Goal: Task Accomplishment & Management: Complete application form

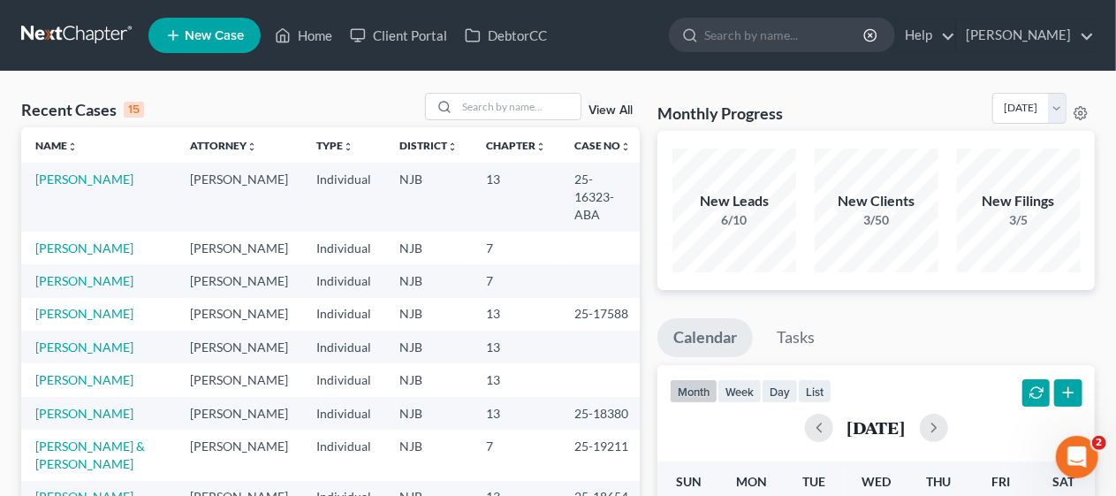
click at [309, 94] on div "Recent Cases 15 View All" at bounding box center [330, 110] width 618 height 34
click at [109, 240] on link "[PERSON_NAME]" at bounding box center [84, 247] width 98 height 15
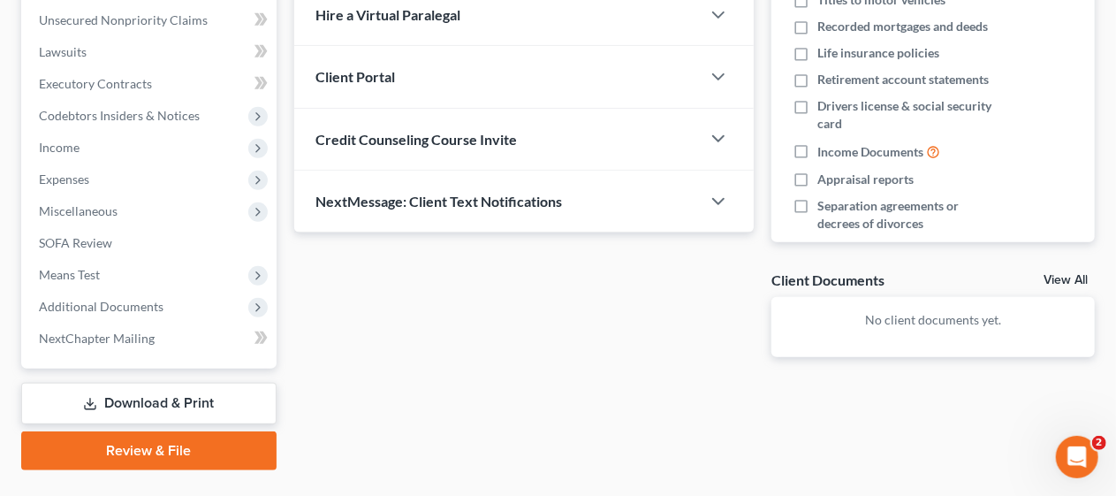
scroll to position [442, 0]
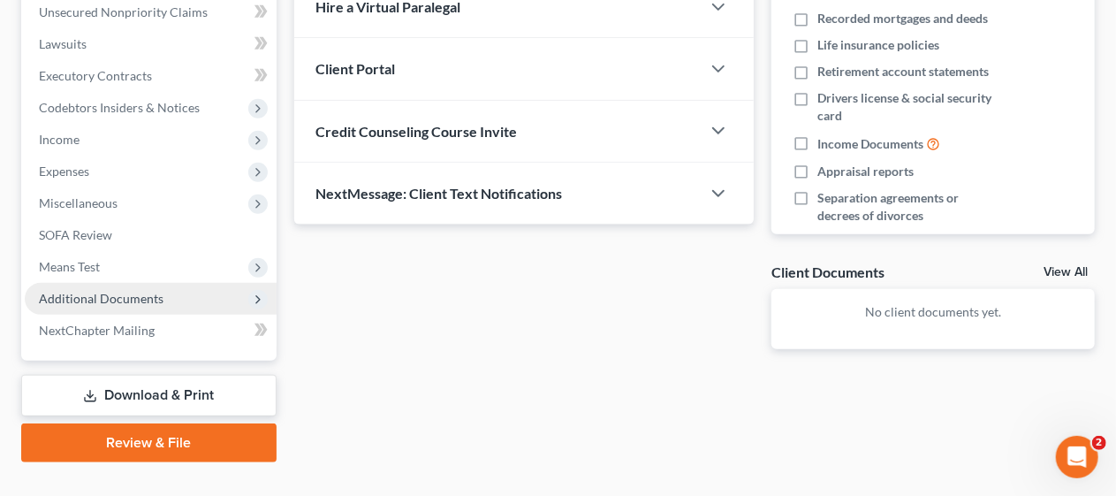
click at [180, 298] on span "Additional Documents" at bounding box center [151, 299] width 252 height 32
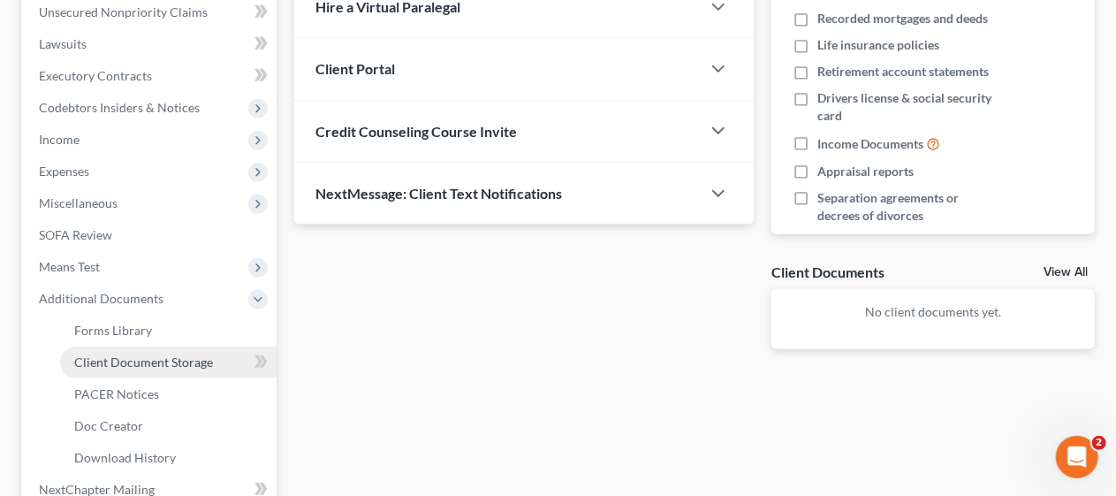
click at [212, 362] on link "Client Document Storage" at bounding box center [168, 362] width 216 height 32
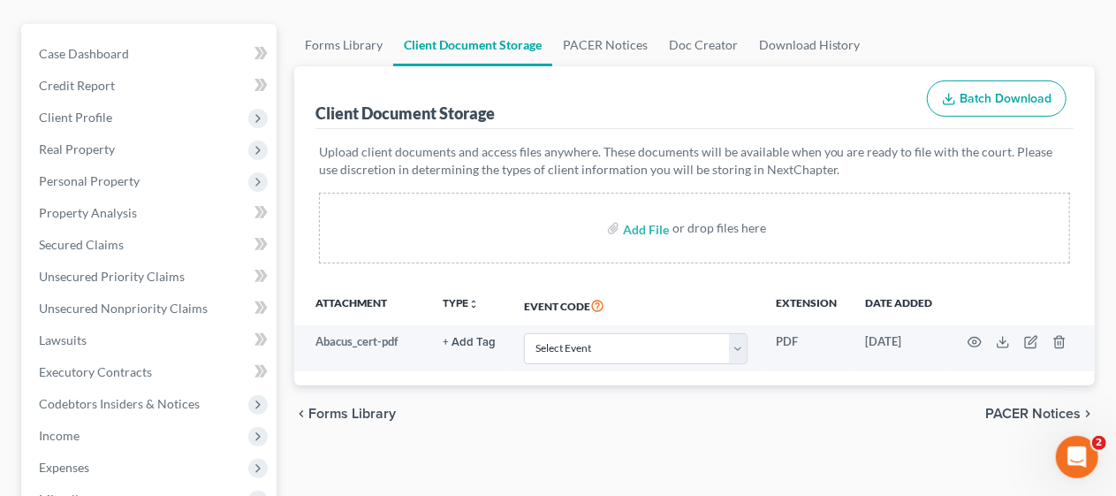
scroll to position [177, 0]
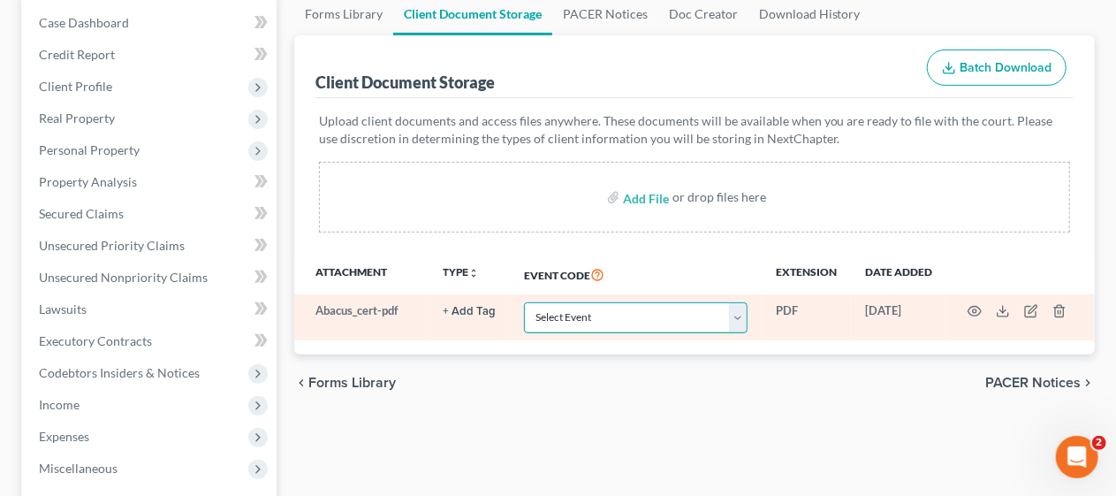
click at [742, 314] on select "Select Event 20 Largest Unsecured Creditors Amended Attorney Compensation State…" at bounding box center [635, 317] width 223 height 31
select select "9"
click at [524, 302] on select "Select Event 20 Largest Unsecured Creditors Amended Attorney Compensation State…" at bounding box center [635, 317] width 223 height 31
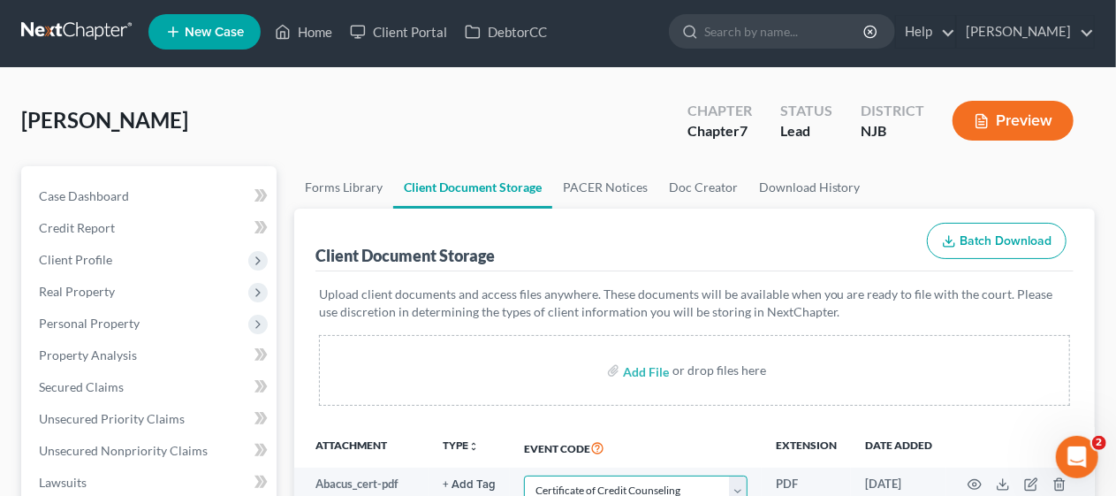
scroll to position [0, 0]
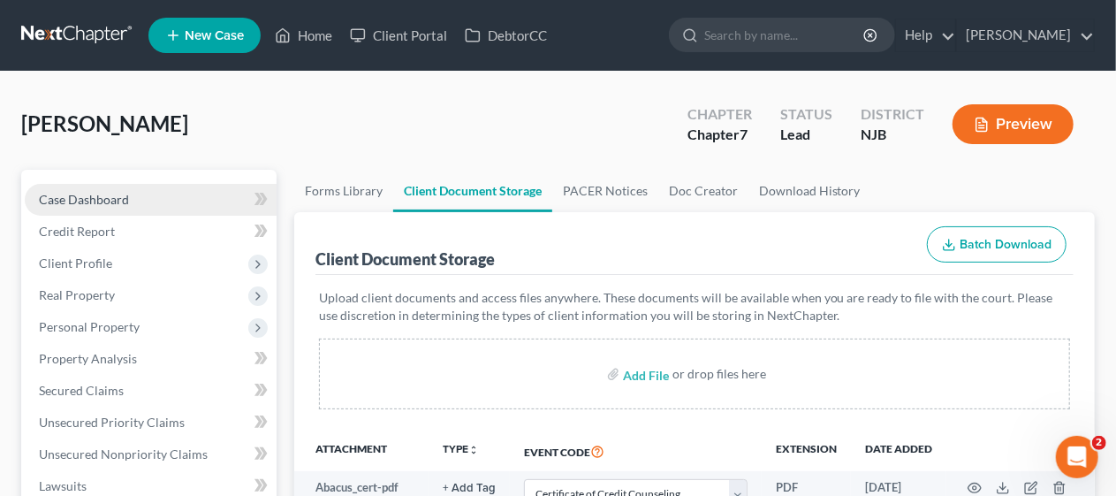
click at [163, 191] on link "Case Dashboard" at bounding box center [151, 200] width 252 height 32
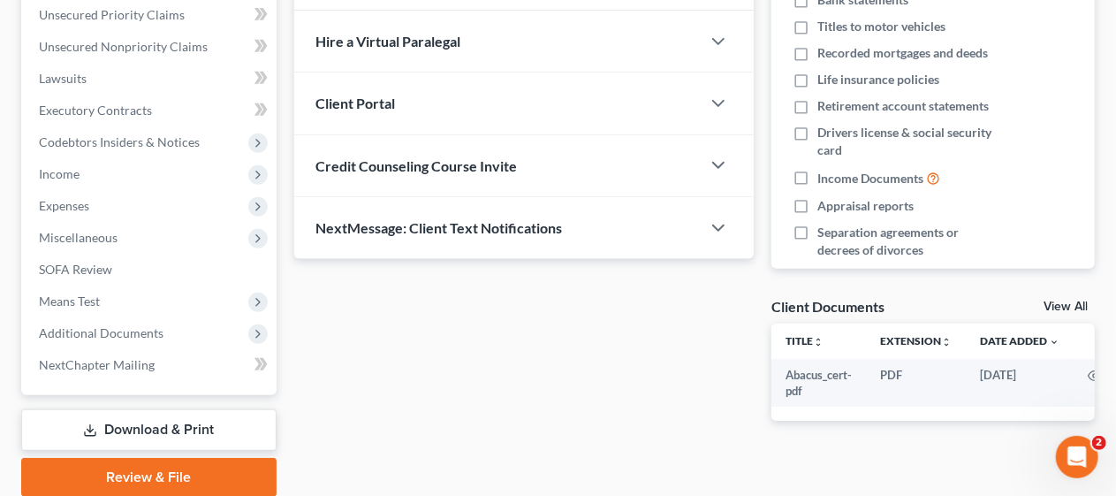
scroll to position [442, 0]
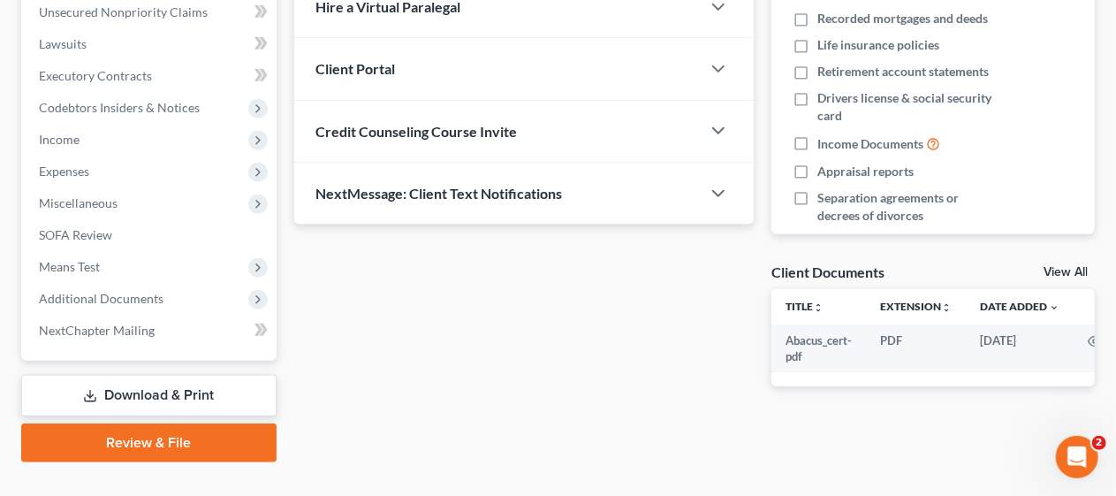
click at [148, 385] on link "Download & Print" at bounding box center [148, 396] width 255 height 42
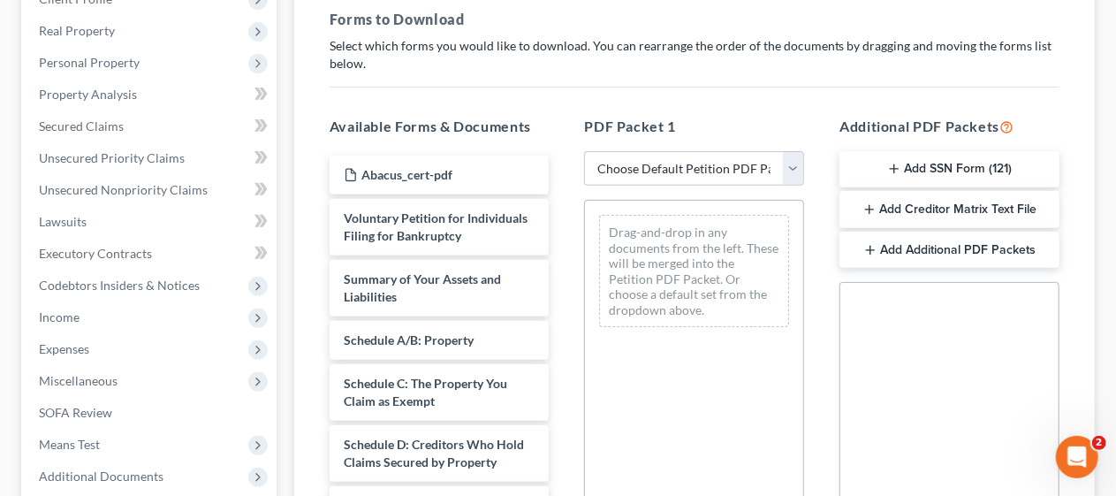
scroll to position [265, 0]
click at [899, 163] on icon "button" at bounding box center [894, 168] width 14 height 14
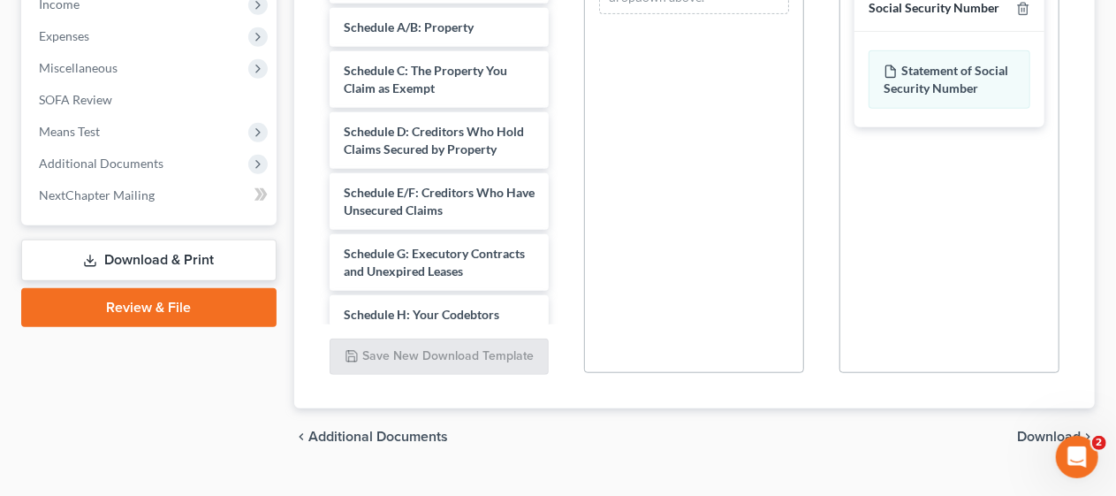
scroll to position [611, 0]
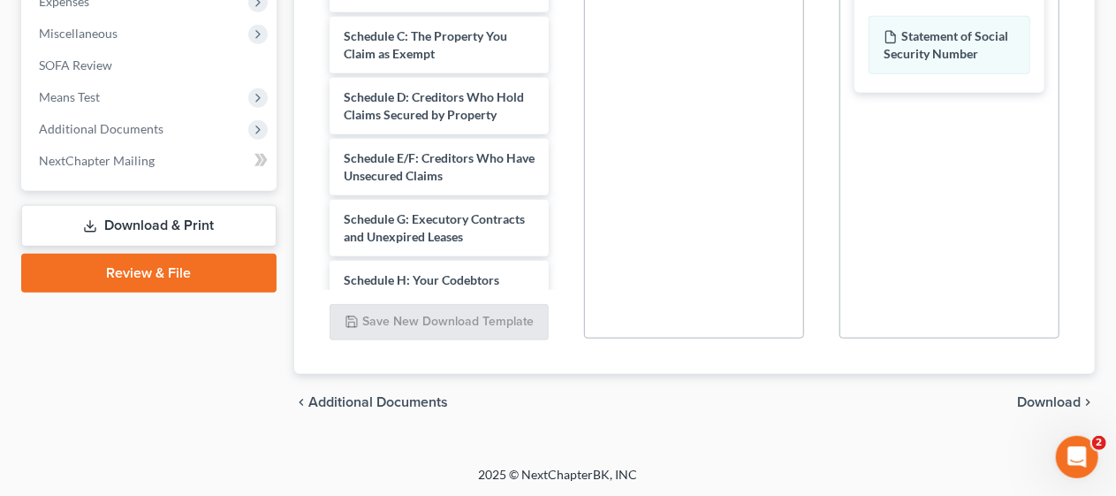
click at [1052, 395] on span "Download" at bounding box center [1049, 402] width 64 height 14
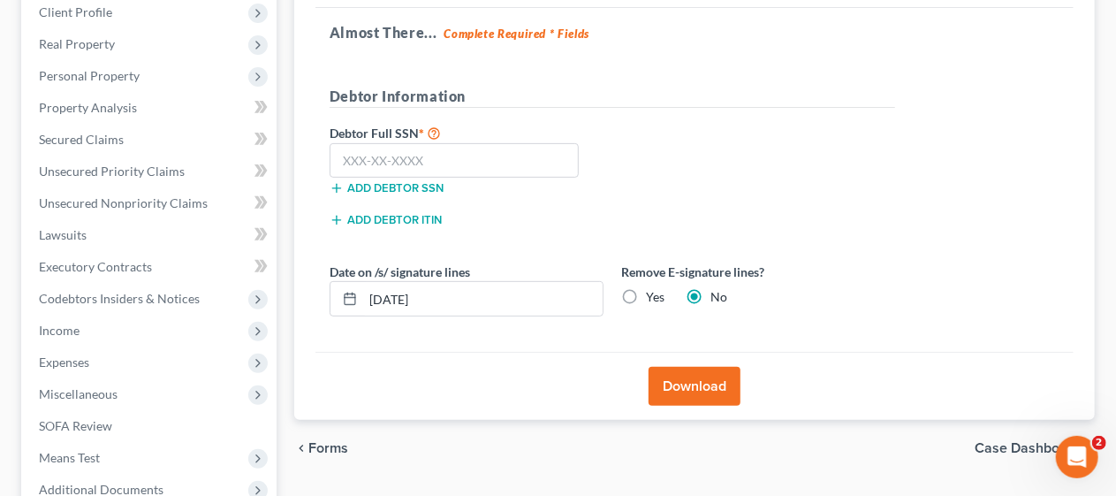
scroll to position [265, 0]
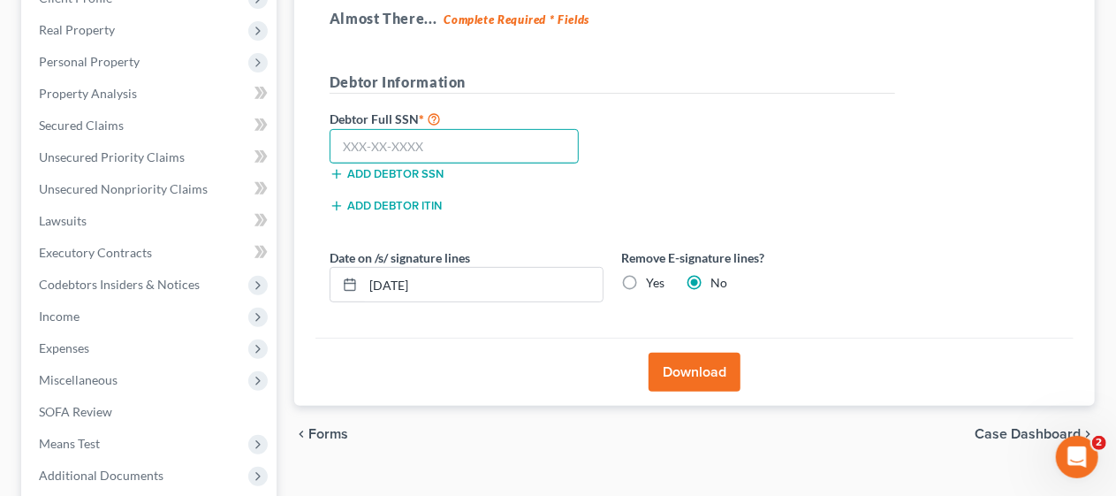
click at [336, 136] on input "text" at bounding box center [454, 146] width 250 height 35
type input "158-90-7113"
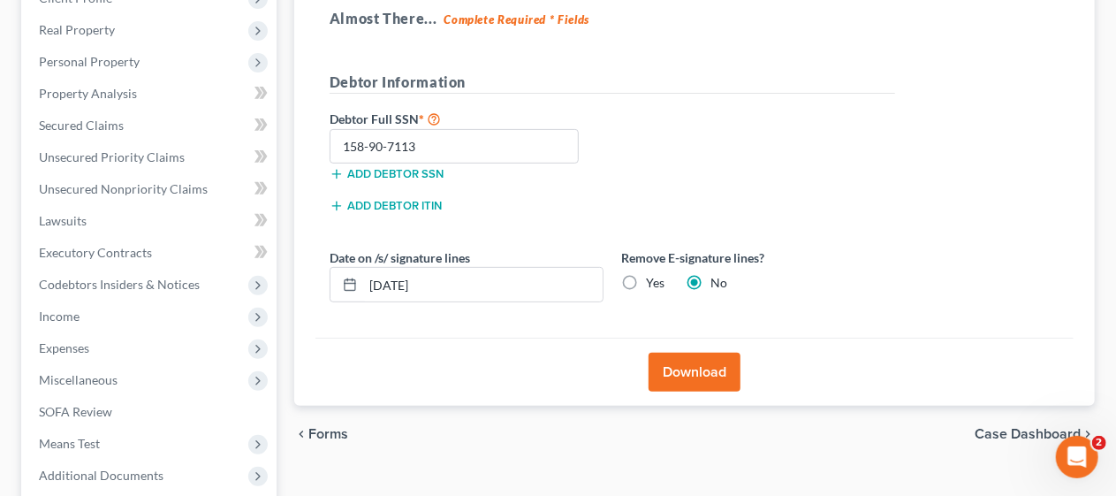
click at [700, 366] on button "Download" at bounding box center [694, 371] width 92 height 39
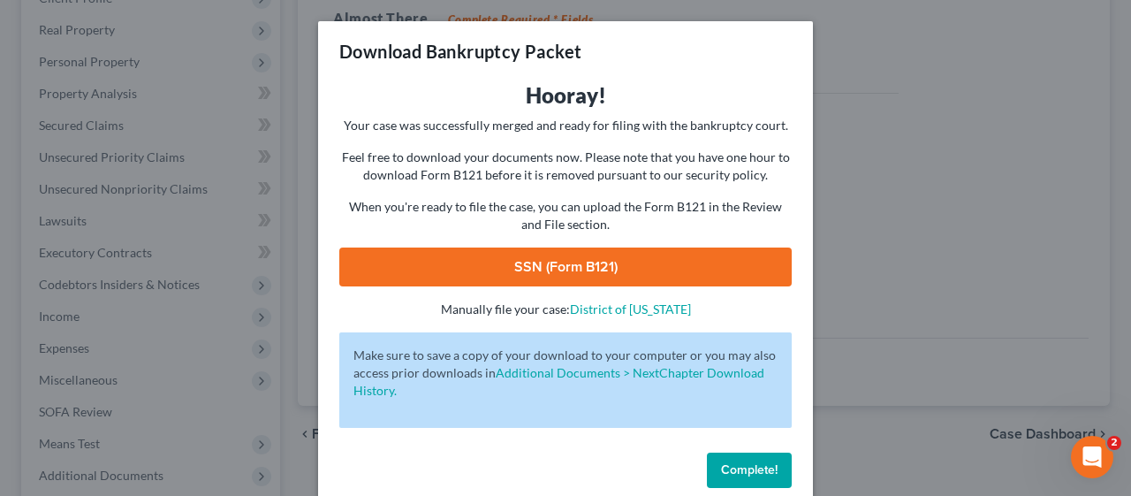
click at [584, 269] on link "SSN (Form B121)" at bounding box center [565, 266] width 452 height 39
click at [738, 467] on span "Complete!" at bounding box center [749, 469] width 57 height 15
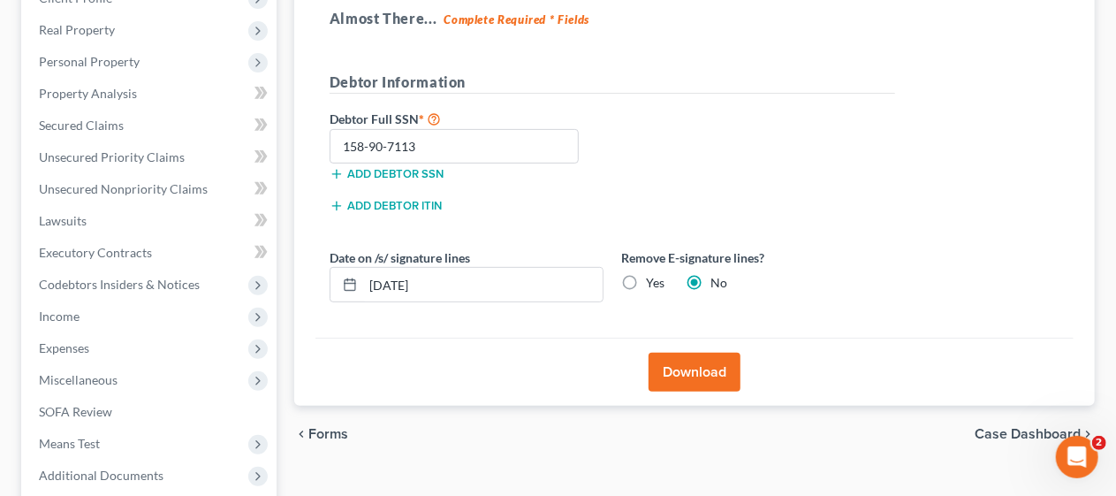
click at [285, 195] on div "Forms Download Forms Forms to Download Select which forms you would like to dow…" at bounding box center [694, 272] width 818 height 734
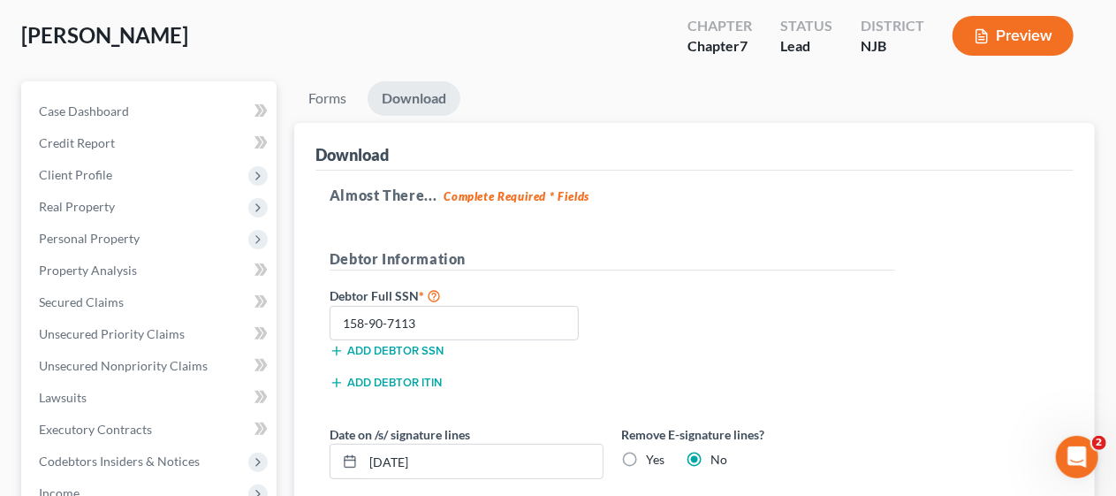
scroll to position [473, 0]
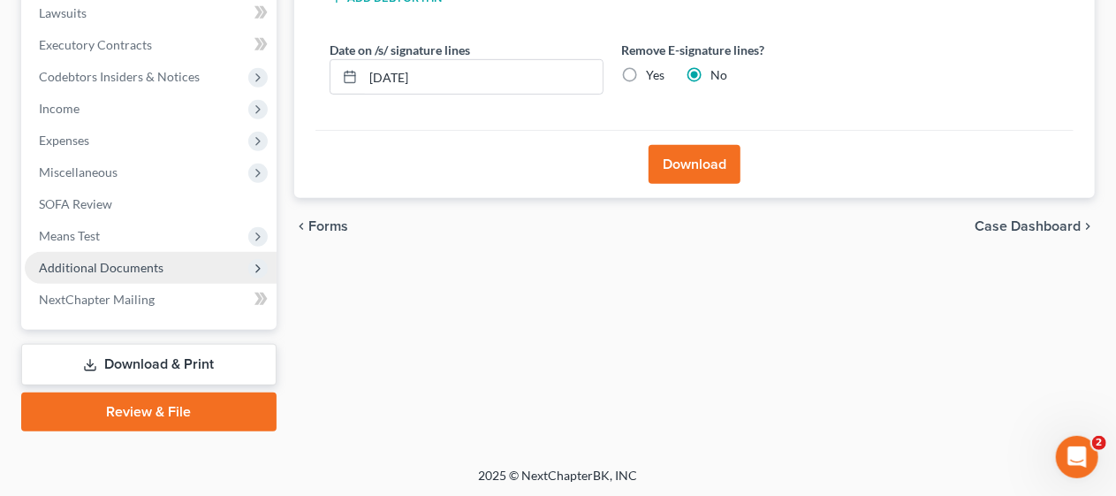
click at [127, 263] on span "Additional Documents" at bounding box center [101, 267] width 125 height 15
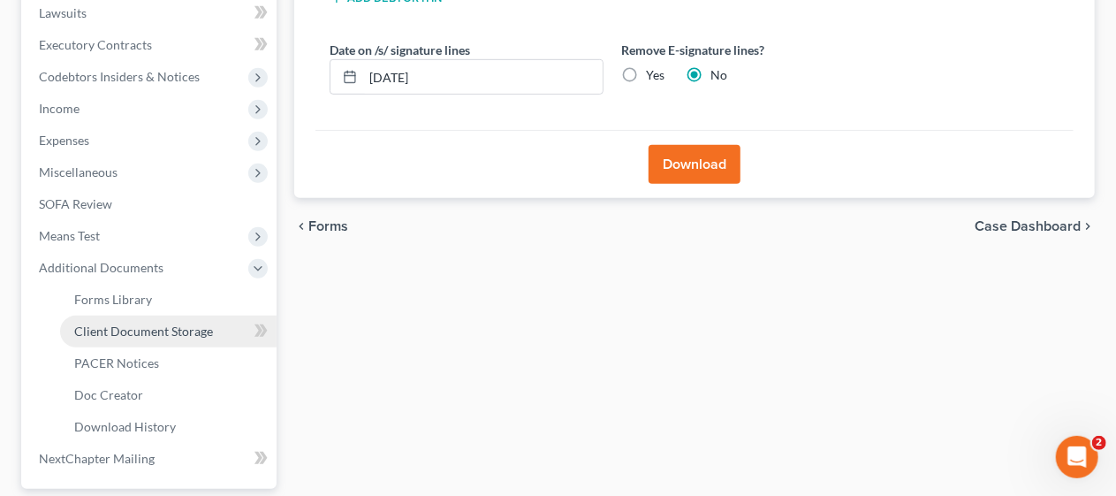
click at [174, 330] on span "Client Document Storage" at bounding box center [143, 330] width 139 height 15
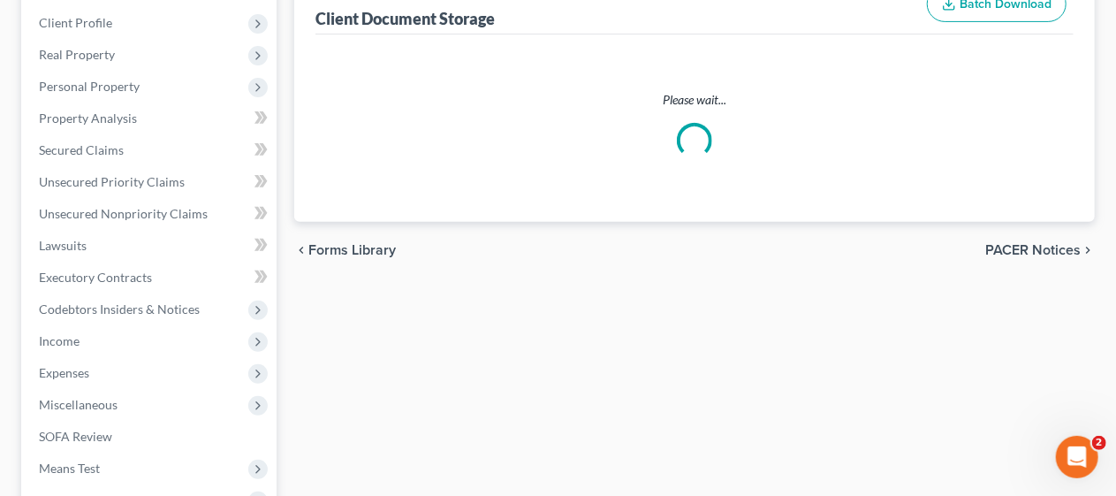
select select "9"
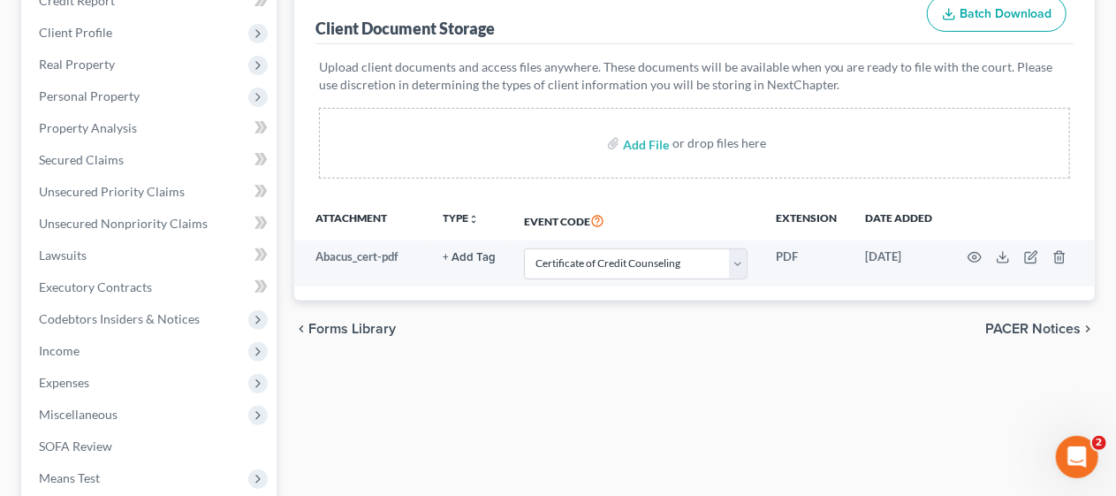
scroll to position [265, 0]
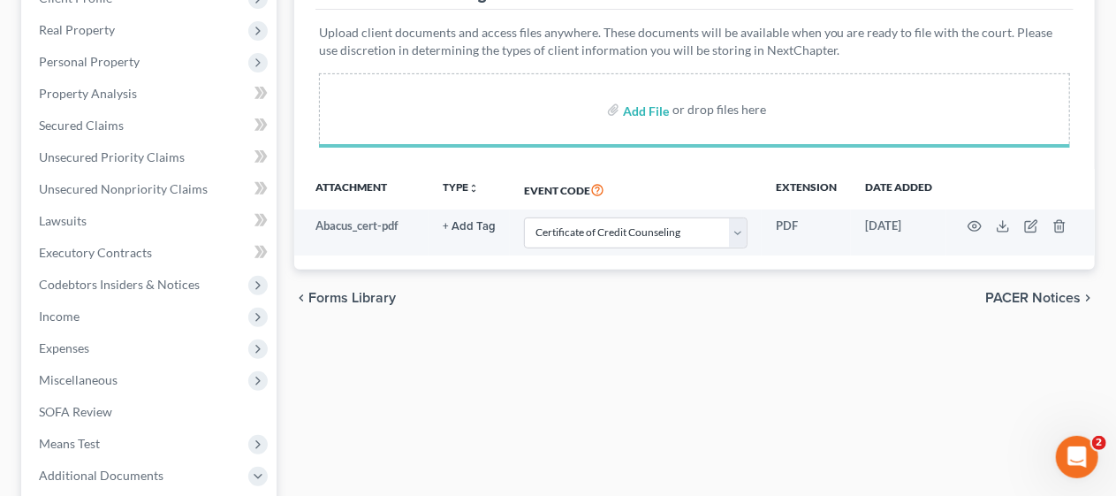
select select "9"
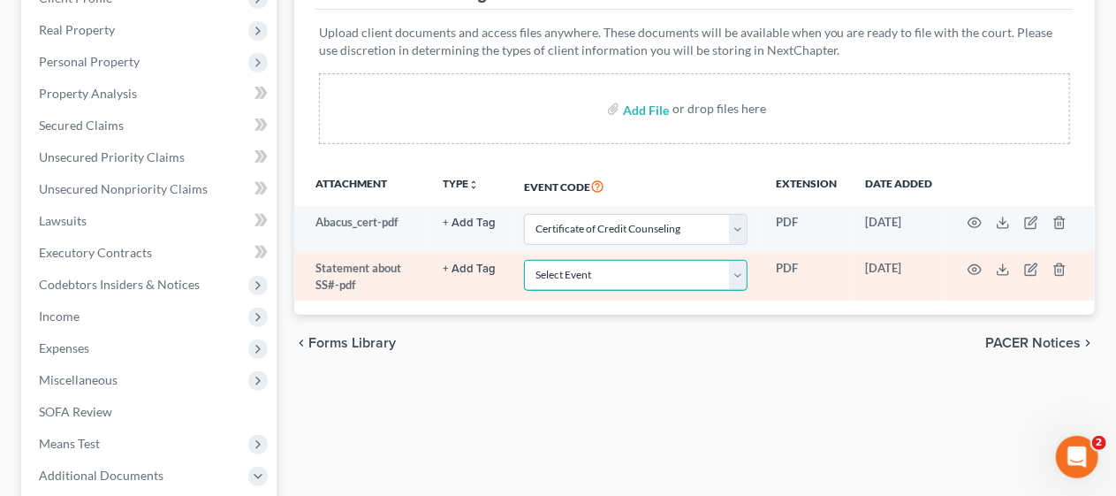
click at [736, 274] on select "Select Event 20 Largest Unsecured Creditors Amended Attorney Compensation State…" at bounding box center [635, 275] width 223 height 31
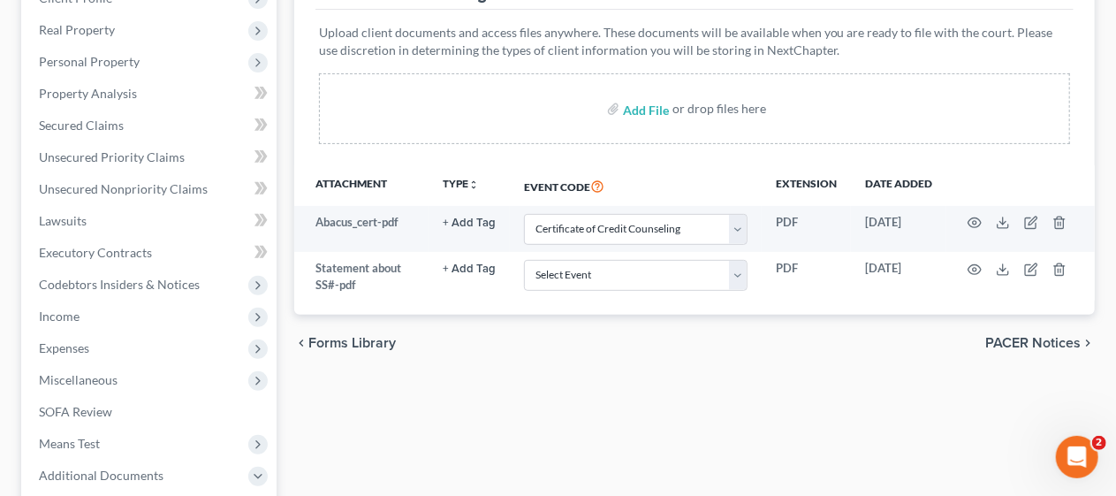
click at [753, 369] on div "Forms Library Client Document Storage PACER Notices Doc Creator Download Histor…" at bounding box center [694, 351] width 818 height 893
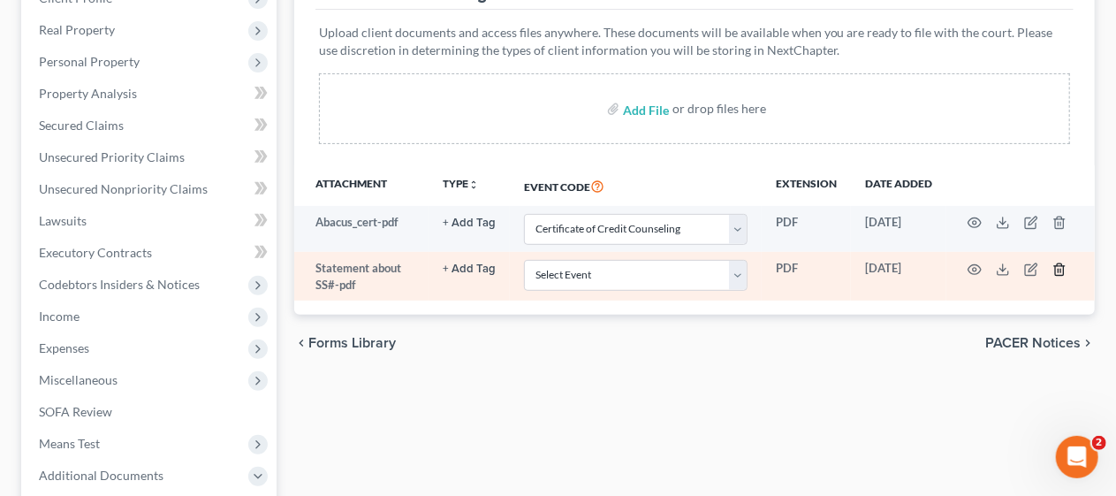
click at [1062, 265] on icon "button" at bounding box center [1059, 269] width 14 height 14
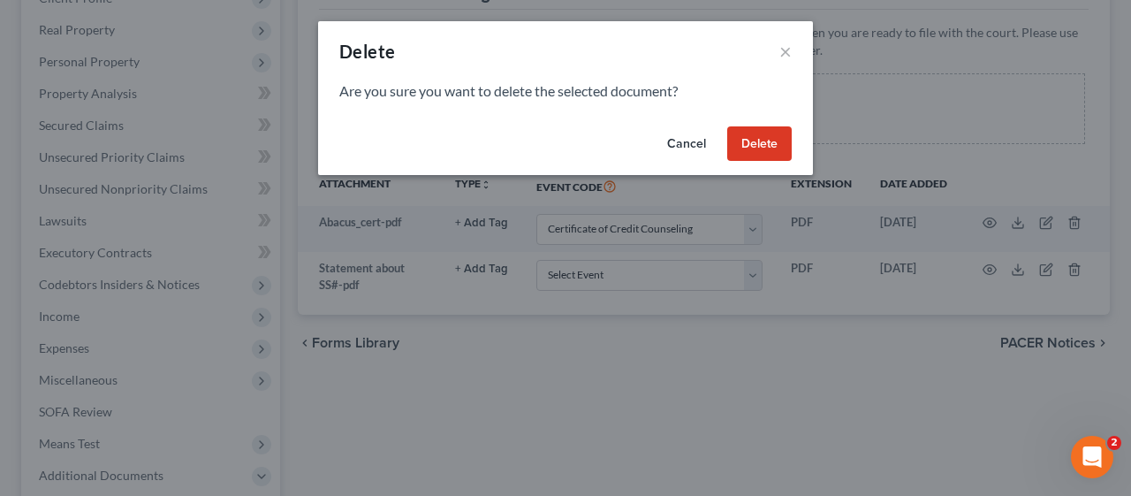
click at [766, 141] on button "Delete" at bounding box center [759, 143] width 64 height 35
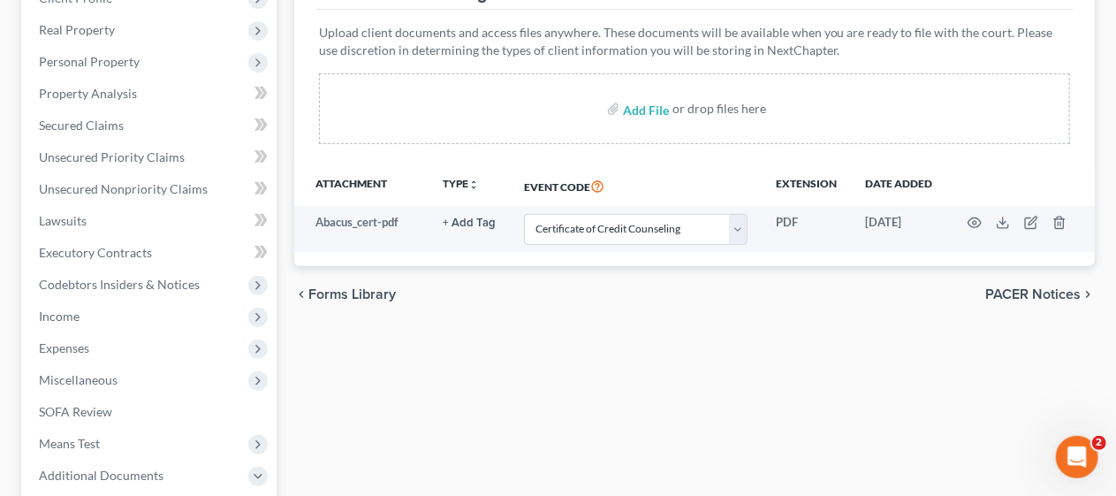
click at [359, 335] on div "Forms Library Client Document Storage PACER Notices Doc Creator Download Histor…" at bounding box center [694, 351] width 818 height 893
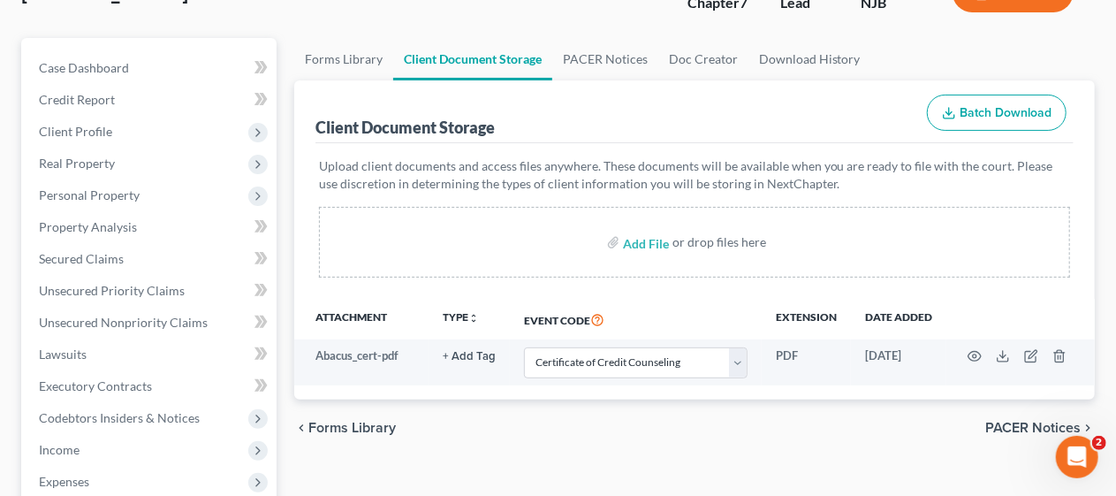
scroll to position [0, 0]
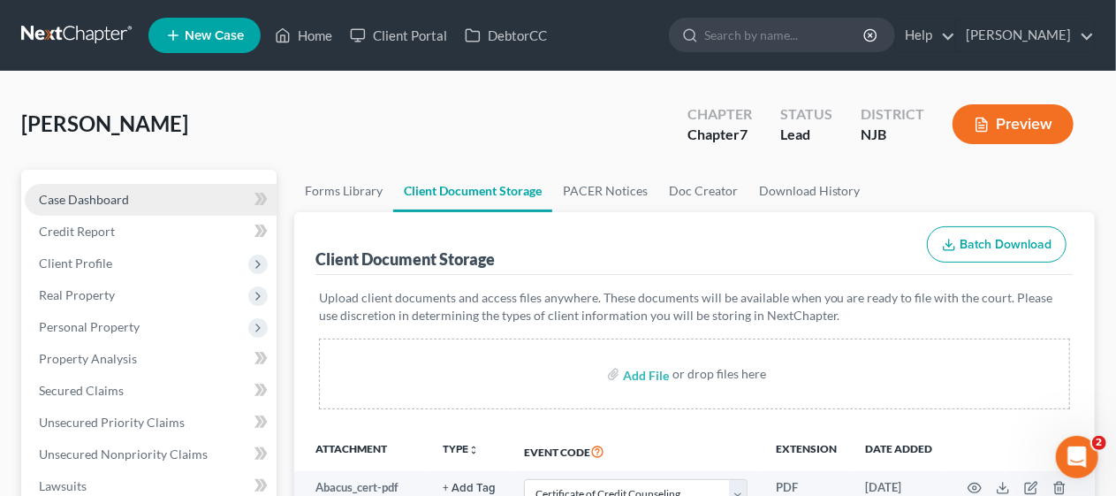
click at [152, 191] on link "Case Dashboard" at bounding box center [151, 200] width 252 height 32
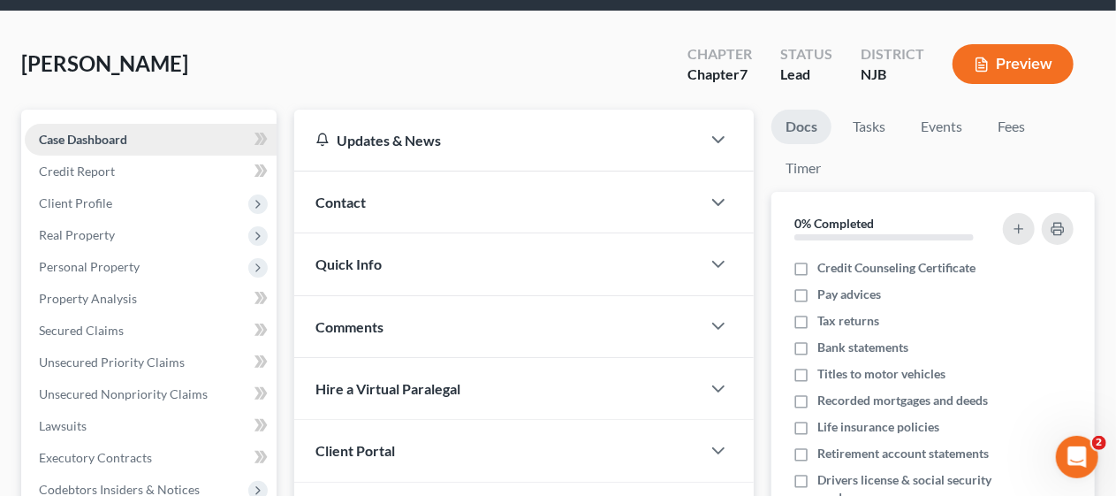
scroll to position [88, 0]
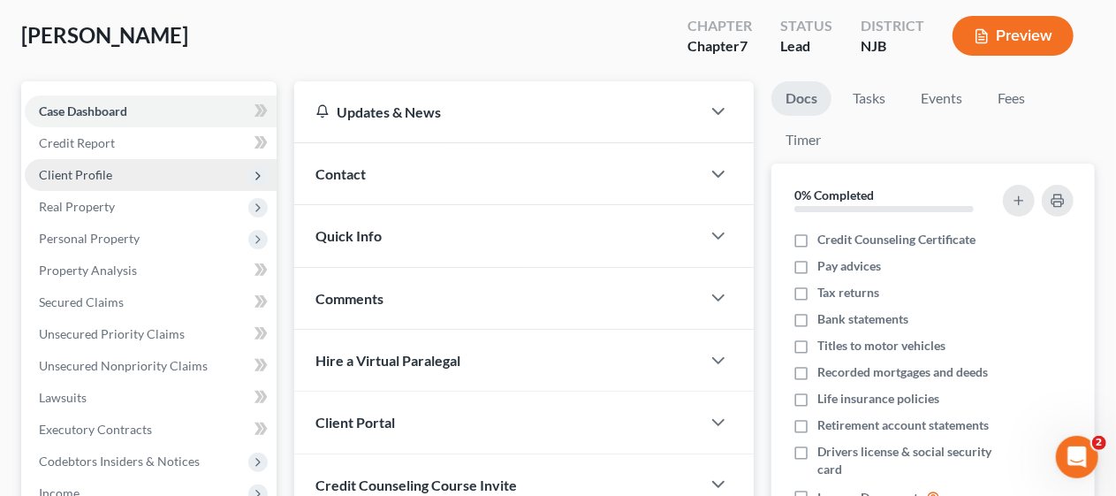
click at [177, 176] on span "Client Profile" at bounding box center [151, 175] width 252 height 32
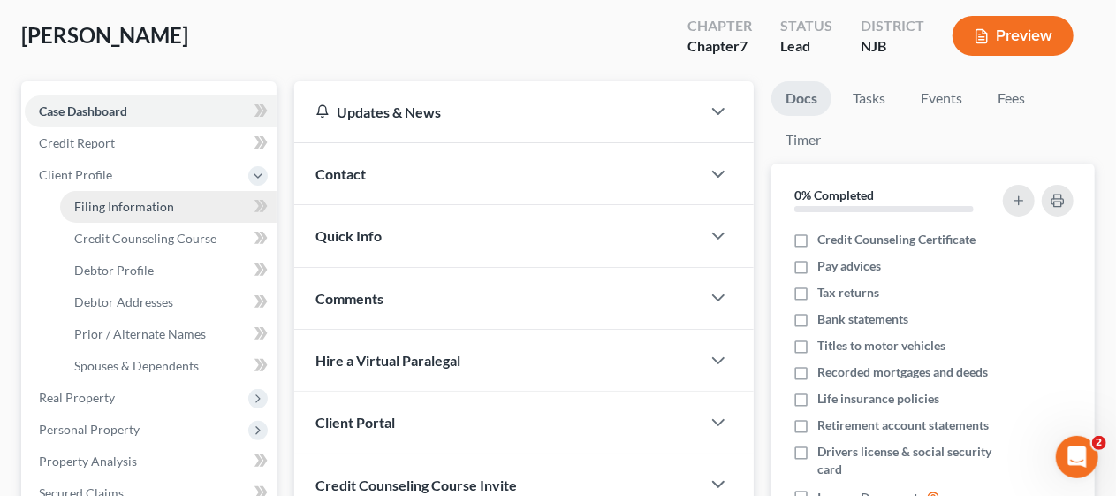
click at [201, 205] on link "Filing Information" at bounding box center [168, 207] width 216 height 32
select select "1"
select select "0"
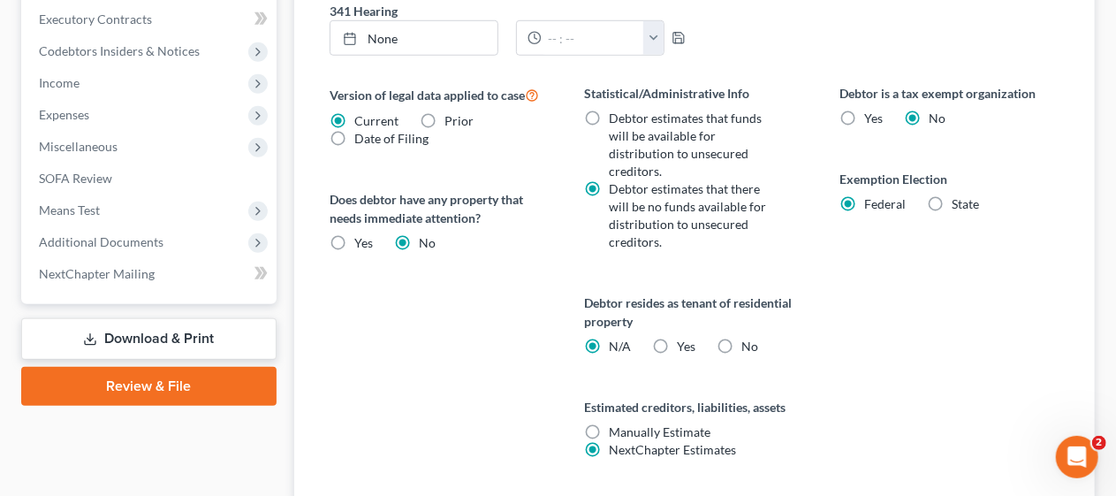
scroll to position [707, 0]
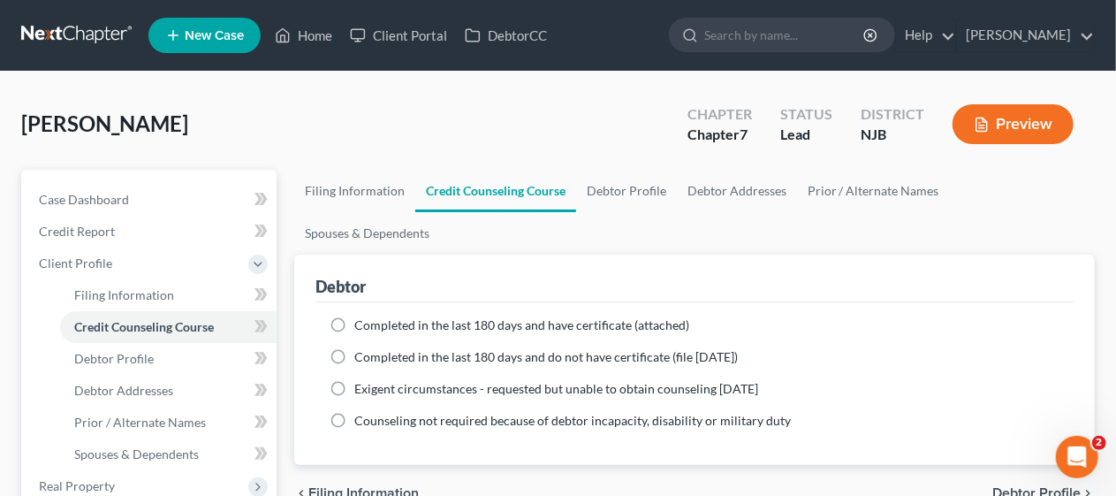
click at [354, 316] on label "Completed in the last 180 days and have certificate (attached)" at bounding box center [521, 325] width 335 height 18
click at [361, 316] on input "Completed in the last 180 days and have certificate (attached)" at bounding box center [366, 321] width 11 height 11
radio input "true"
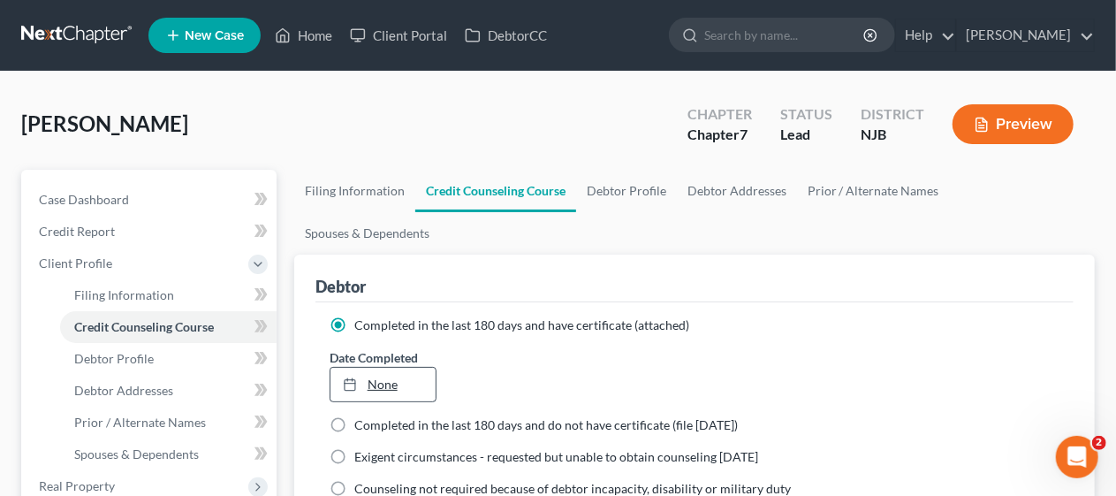
click at [393, 367] on link "None" at bounding box center [382, 384] width 105 height 34
type input "[DATE]"
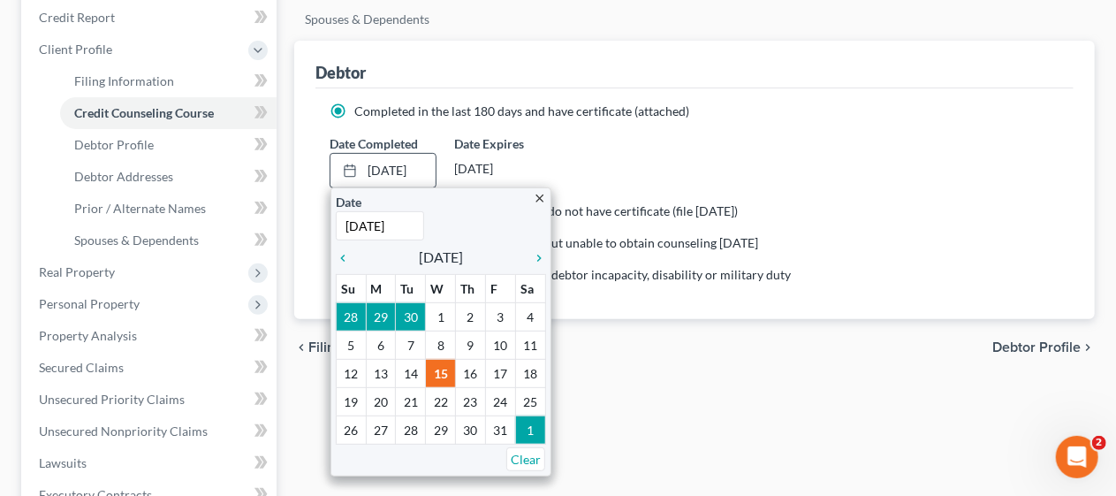
scroll to position [265, 0]
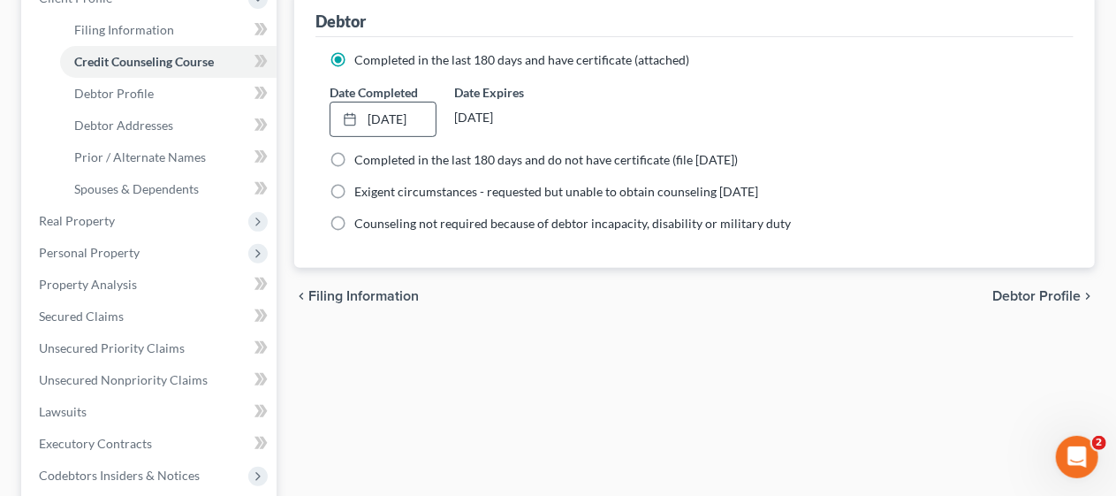
click at [1025, 289] on span "Debtor Profile" at bounding box center [1036, 296] width 88 height 14
select select "1"
select select "2"
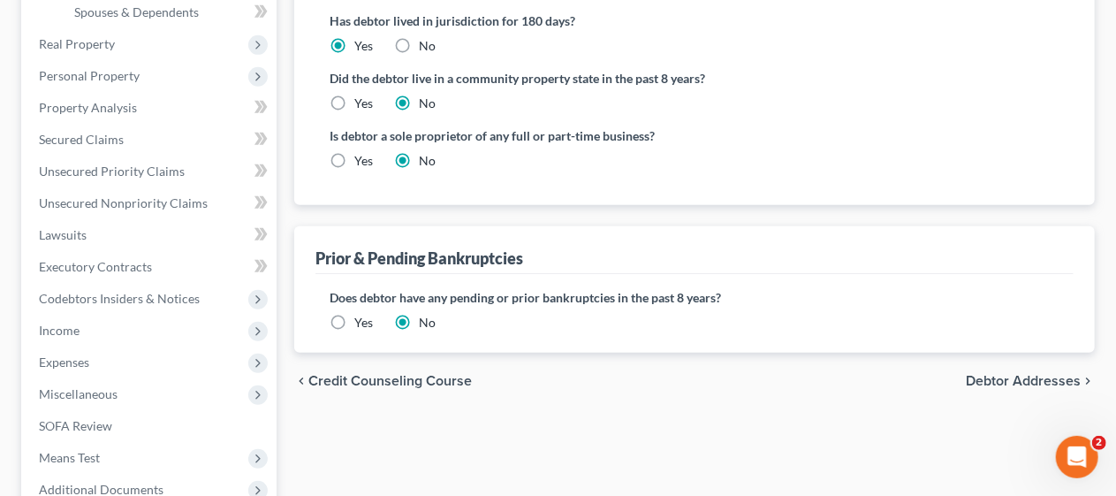
scroll to position [530, 0]
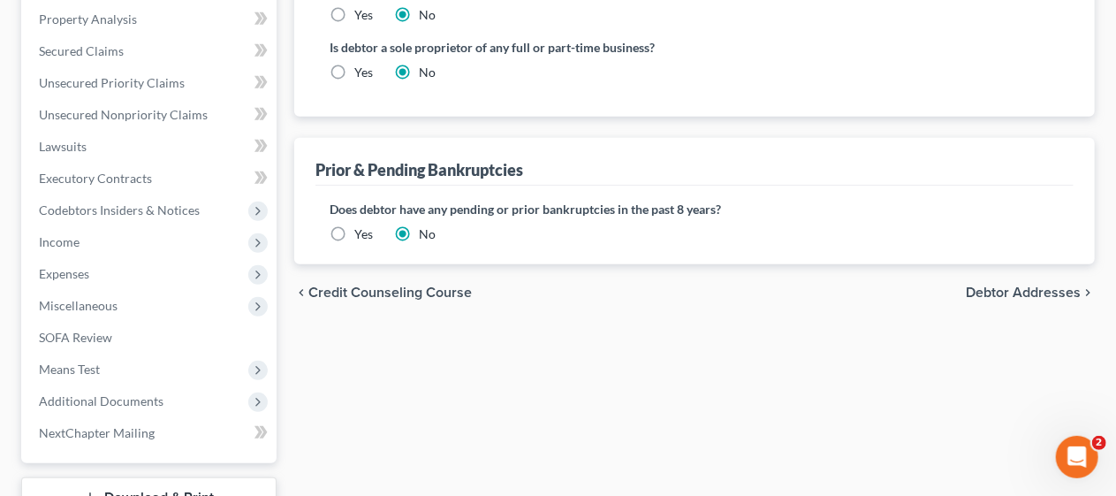
click at [982, 285] on span "Debtor Addresses" at bounding box center [1022, 292] width 115 height 14
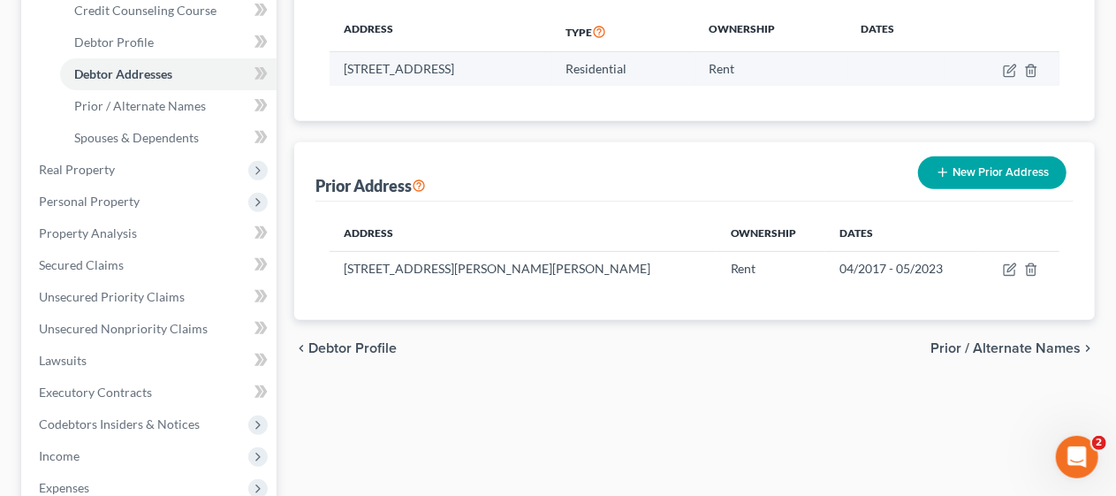
scroll to position [353, 0]
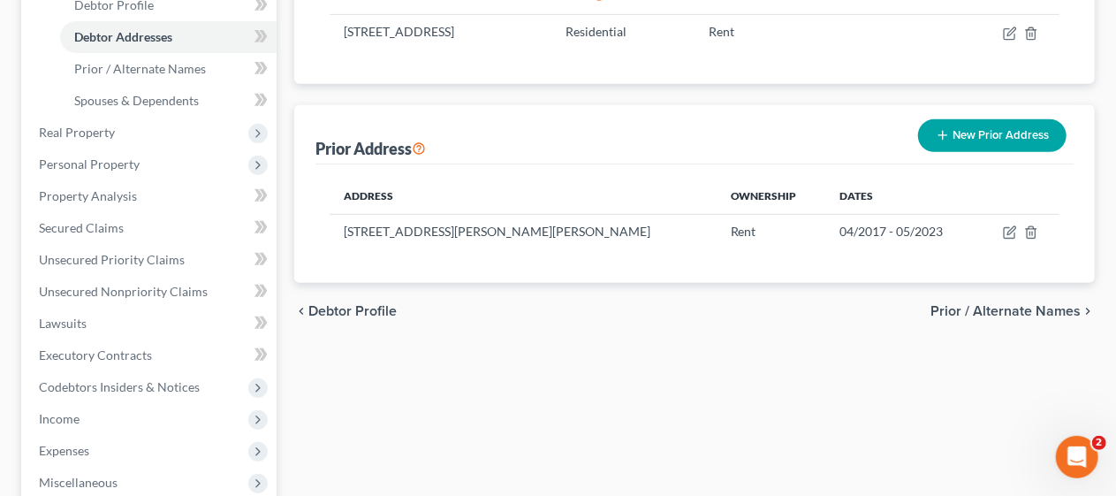
click at [953, 304] on span "Prior / Alternate Names" at bounding box center [1005, 311] width 150 height 14
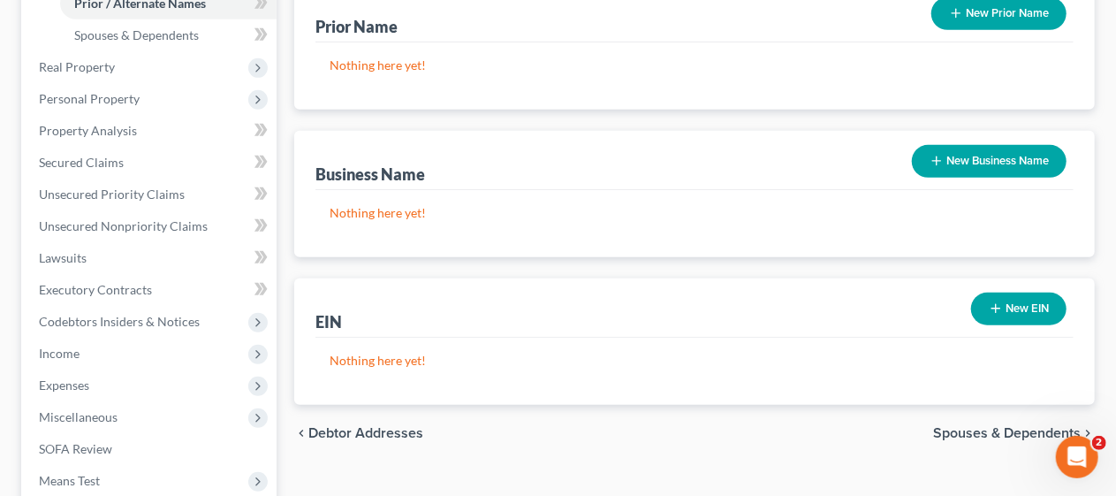
scroll to position [442, 0]
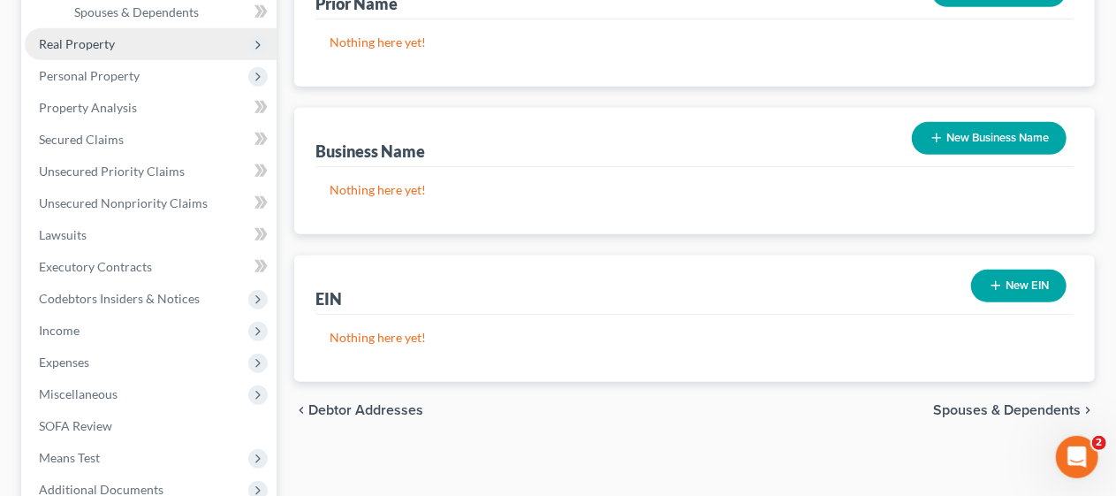
click at [122, 39] on span "Real Property" at bounding box center [151, 44] width 252 height 32
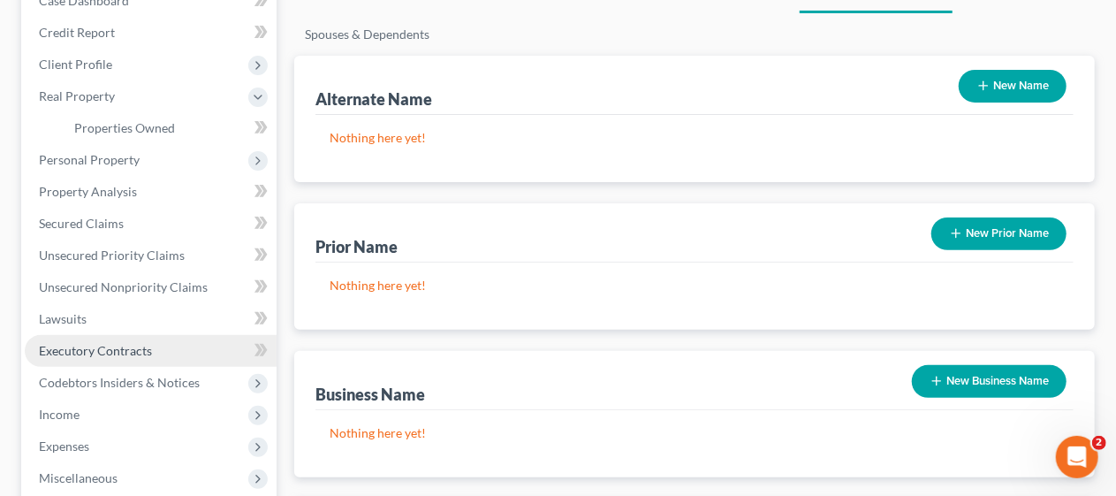
scroll to position [177, 0]
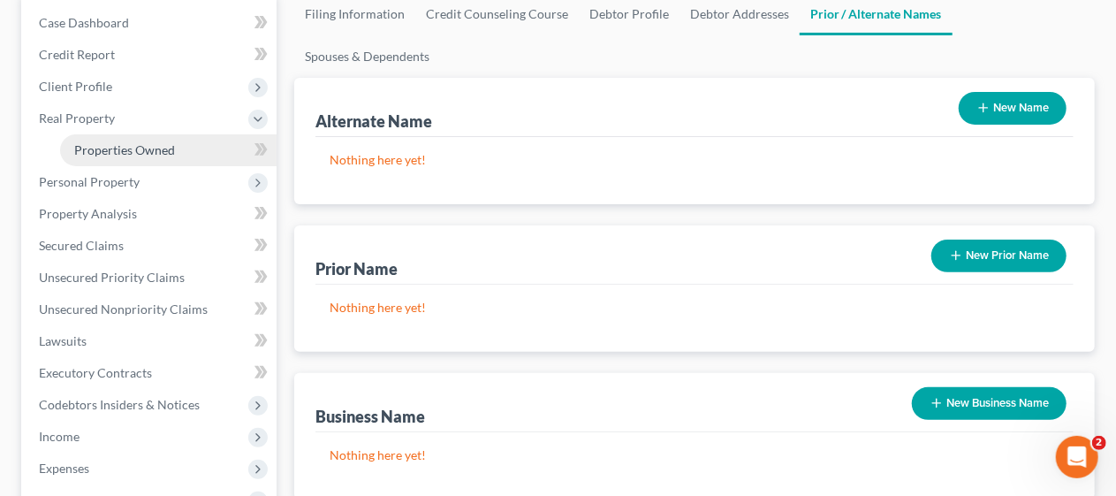
click at [150, 144] on span "Properties Owned" at bounding box center [124, 149] width 101 height 15
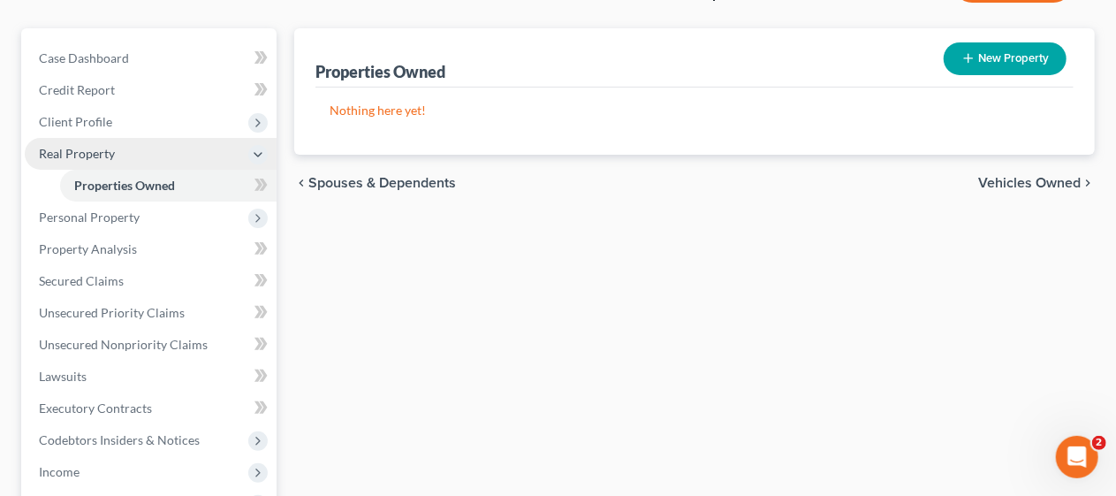
scroll to position [177, 0]
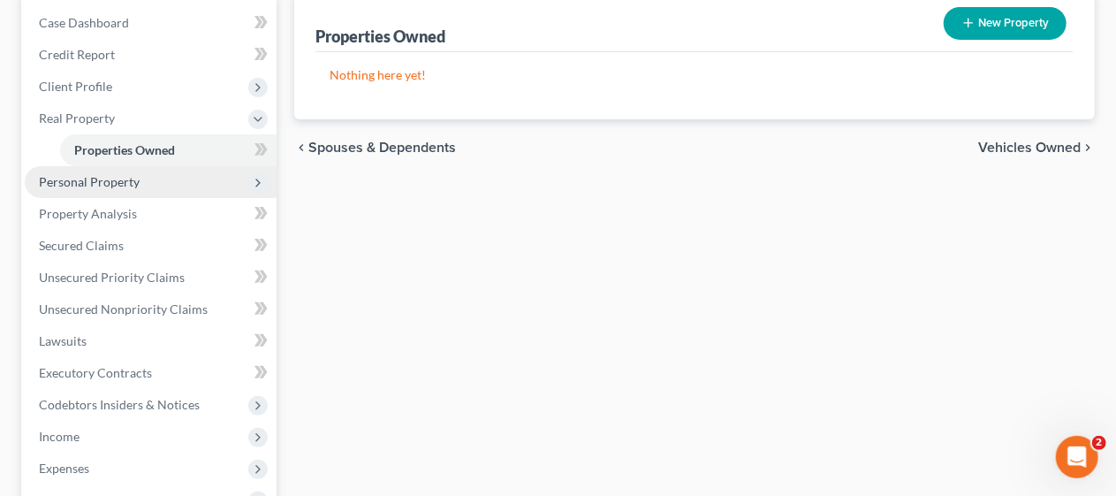
click at [155, 180] on span "Personal Property" at bounding box center [151, 182] width 252 height 32
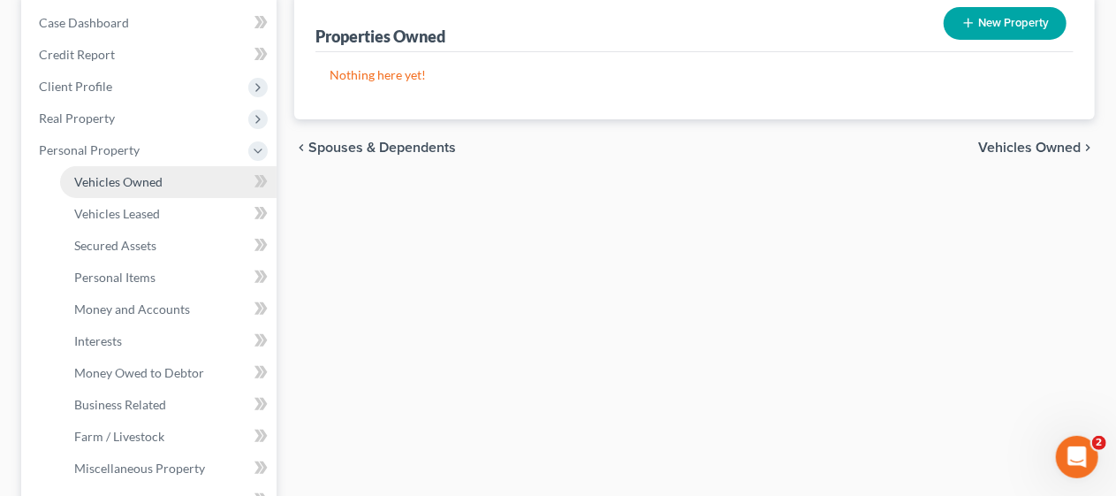
click at [155, 180] on span "Vehicles Owned" at bounding box center [118, 181] width 88 height 15
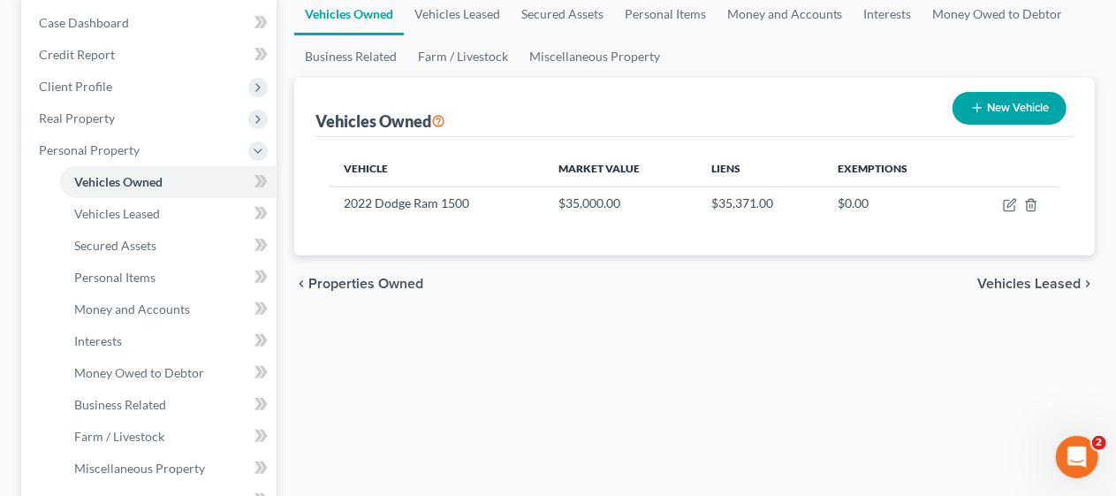
scroll to position [265, 0]
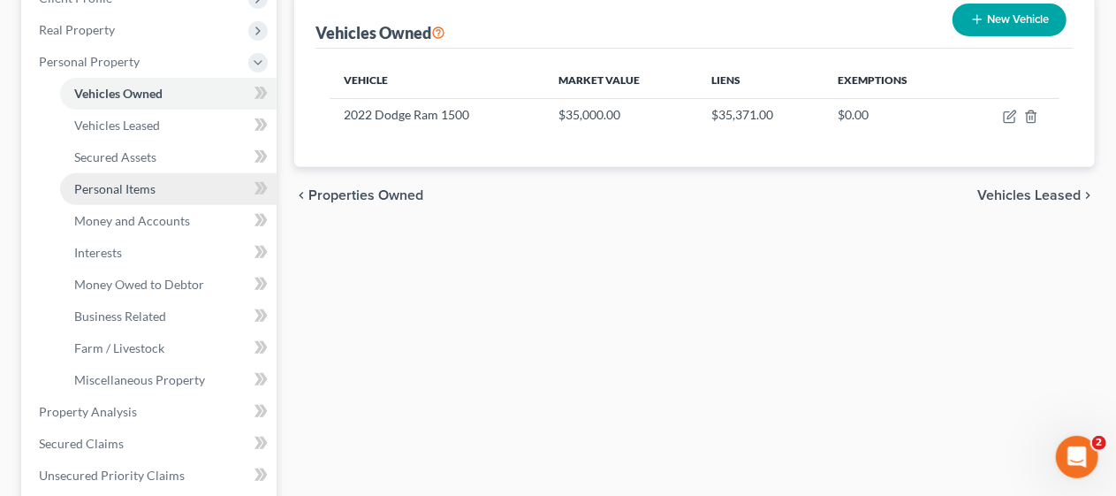
click at [156, 185] on link "Personal Items" at bounding box center [168, 189] width 216 height 32
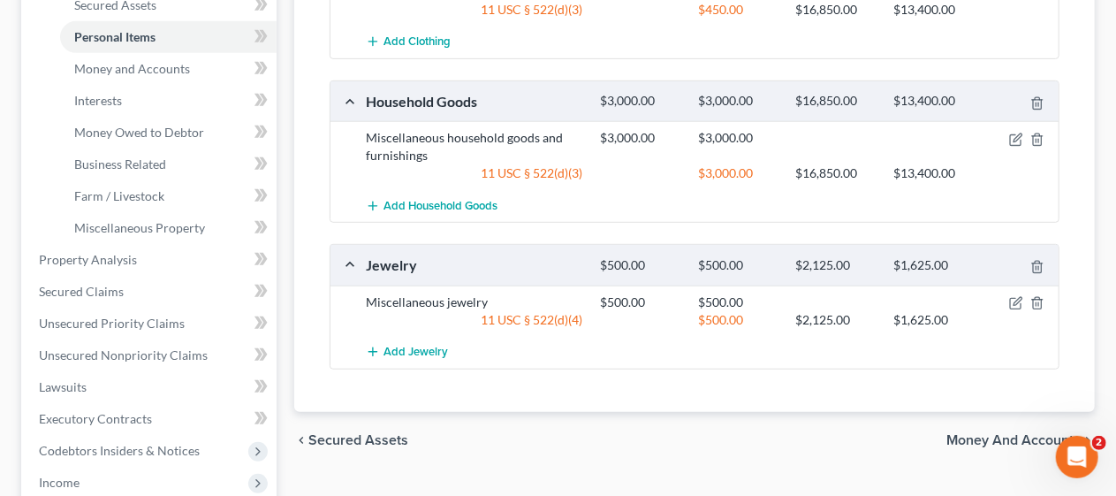
scroll to position [353, 0]
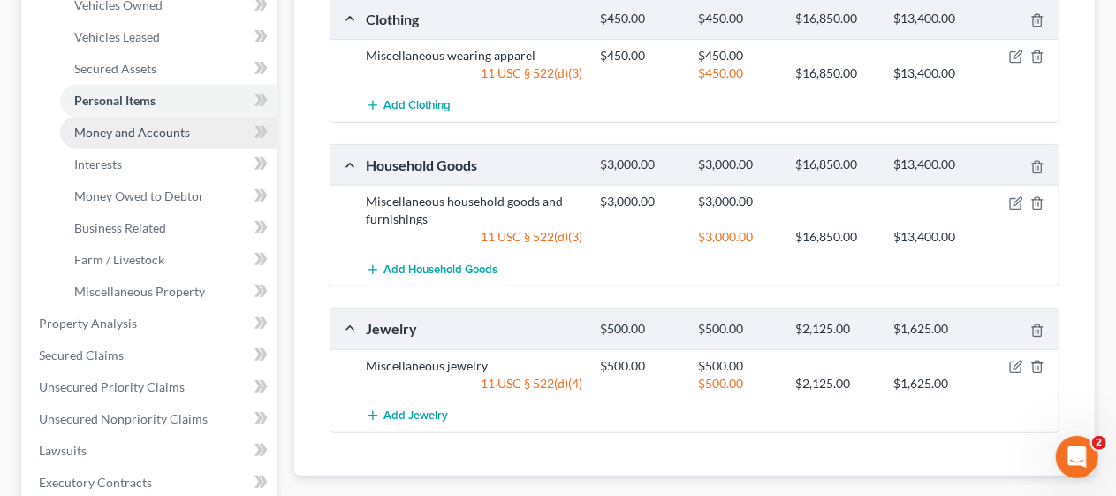
click at [176, 127] on span "Money and Accounts" at bounding box center [132, 132] width 116 height 15
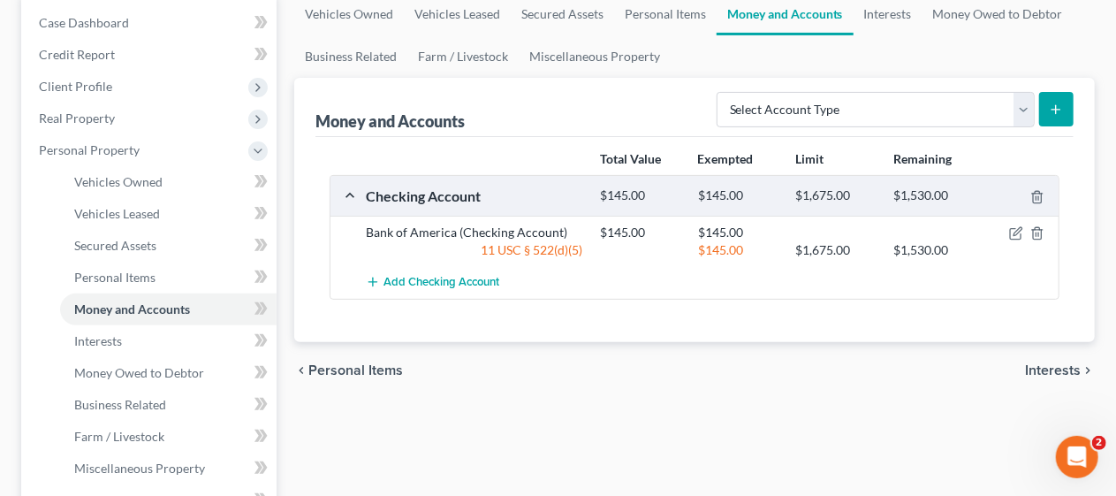
click at [198, 338] on link "Interests" at bounding box center [168, 341] width 216 height 32
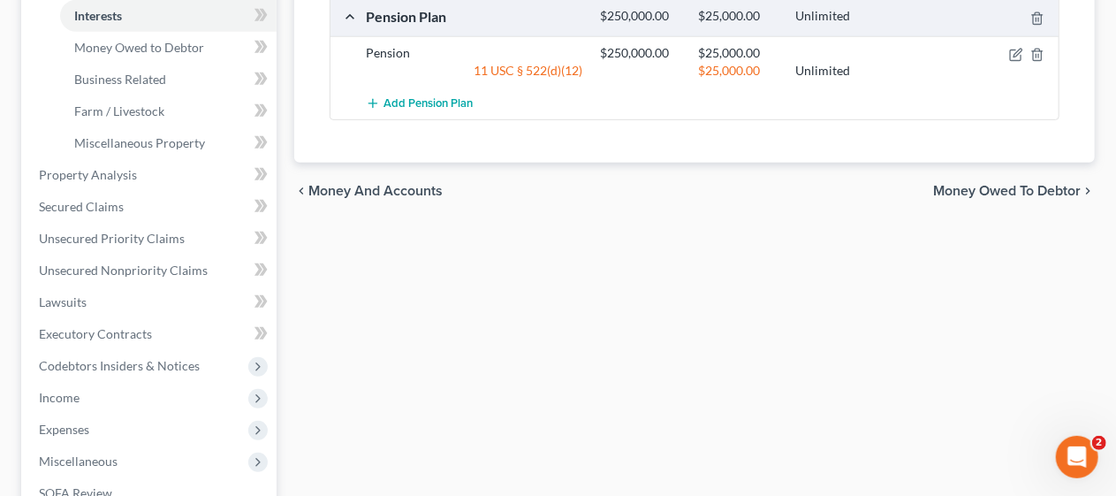
scroll to position [530, 0]
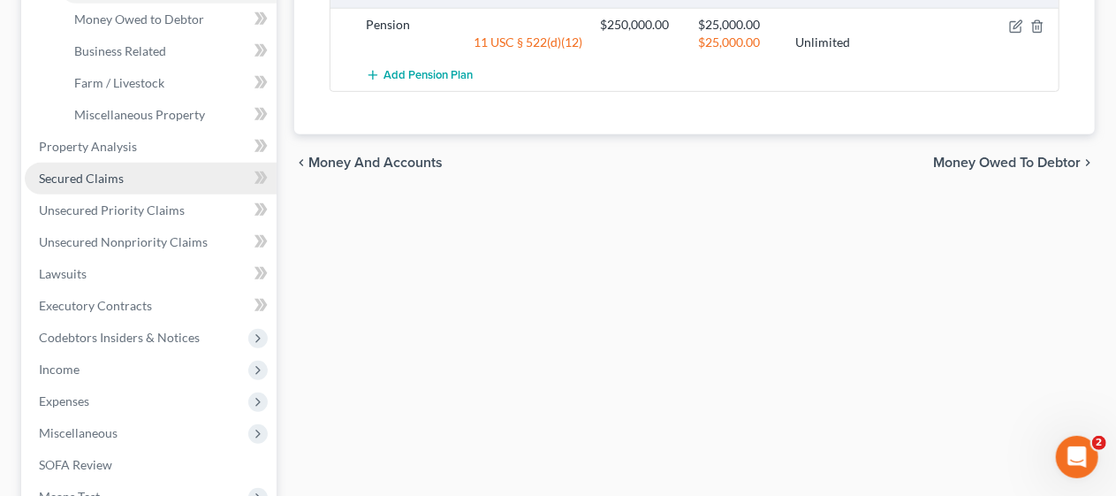
click at [97, 177] on span "Secured Claims" at bounding box center [81, 177] width 85 height 15
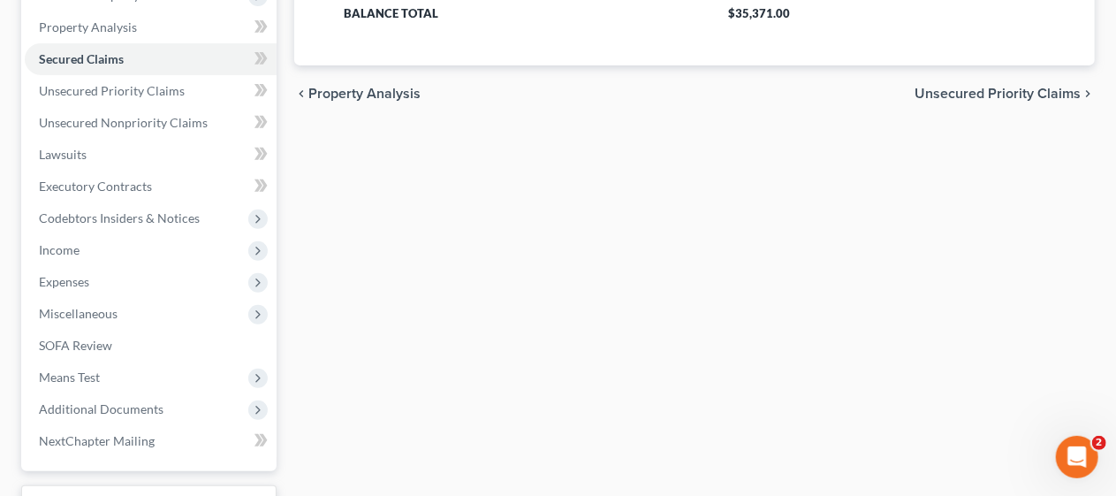
scroll to position [353, 0]
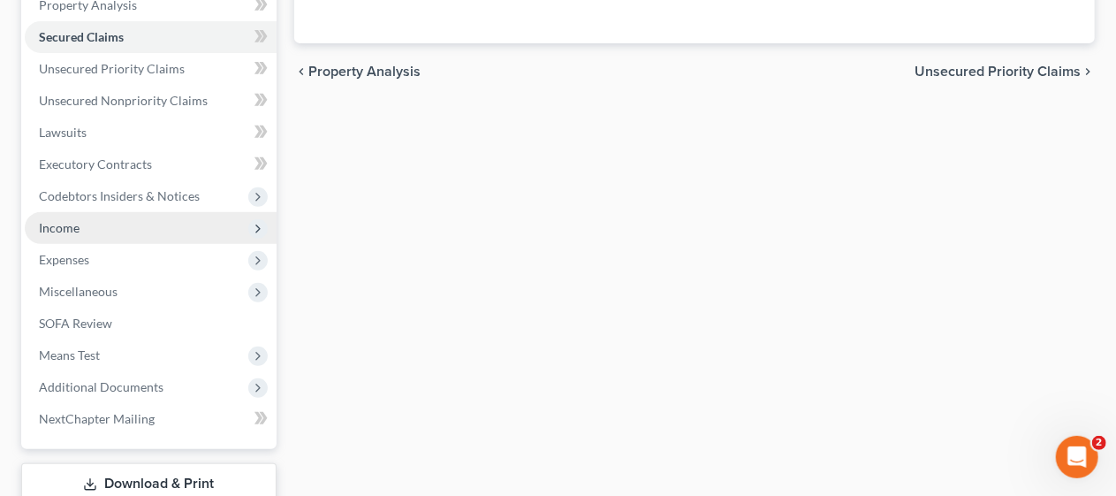
click at [161, 231] on span "Income" at bounding box center [151, 228] width 252 height 32
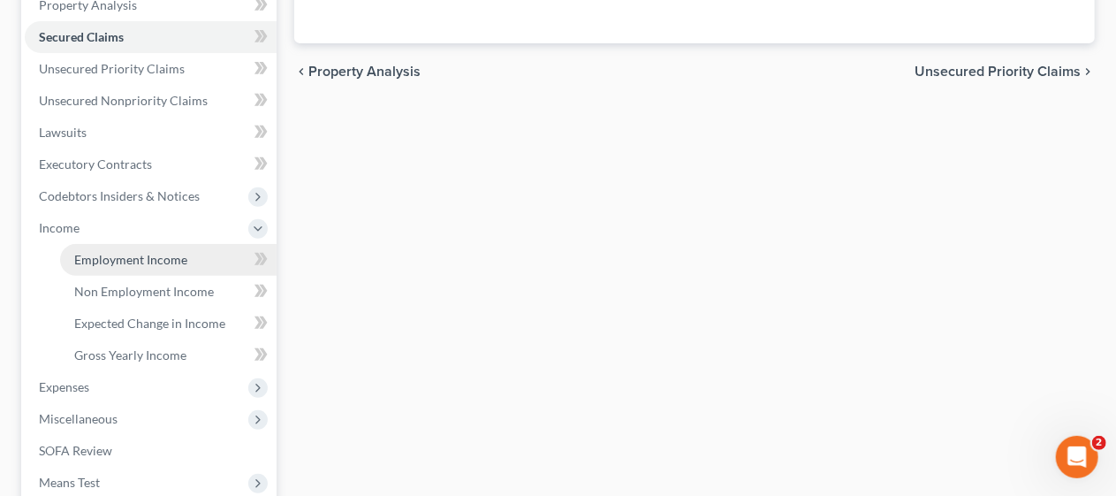
click at [171, 260] on span "Employment Income" at bounding box center [130, 259] width 113 height 15
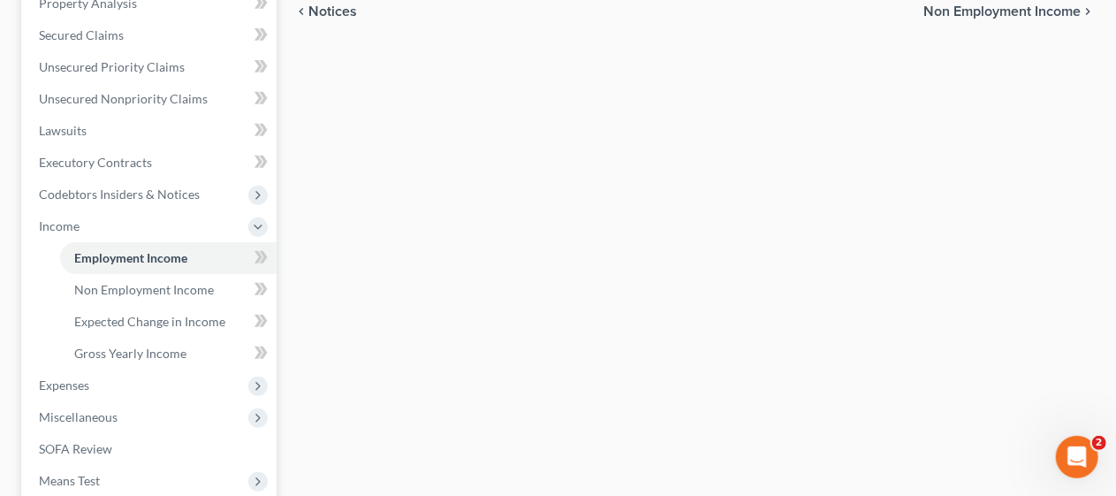
scroll to position [442, 0]
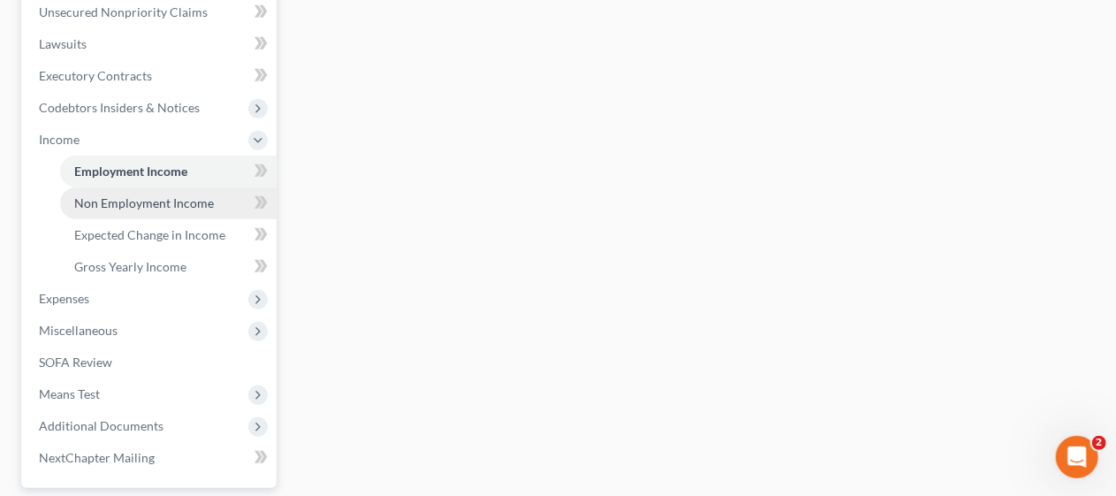
click at [187, 201] on span "Non Employment Income" at bounding box center [144, 202] width 140 height 15
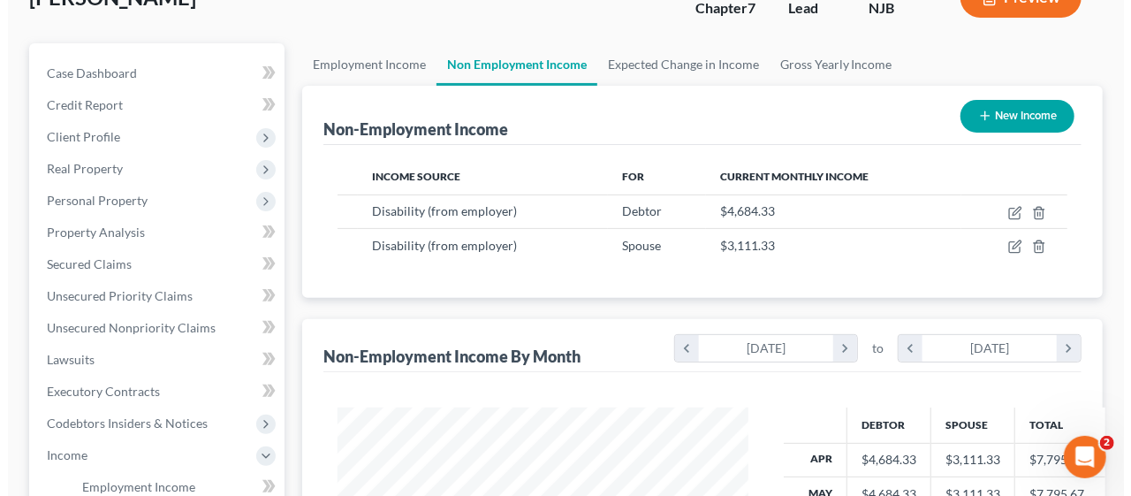
scroll to position [177, 0]
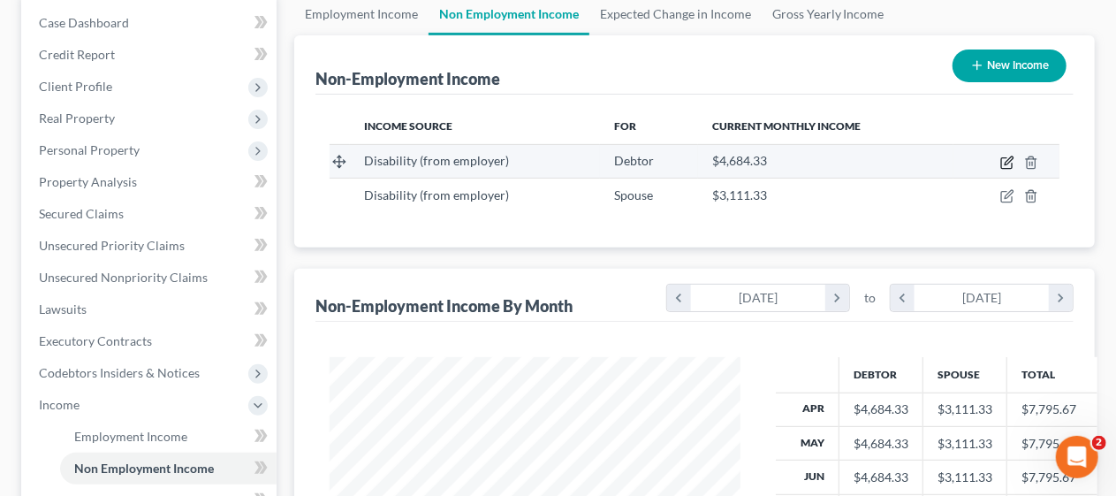
click at [1005, 159] on icon "button" at bounding box center [1007, 162] width 14 height 14
select select "1"
select select "3"
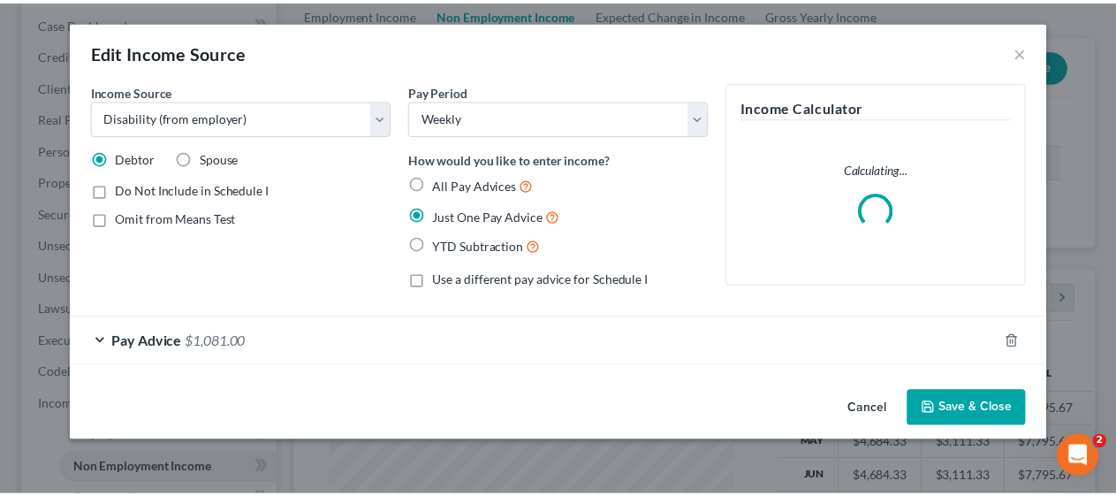
scroll to position [314, 452]
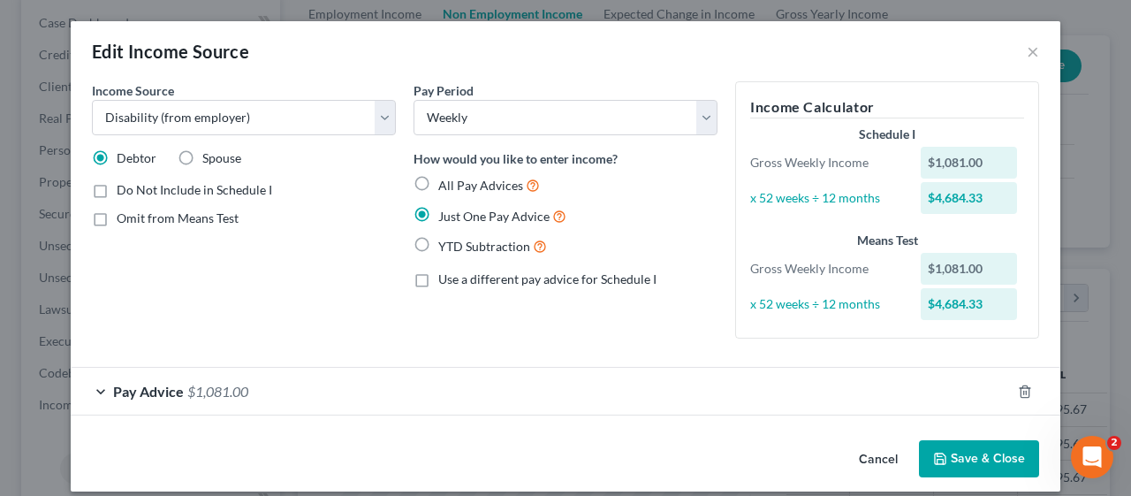
click at [980, 456] on button "Save & Close" at bounding box center [979, 458] width 120 height 37
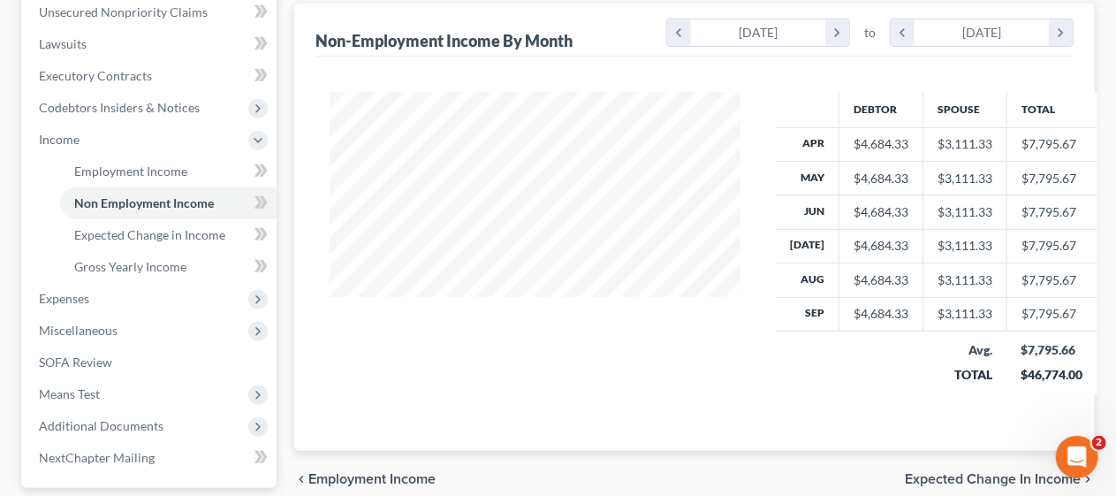
scroll to position [530, 0]
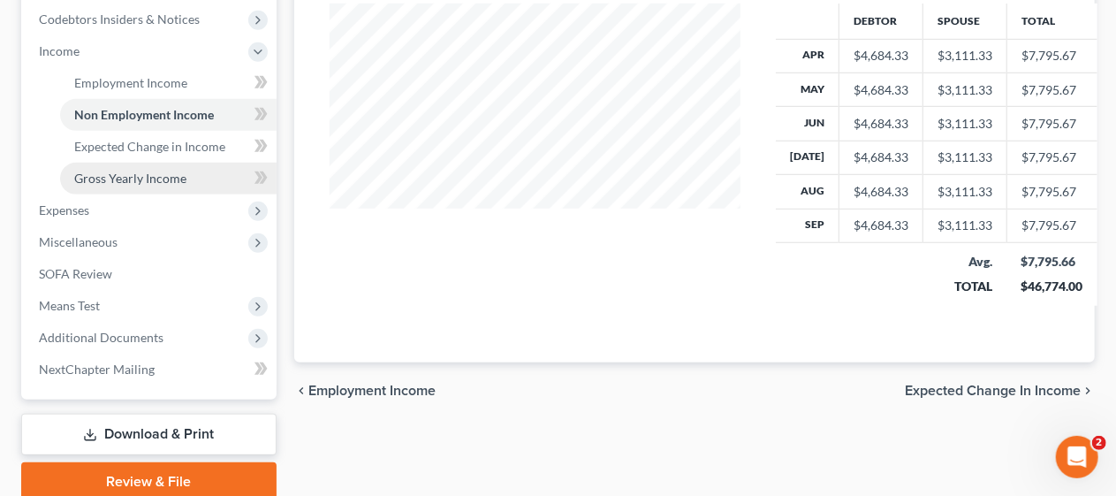
click at [180, 172] on span "Gross Yearly Income" at bounding box center [130, 177] width 112 height 15
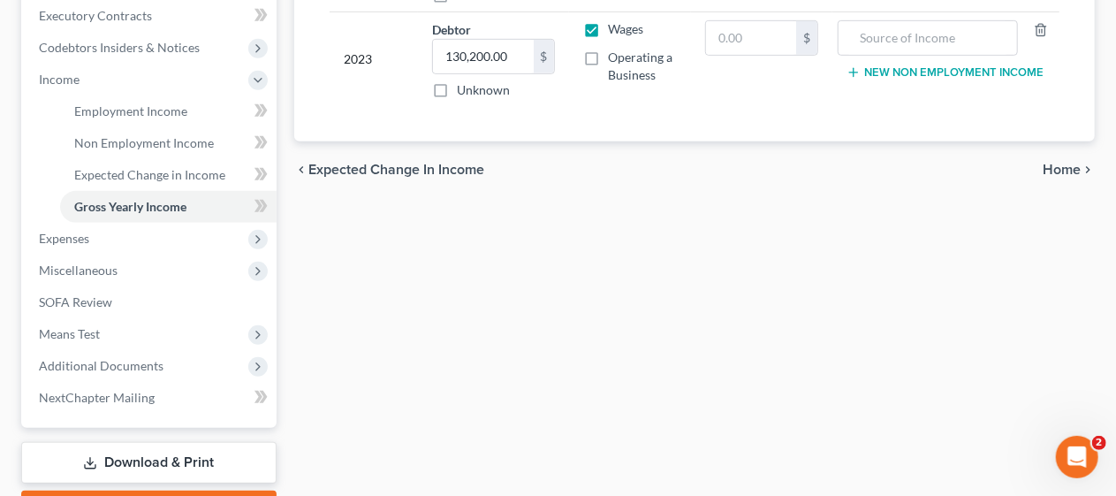
scroll to position [530, 0]
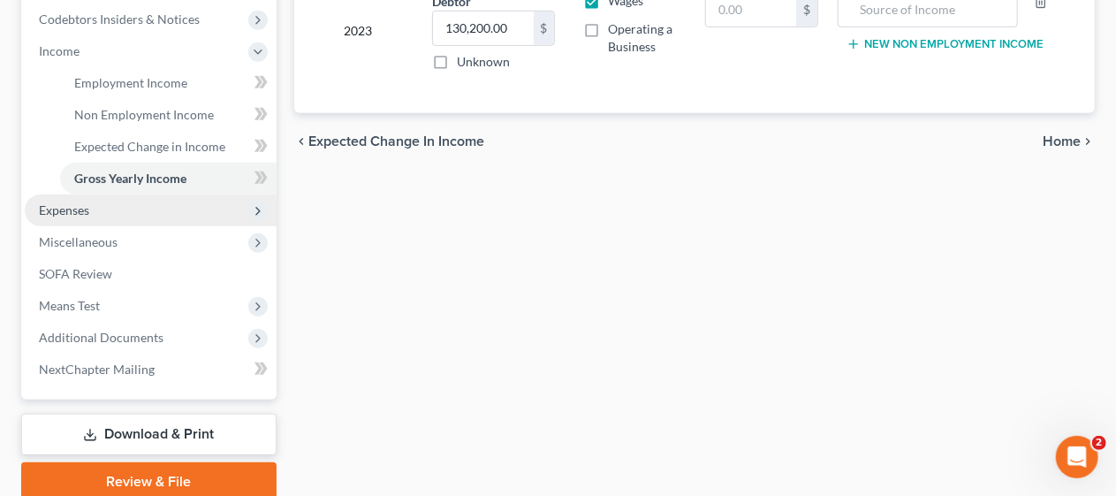
click at [140, 204] on span "Expenses" at bounding box center [151, 210] width 252 height 32
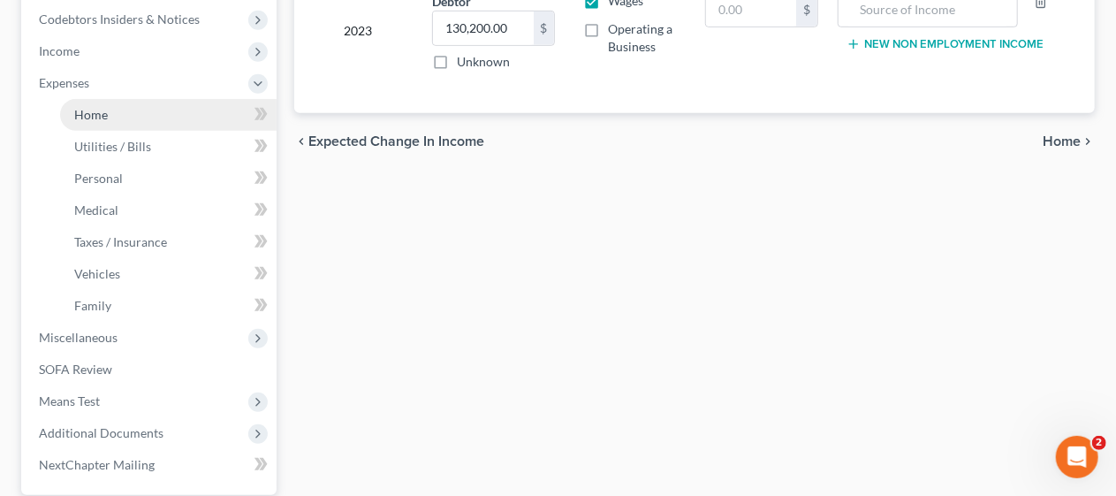
click at [168, 107] on link "Home" at bounding box center [168, 115] width 216 height 32
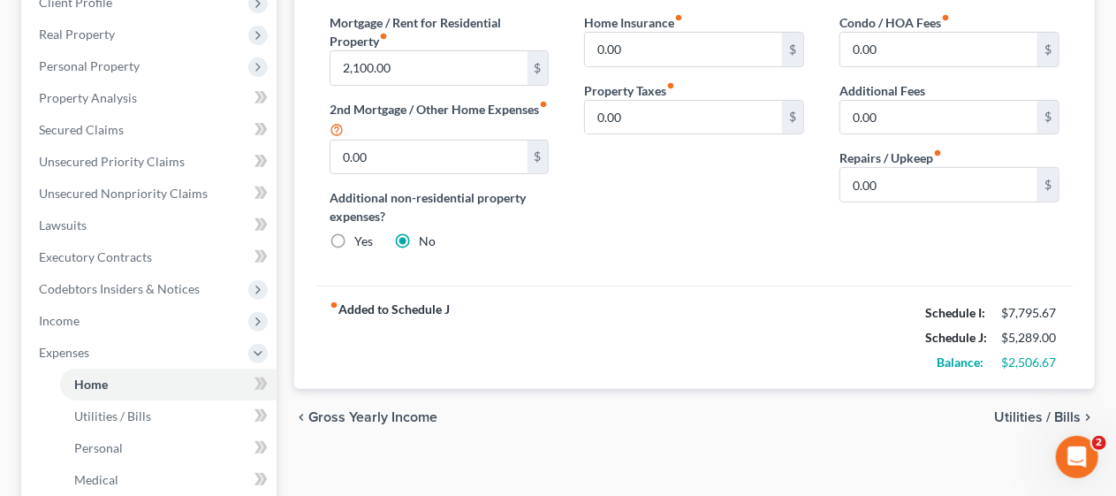
scroll to position [265, 0]
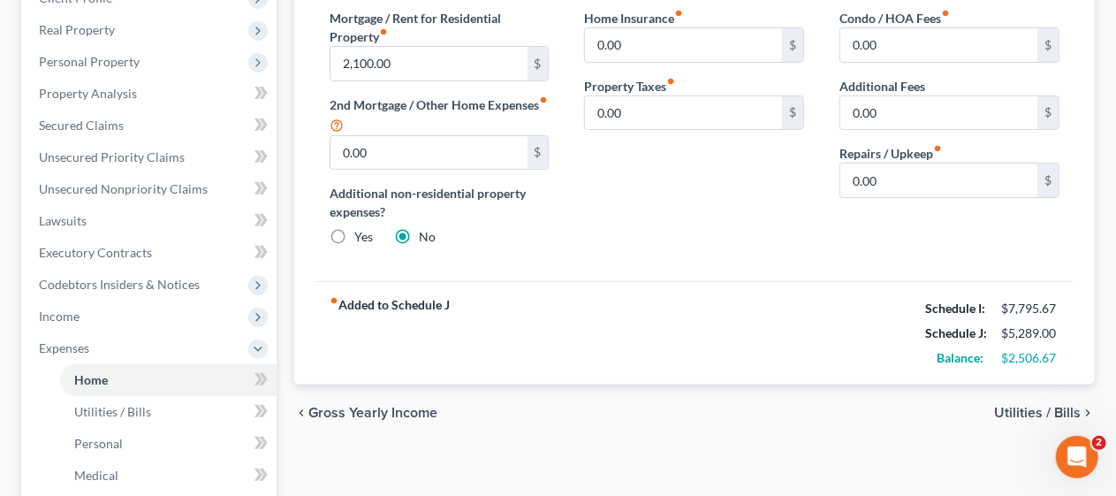
click at [1017, 405] on span "Utilities / Bills" at bounding box center [1037, 412] width 87 height 14
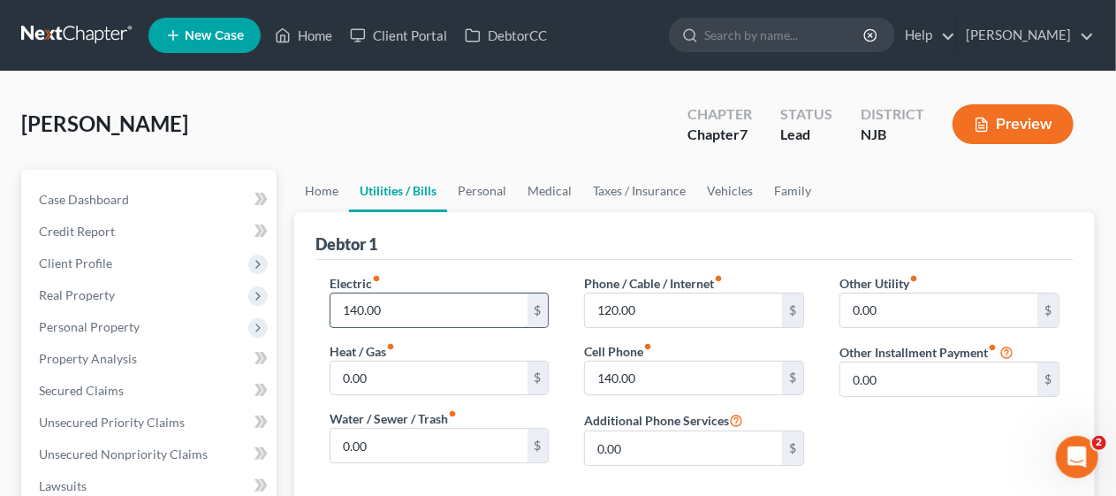
click at [394, 304] on input "140.00" at bounding box center [428, 310] width 197 height 34
type input "235.00"
click at [567, 343] on div "Phone / Cable / Internet fiber_manual_record 120.00 $ Cell Phone fiber_manual_r…" at bounding box center [693, 377] width 255 height 206
click at [617, 310] on input "120.00" at bounding box center [683, 310] width 197 height 34
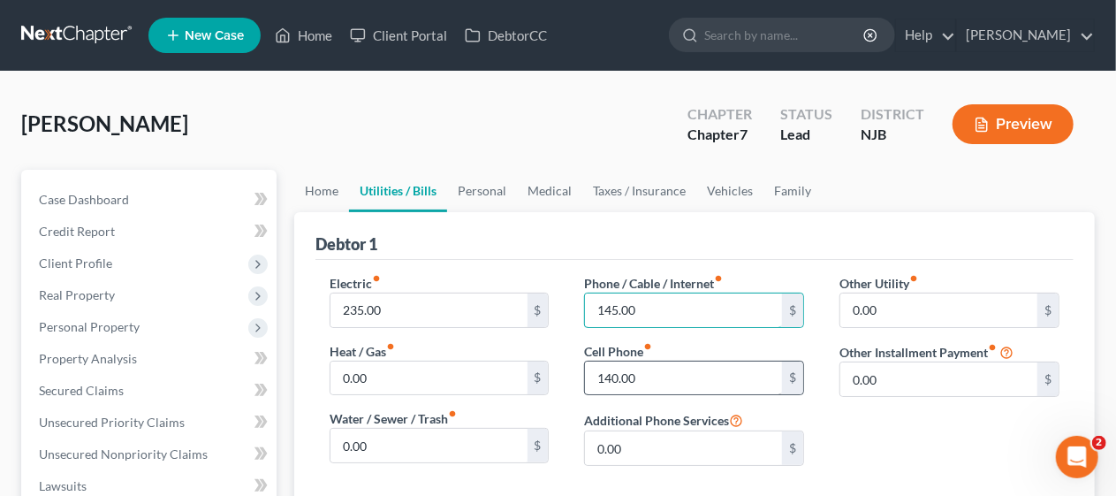
type input "145.00"
click at [620, 376] on input "140.00" at bounding box center [683, 378] width 197 height 34
type input "165.00"
click at [563, 409] on div "Electric fiber_manual_record 235.00 $ Heat / Gas fiber_manual_record 0.00 $ Wat…" at bounding box center [439, 377] width 255 height 206
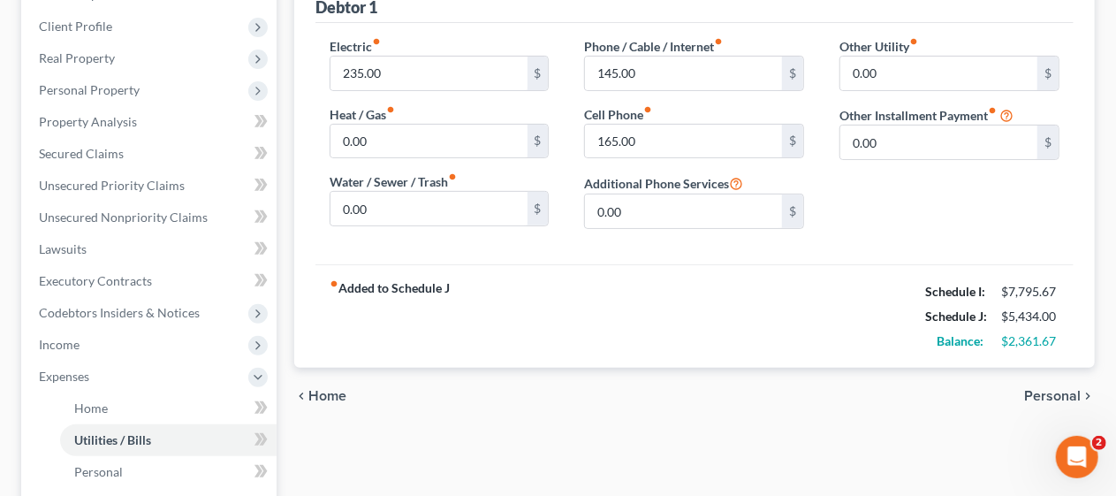
scroll to position [265, 0]
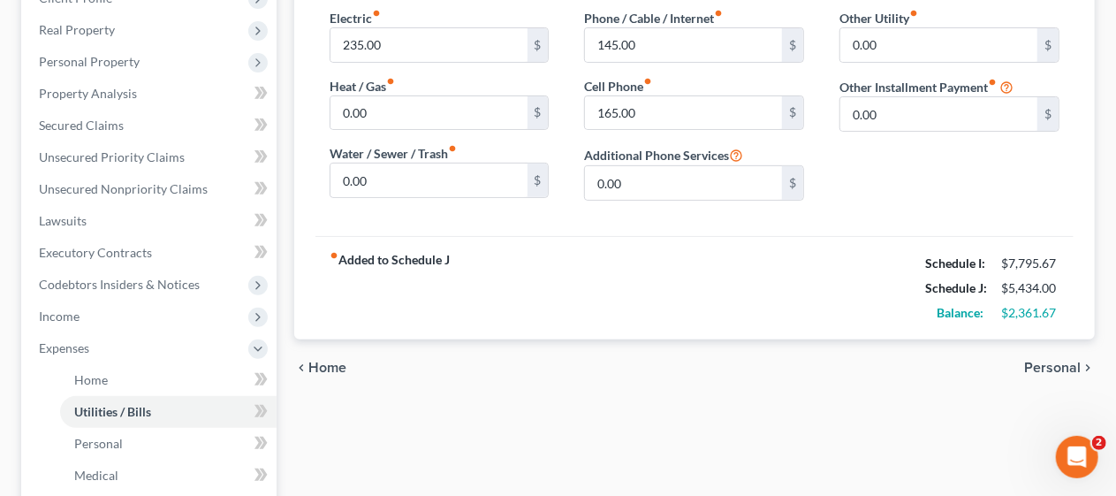
click at [1053, 360] on span "Personal" at bounding box center [1052, 367] width 57 height 14
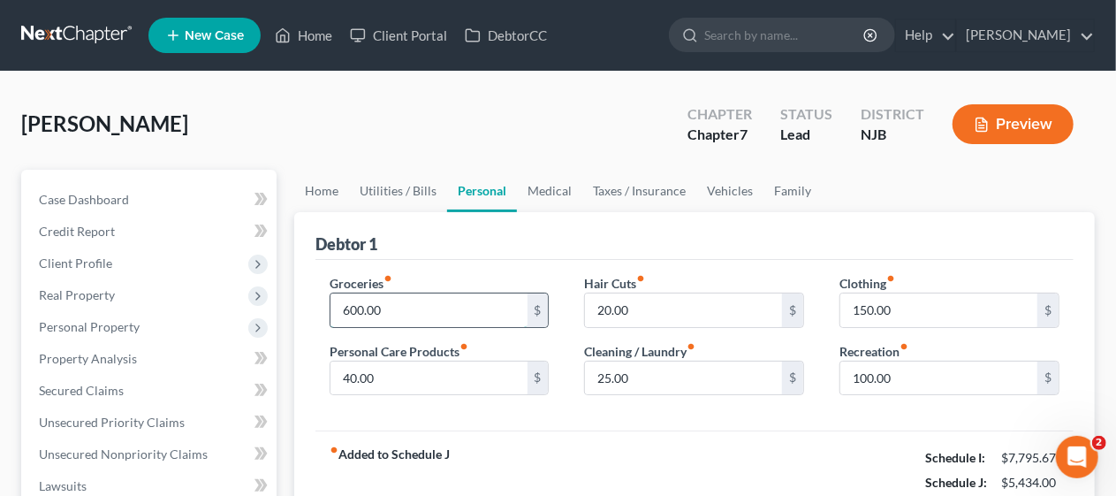
click at [380, 309] on input "600.00" at bounding box center [428, 310] width 197 height 34
type input "900.00"
click at [597, 412] on div "Groceries fiber_manual_record 900.00 $ Personal Care Products fiber_manual_reco…" at bounding box center [694, 345] width 758 height 171
click at [382, 370] on input "40.00" at bounding box center [428, 378] width 197 height 34
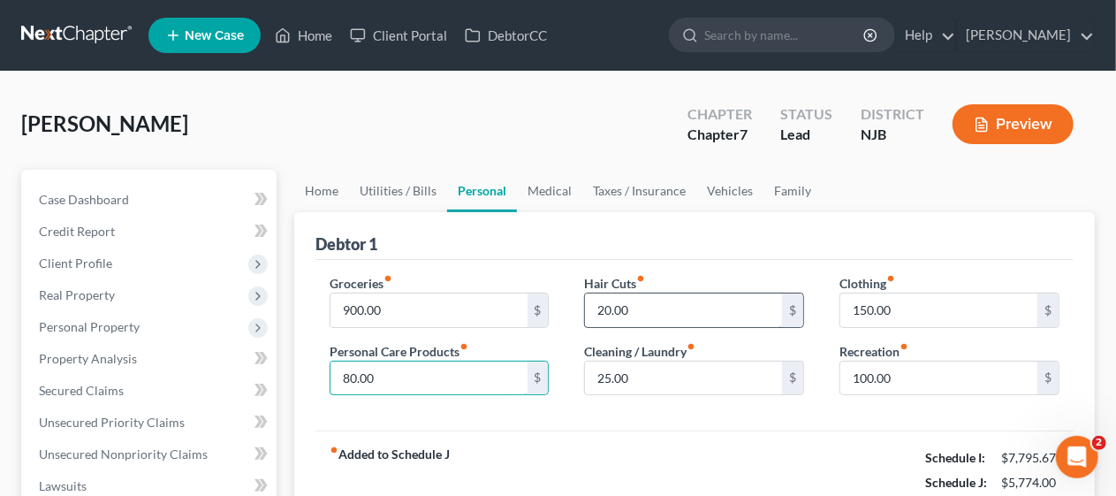
type input "80.00"
click at [613, 313] on input "20.00" at bounding box center [683, 310] width 197 height 34
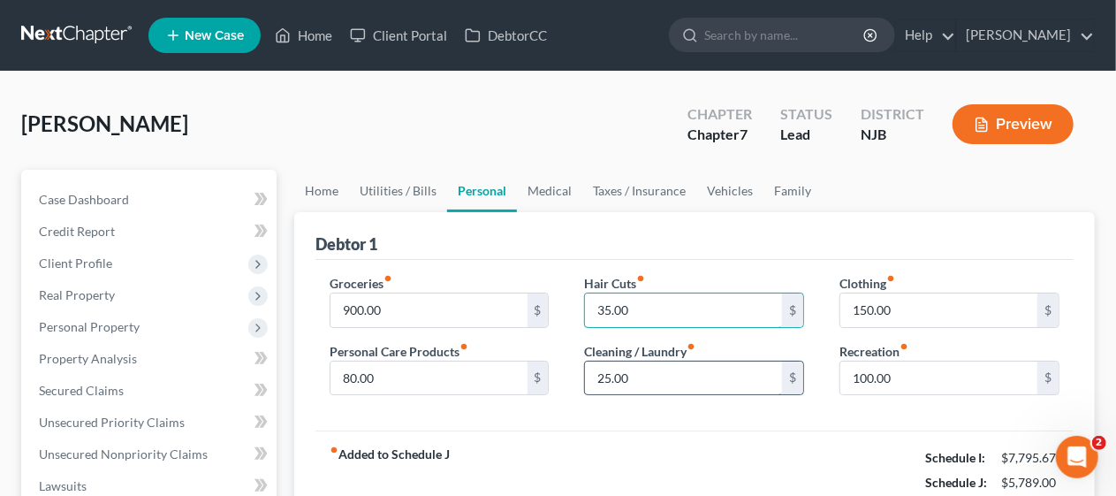
type input "35.00"
click at [607, 375] on input "25.00" at bounding box center [683, 378] width 197 height 34
type input "35.00"
click at [845, 420] on div "Groceries fiber_manual_record 900.00 $ Personal Care Products fiber_manual_reco…" at bounding box center [694, 345] width 758 height 171
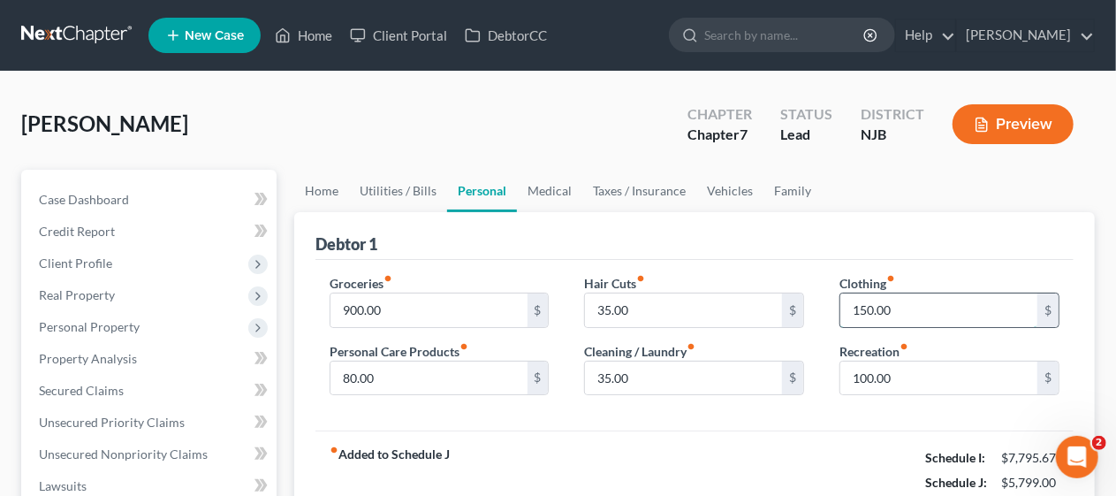
click at [868, 308] on input "150.00" at bounding box center [938, 310] width 197 height 34
type input "250.00"
click at [779, 430] on div "fiber_manual_record Added to Schedule J Schedule I: $7,795.67 Schedule J: $5,89…" at bounding box center [694, 481] width 758 height 103
click at [878, 371] on input "100.00" at bounding box center [938, 378] width 197 height 34
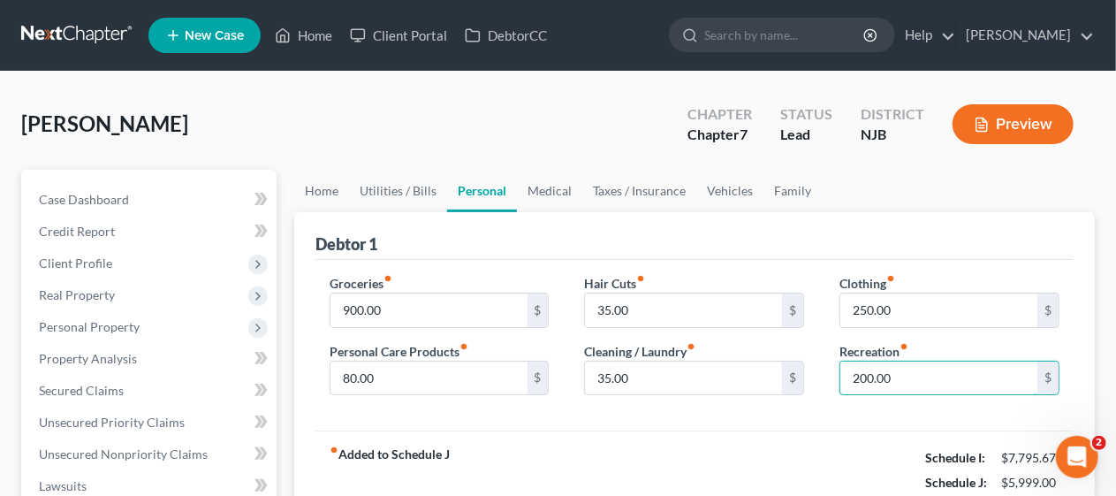
type input "200.00"
click at [672, 431] on div "fiber_manual_record Added to Schedule J Schedule I: $7,795.67 Schedule J: $5,99…" at bounding box center [694, 481] width 758 height 103
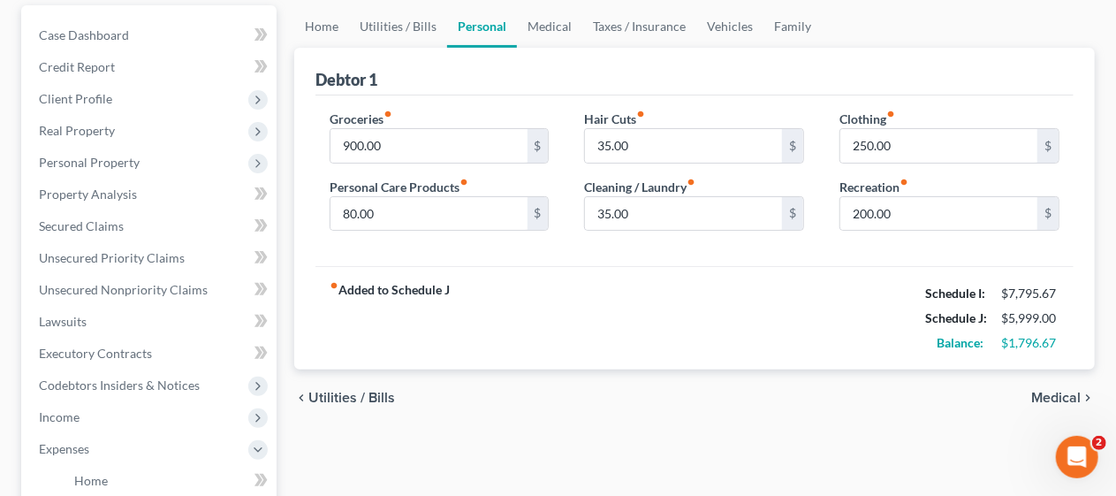
scroll to position [177, 0]
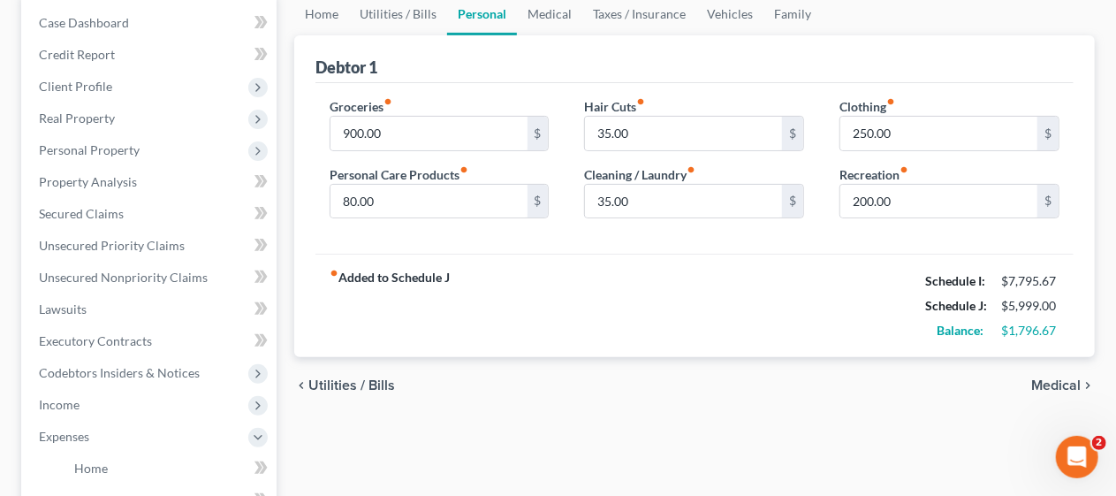
click at [1048, 378] on span "Medical" at bounding box center [1055, 385] width 49 height 14
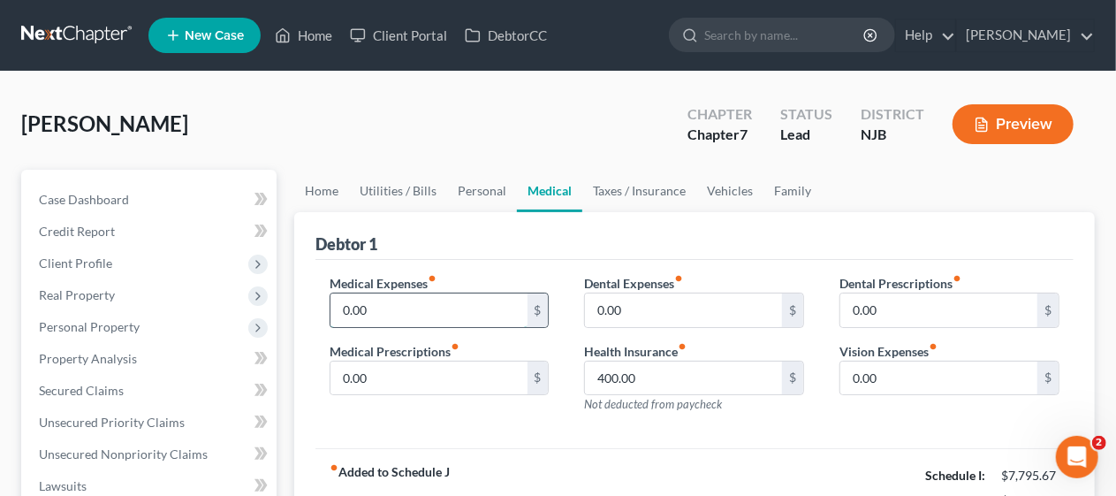
click at [353, 305] on input "0.00" at bounding box center [428, 310] width 197 height 34
type input "110.00"
click at [357, 367] on input "0.00" at bounding box center [428, 378] width 197 height 34
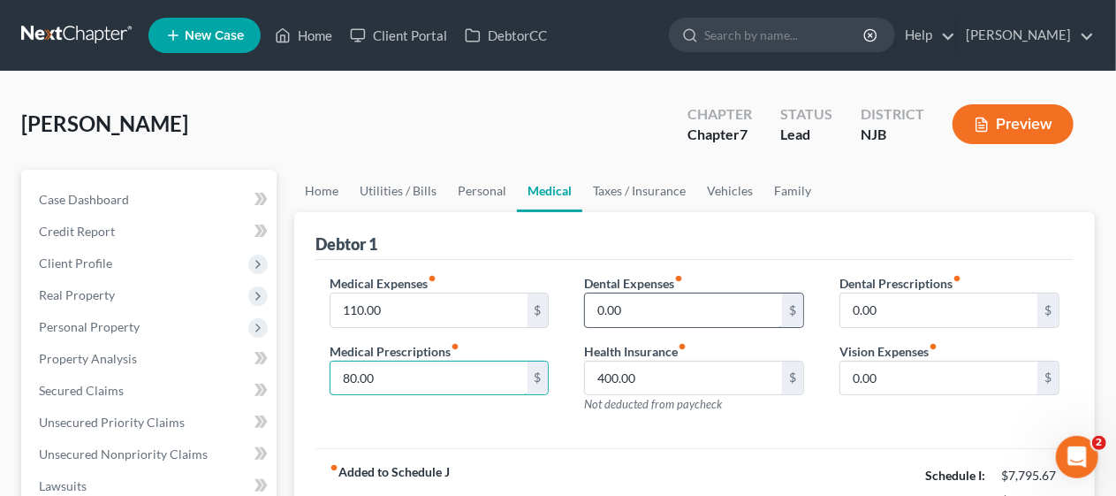
type input "80.00"
click at [611, 309] on input "0.00" at bounding box center [683, 310] width 197 height 34
type input "35.00"
click at [811, 417] on div "Dental Expenses fiber_manual_record 35.00 $ Health Insurance fiber_manual_recor…" at bounding box center [693, 351] width 255 height 154
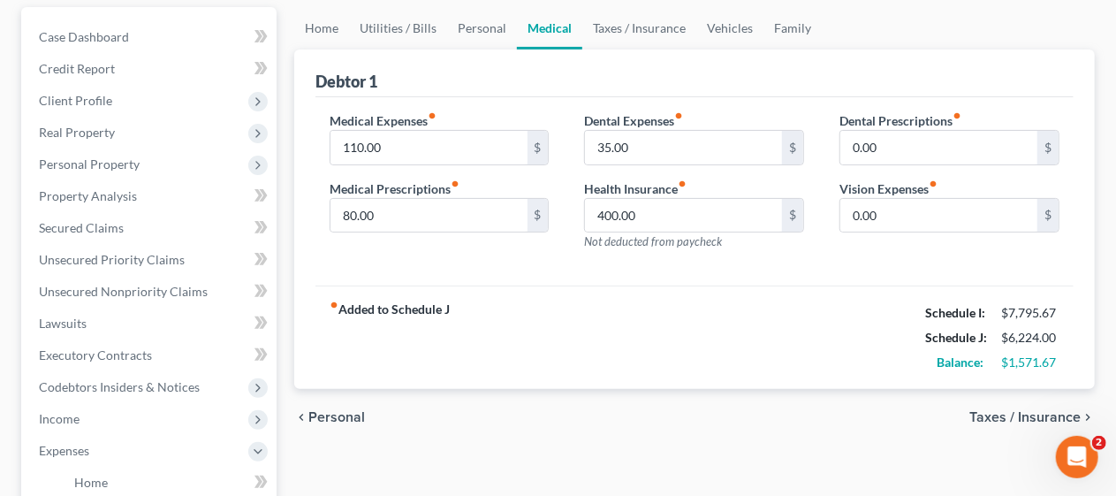
scroll to position [177, 0]
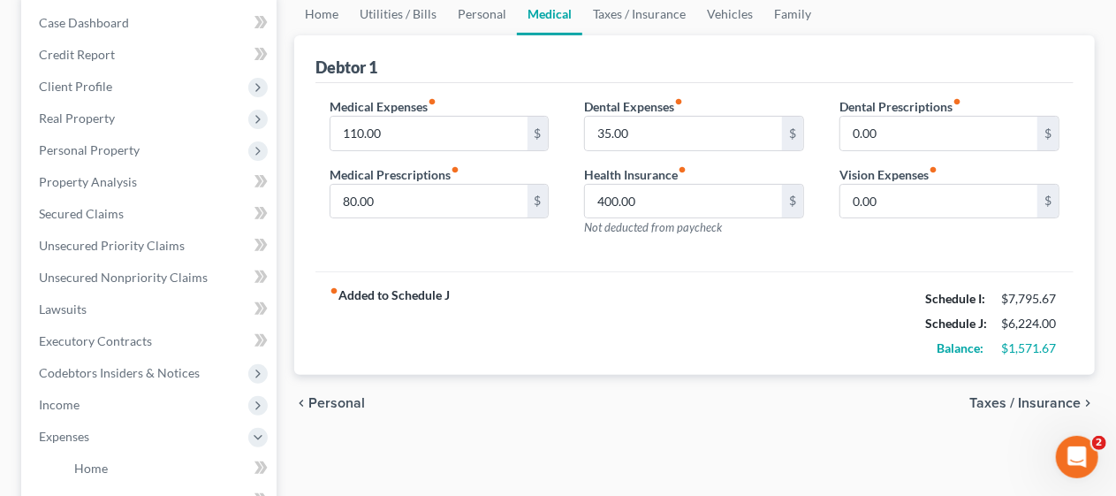
click at [1019, 396] on span "Taxes / Insurance" at bounding box center [1024, 403] width 111 height 14
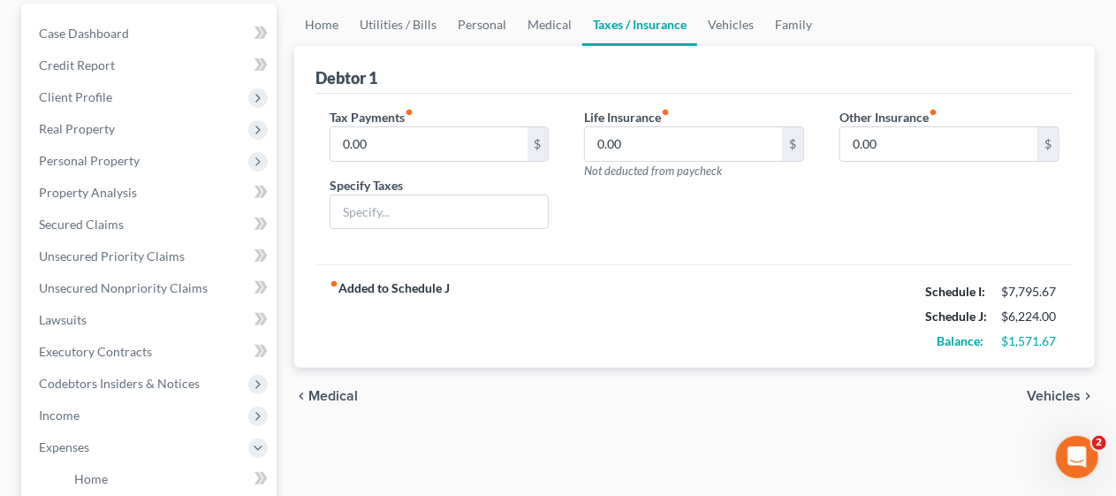
scroll to position [177, 0]
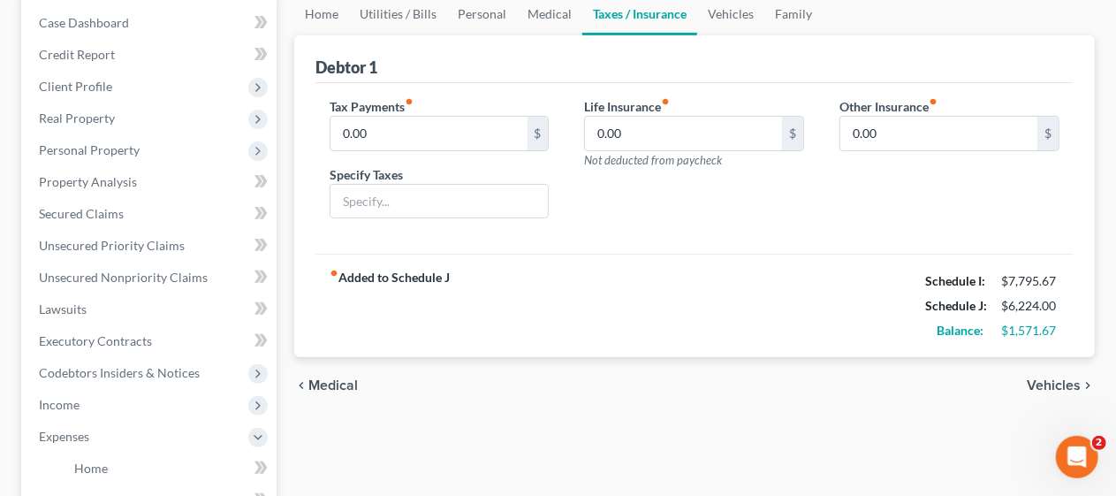
click at [1046, 378] on span "Vehicles" at bounding box center [1053, 385] width 54 height 14
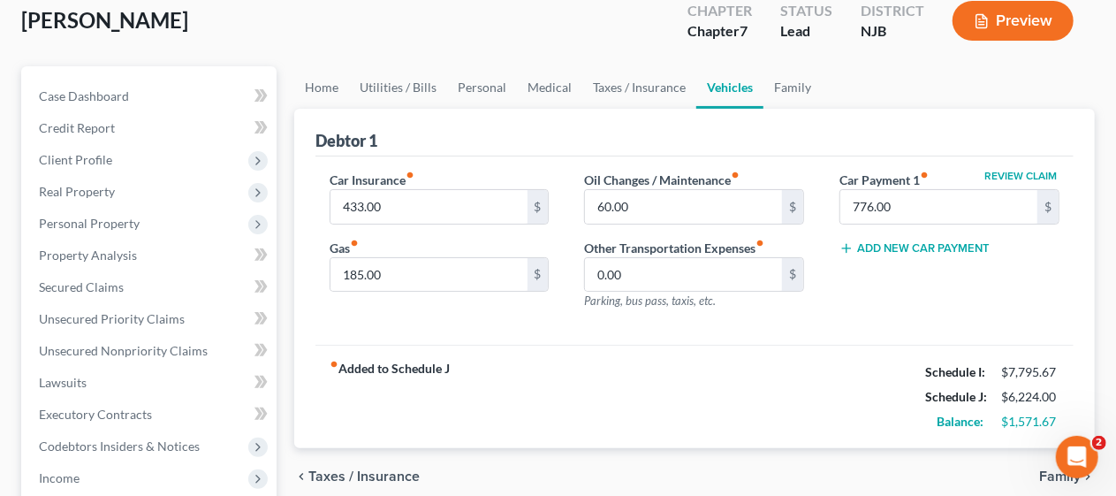
scroll to position [177, 0]
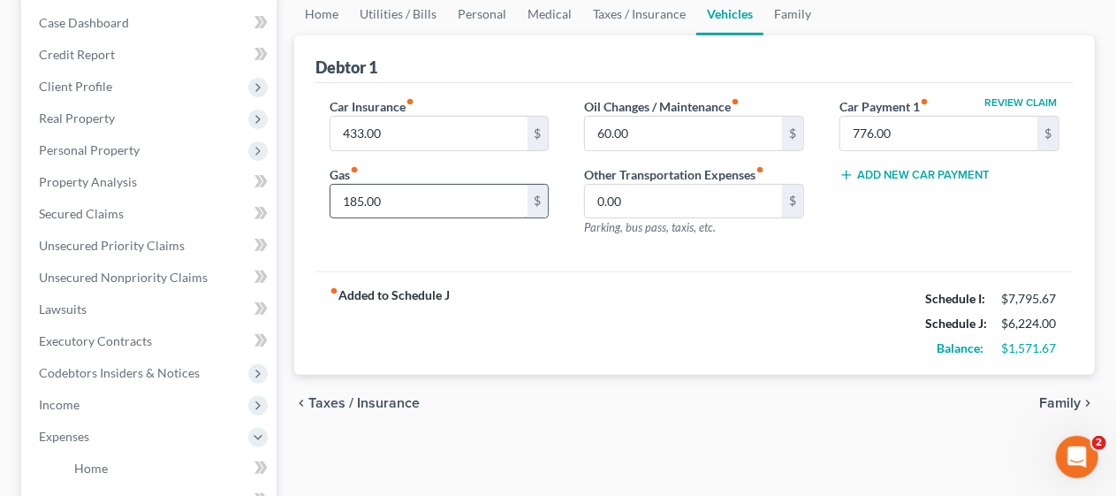
click at [370, 202] on input "185.00" at bounding box center [428, 202] width 197 height 34
type input "390.00"
click at [608, 275] on div "fiber_manual_record Added to Schedule J Schedule I: $7,795.67 Schedule J: $6,42…" at bounding box center [694, 322] width 758 height 103
click at [621, 125] on input "60.00" at bounding box center [683, 134] width 197 height 34
type input "275.00"
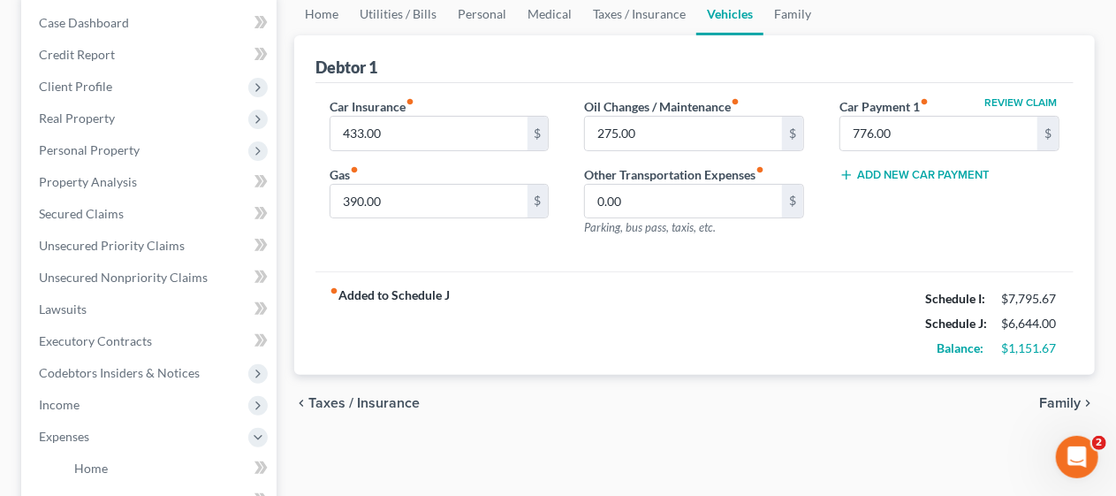
click at [646, 300] on div "fiber_manual_record Added to Schedule J Schedule I: $7,795.67 Schedule J: $6,64…" at bounding box center [694, 322] width 758 height 103
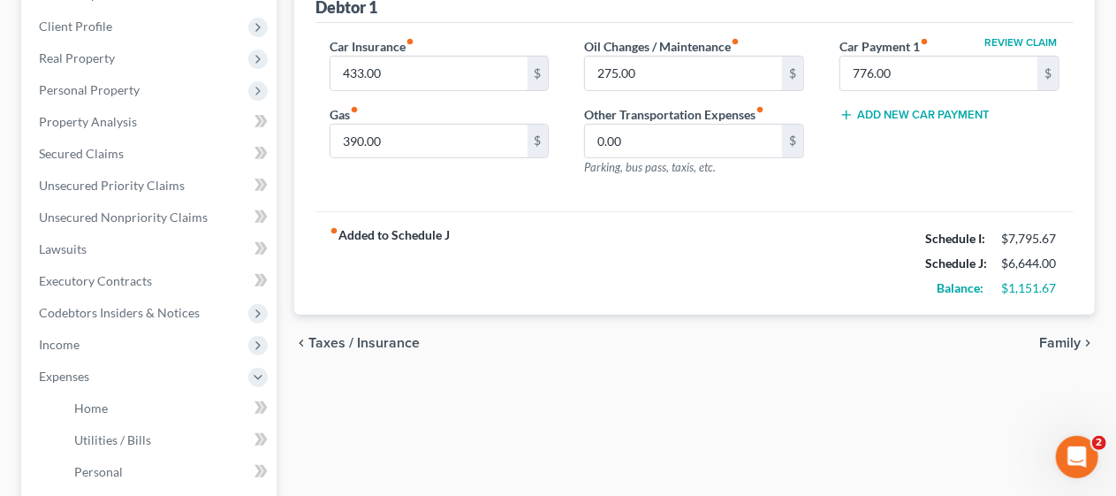
scroll to position [265, 0]
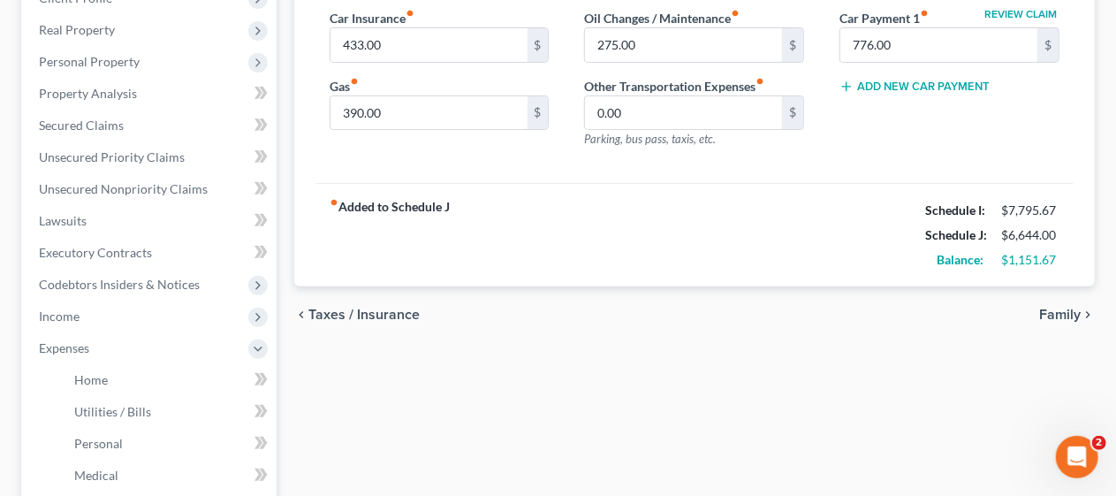
click at [1058, 311] on span "Family" at bounding box center [1060, 314] width 42 height 14
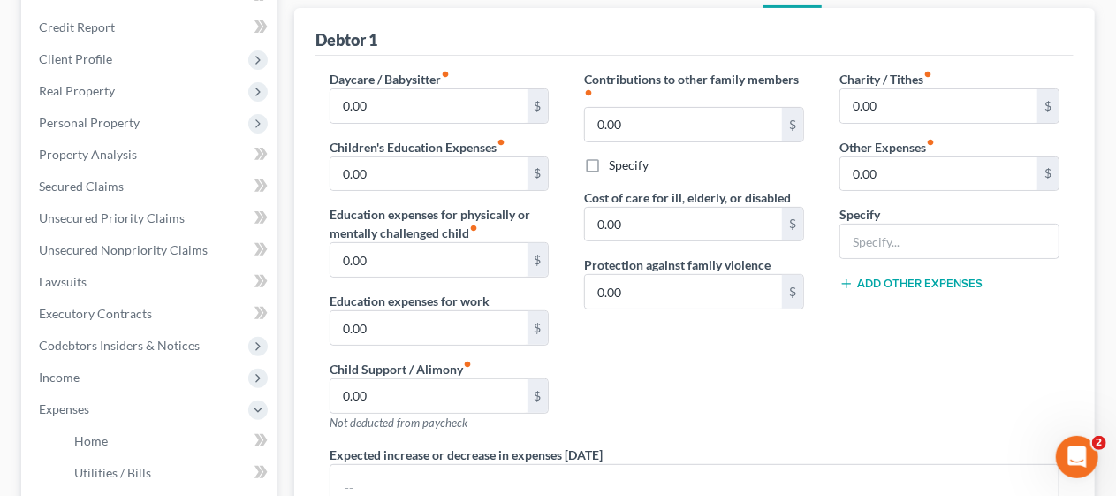
scroll to position [177, 0]
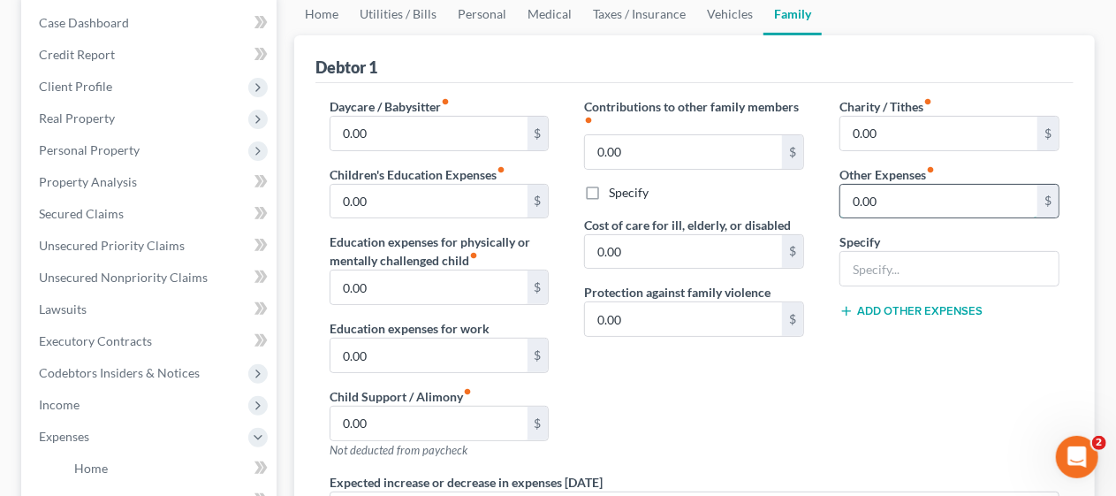
click at [869, 195] on input "0.00" at bounding box center [938, 202] width 197 height 34
type input "300.00"
click at [864, 264] on input "text" at bounding box center [949, 269] width 218 height 34
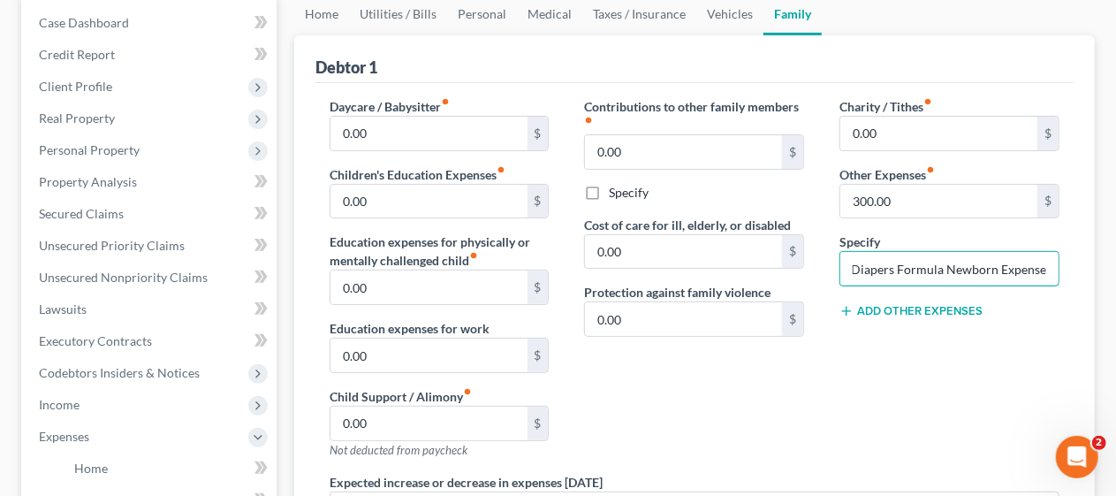
type input "Diapers Formula Newborn Expenses"
click at [874, 382] on div "Charity / Tithes fiber_manual_record 0.00 $ Other Expenses fiber_manual_record …" at bounding box center [948, 284] width 255 height 375
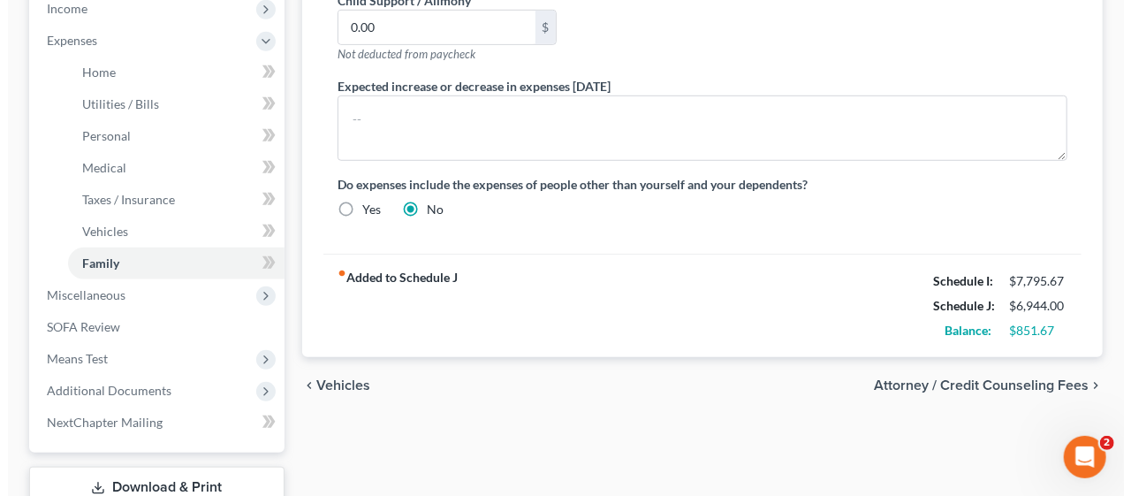
scroll to position [618, 0]
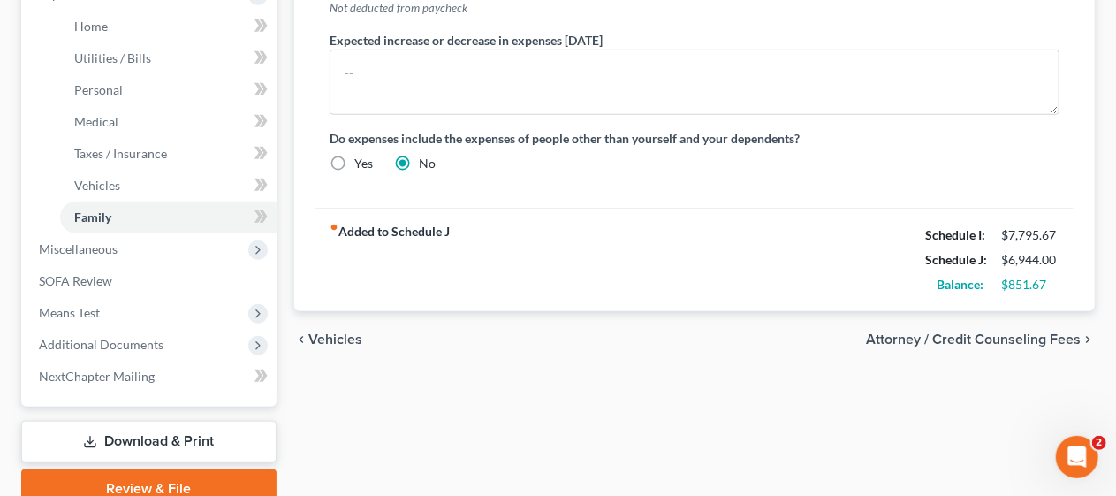
click at [906, 332] on span "Attorney / Credit Counseling Fees" at bounding box center [973, 339] width 215 height 14
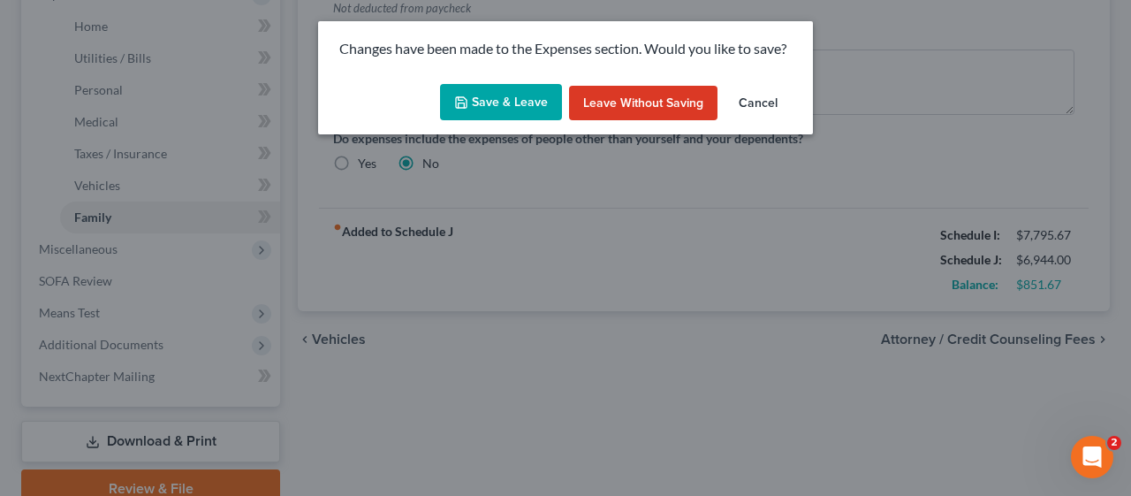
click at [493, 97] on button "Save & Leave" at bounding box center [501, 102] width 122 height 37
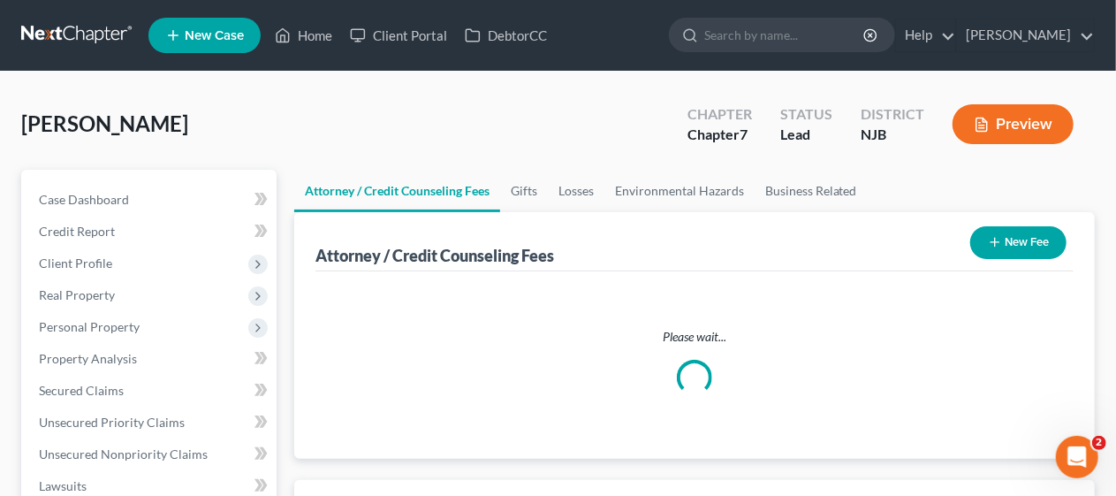
select select "0"
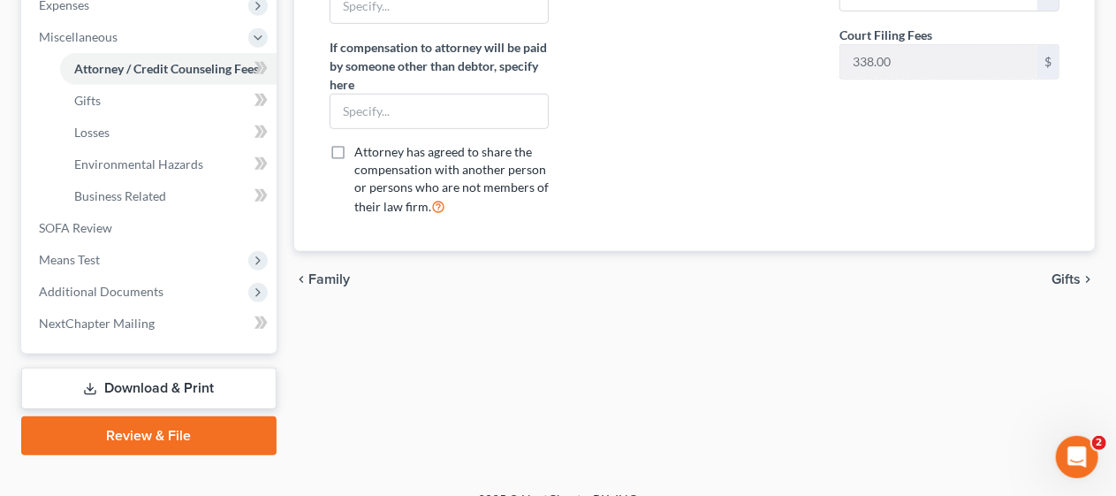
scroll to position [618, 0]
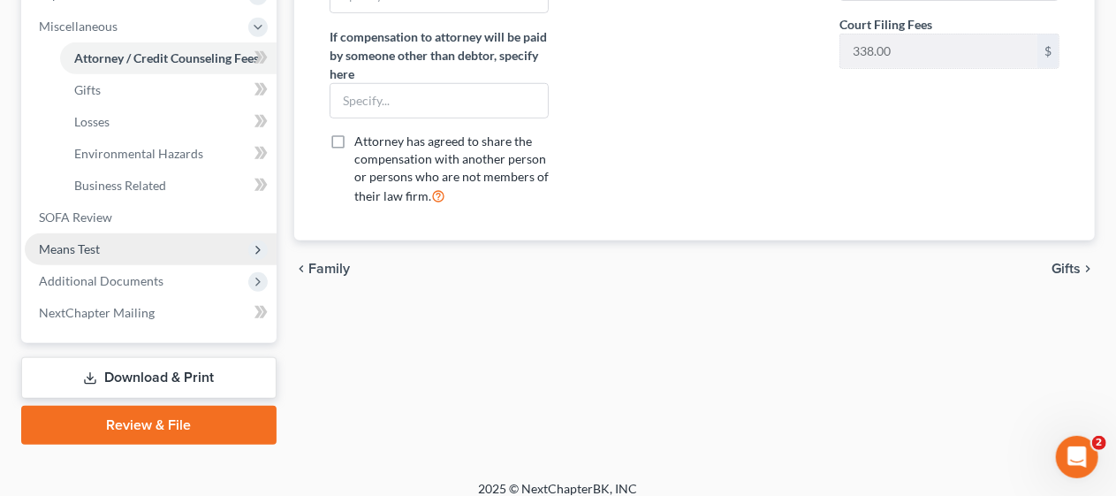
click at [201, 244] on span "Means Test" at bounding box center [151, 249] width 252 height 32
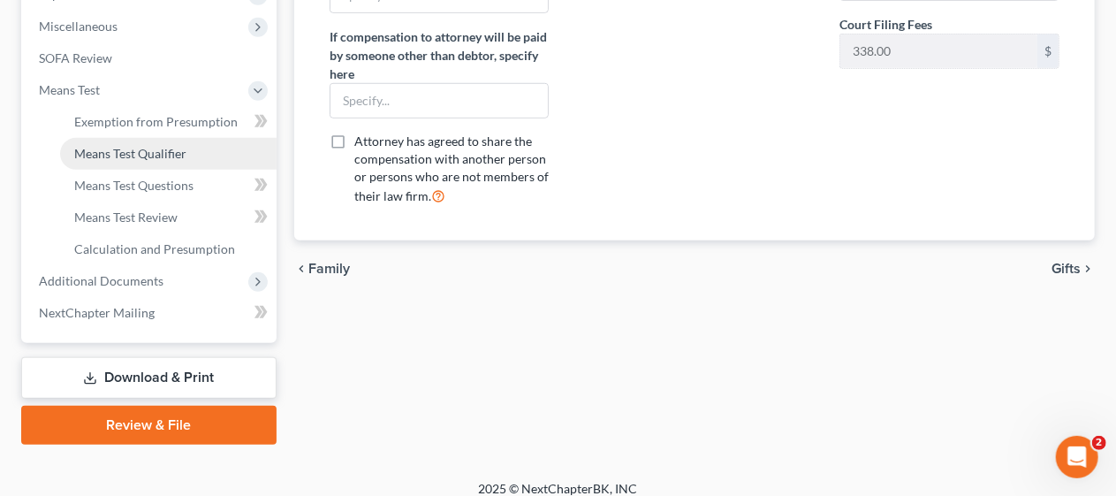
click at [186, 146] on link "Means Test Qualifier" at bounding box center [168, 154] width 216 height 32
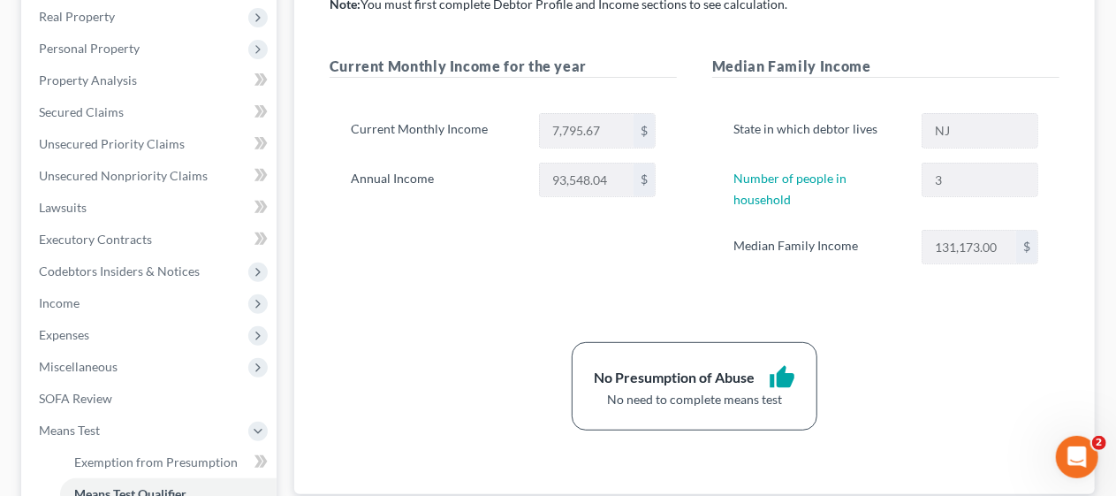
scroll to position [353, 0]
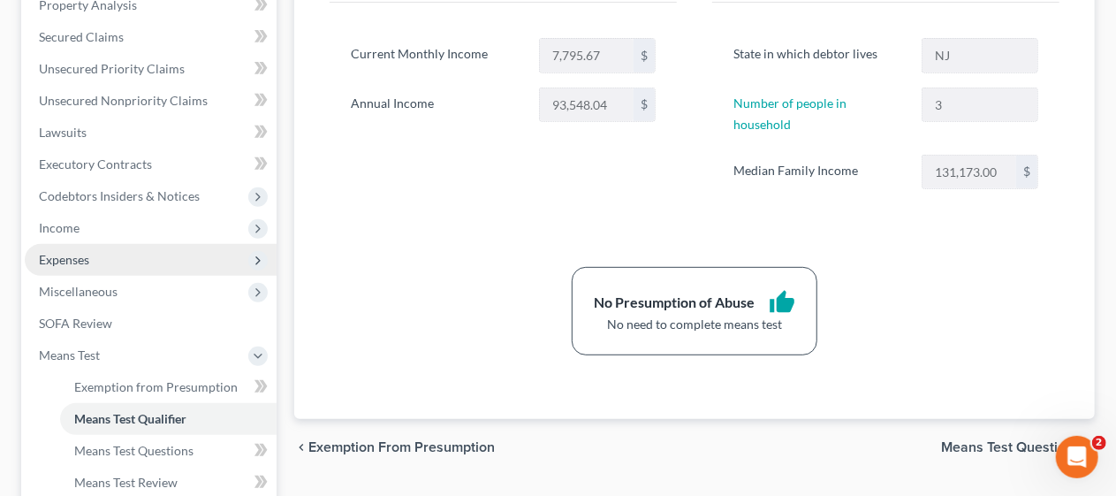
click at [143, 255] on span "Expenses" at bounding box center [151, 260] width 252 height 32
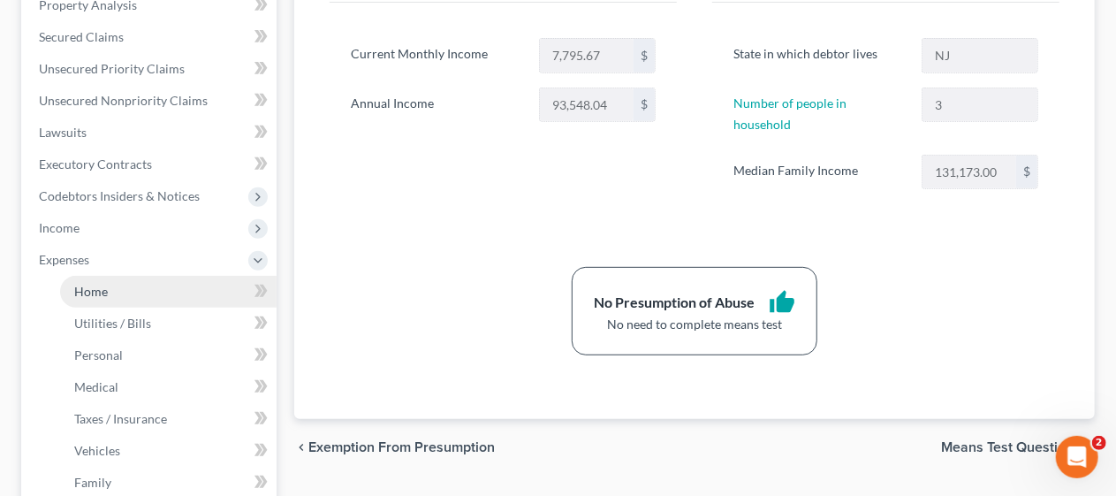
click at [208, 288] on link "Home" at bounding box center [168, 292] width 216 height 32
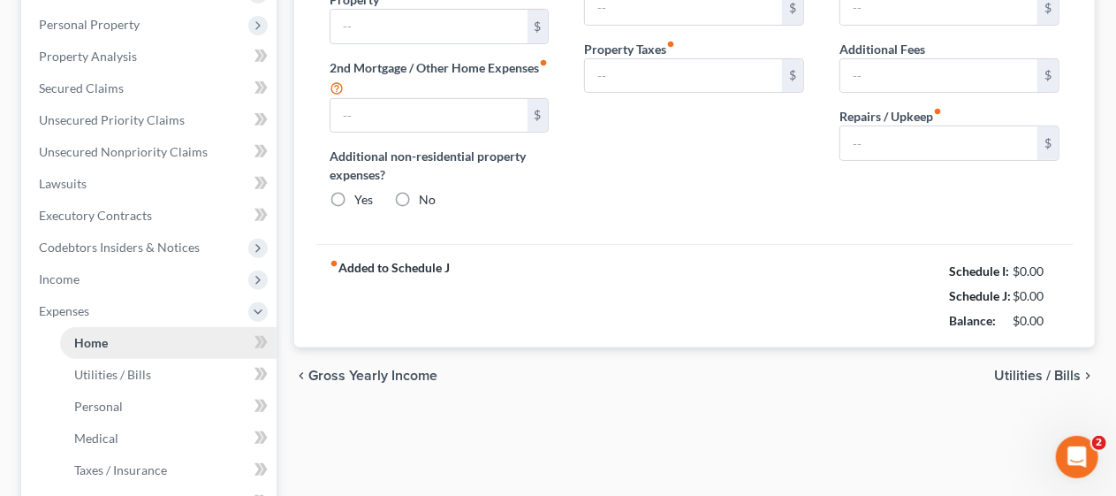
type input "2,100.00"
type input "0.00"
radio input "true"
type input "0.00"
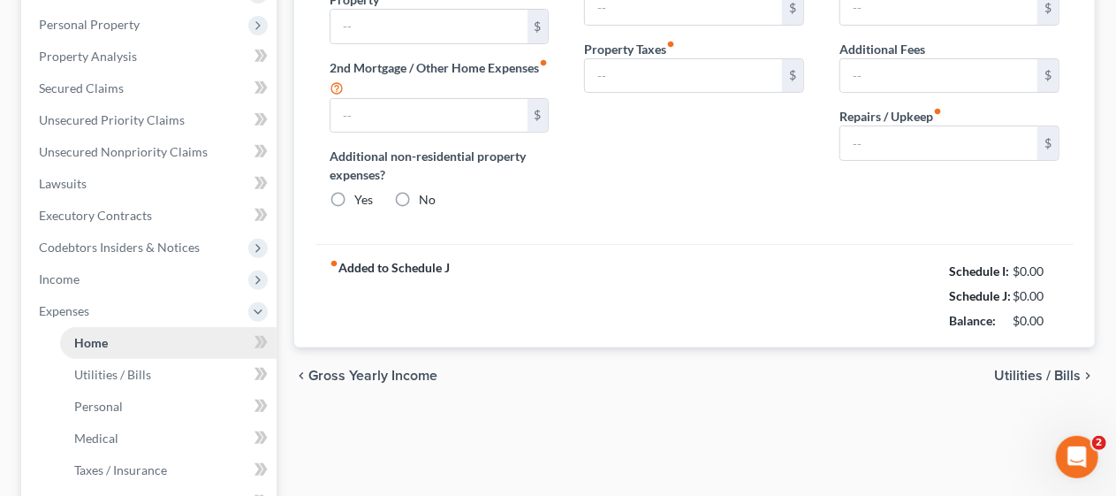
type input "0.00"
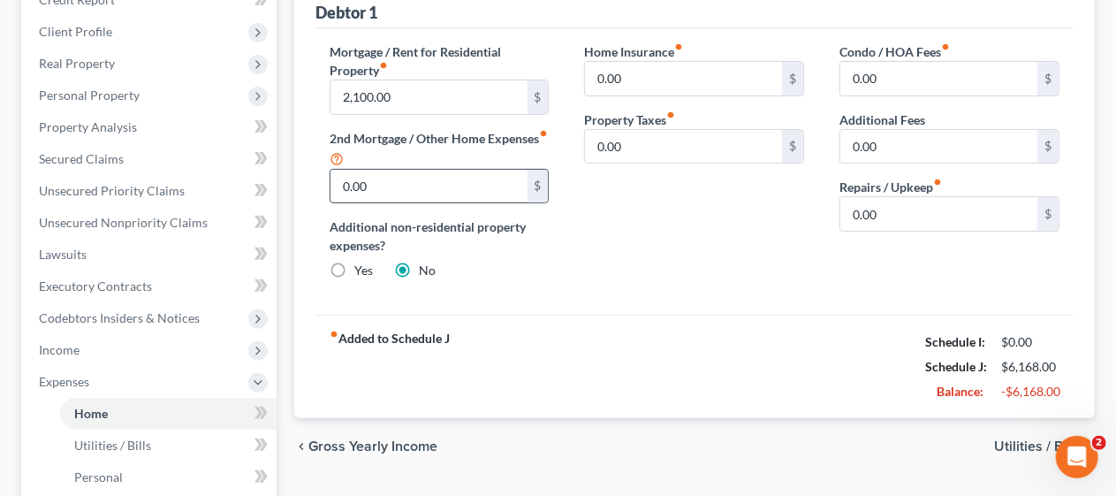
scroll to position [265, 0]
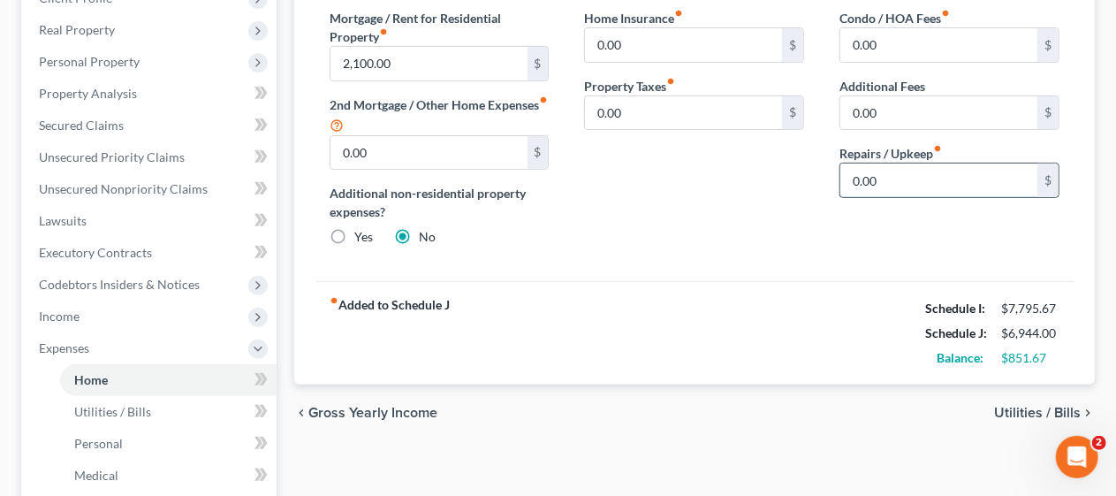
click at [874, 184] on input "0.00" at bounding box center [938, 180] width 197 height 34
type input "50.00"
click at [715, 272] on div "Mortgage / Rent for Residential Property fiber_manual_record 2,100.00 $ 2nd Mor…" at bounding box center [694, 138] width 758 height 287
click at [1018, 405] on span "Utilities / Bills" at bounding box center [1037, 412] width 87 height 14
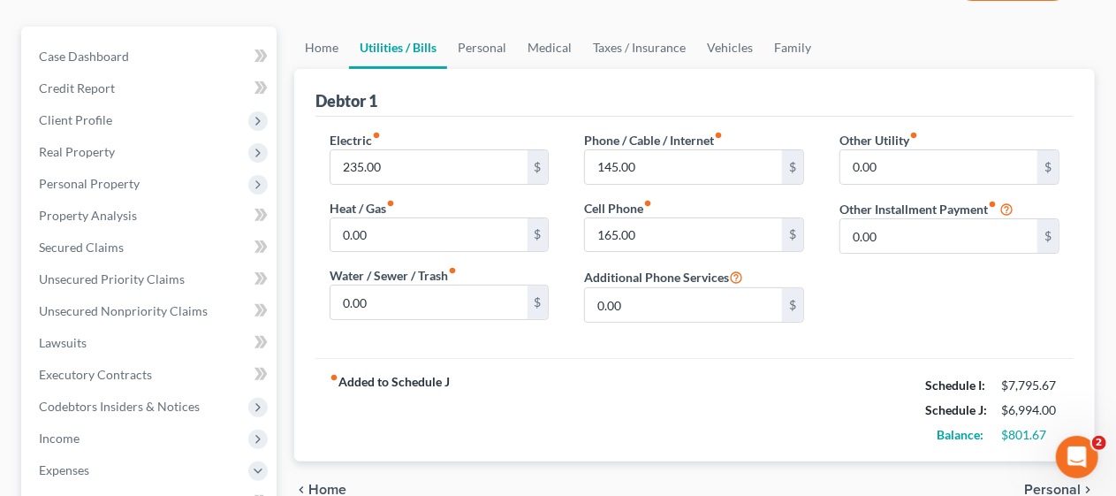
scroll to position [177, 0]
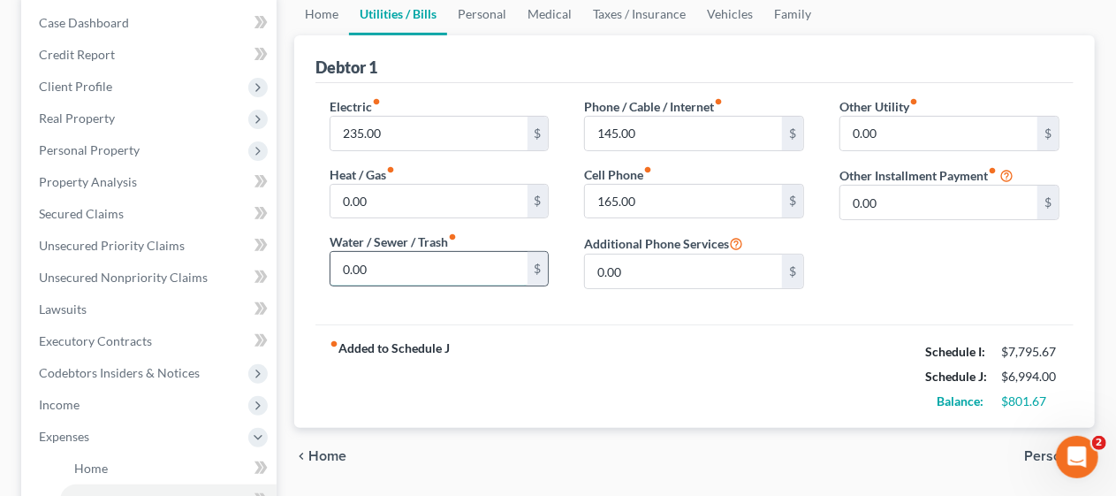
click at [392, 269] on input "0.00" at bounding box center [428, 269] width 197 height 34
type input "60.00"
click at [680, 342] on div "fiber_manual_record Added to Schedule J Schedule I: $7,795.67 Schedule J: $7,05…" at bounding box center [694, 375] width 758 height 103
click at [380, 199] on input "0.00" at bounding box center [428, 202] width 197 height 34
type input "120.00"
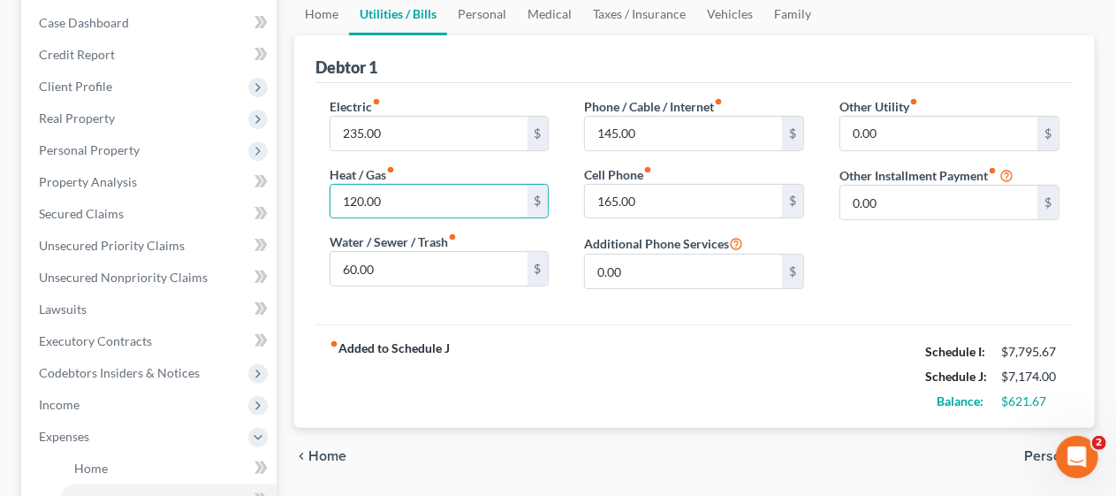
click at [692, 326] on div "fiber_manual_record Added to Schedule J Schedule I: $7,795.67 Schedule J: $7,17…" at bounding box center [694, 375] width 758 height 103
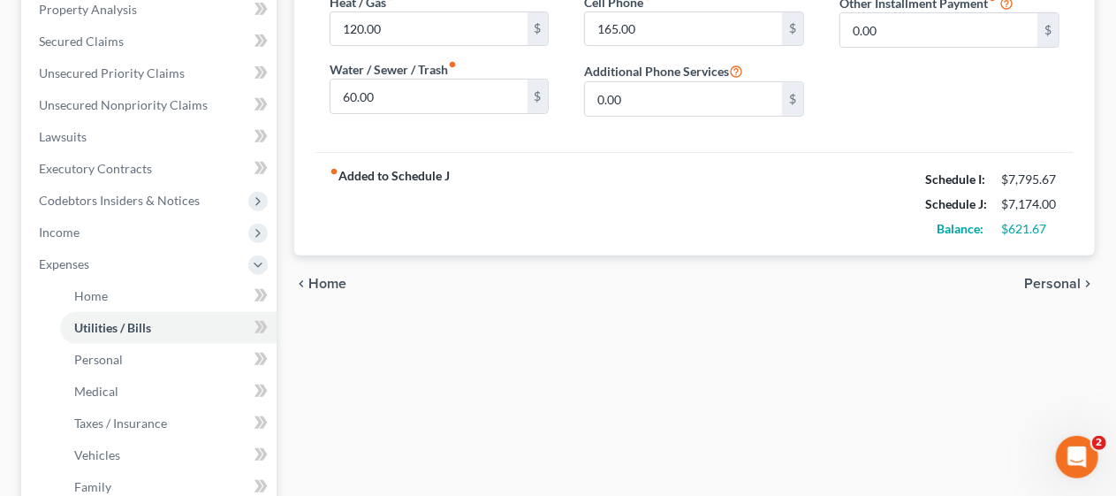
scroll to position [353, 0]
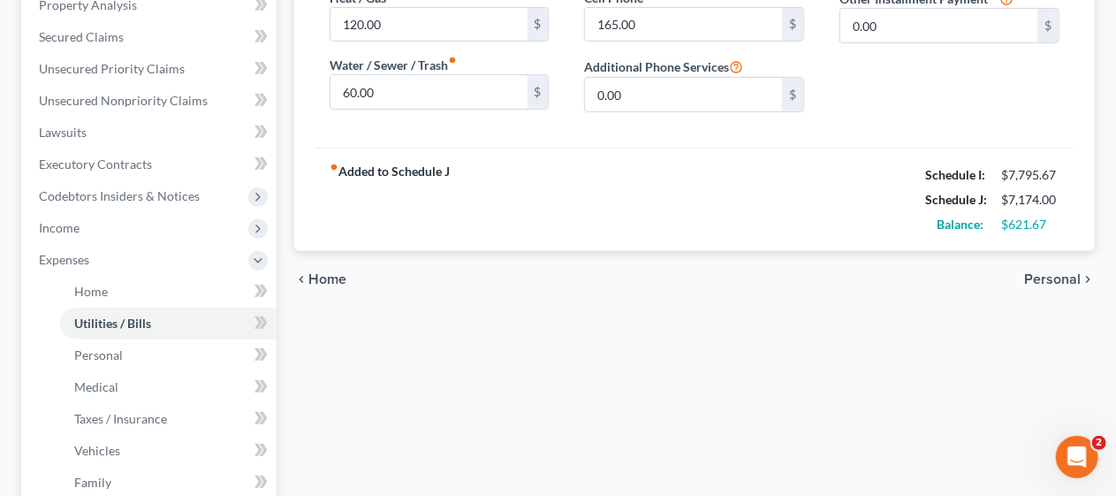
click at [1056, 274] on span "Personal" at bounding box center [1052, 279] width 57 height 14
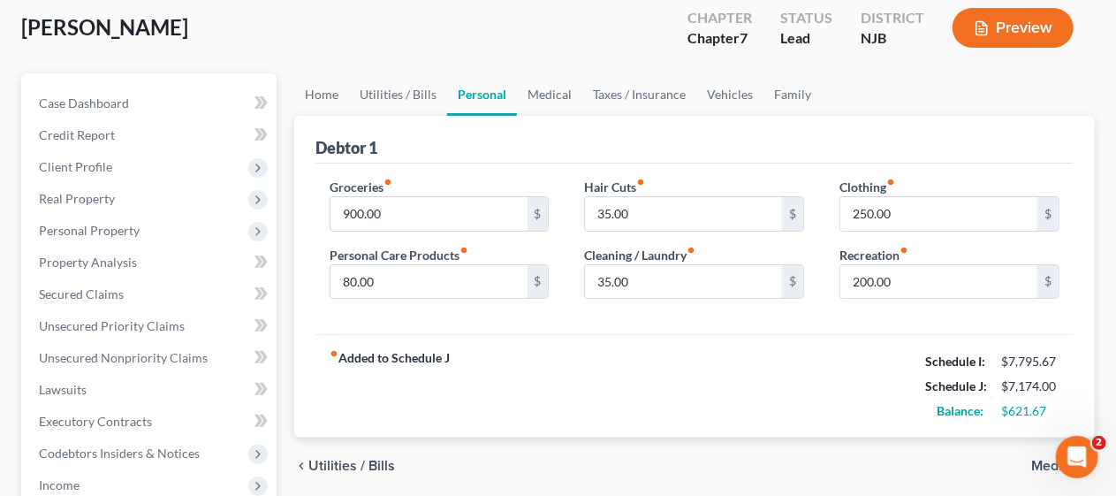
scroll to position [177, 0]
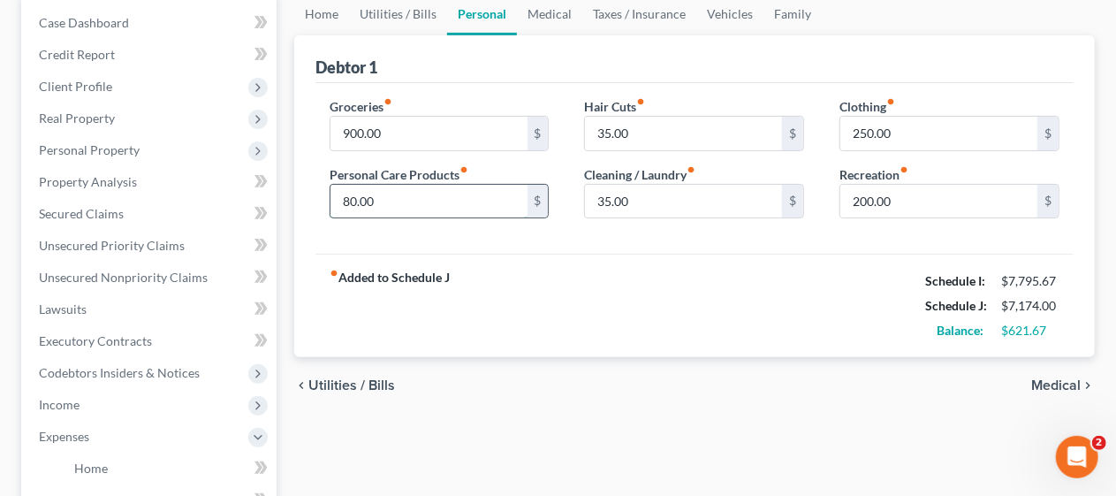
click at [390, 198] on input "80.00" at bounding box center [428, 202] width 197 height 34
type input "140.00"
click at [677, 269] on div "fiber_manual_record Added to Schedule J Schedule I: $7,795.67 Schedule J: $7,23…" at bounding box center [694, 305] width 758 height 103
click at [876, 138] on input "250.00" at bounding box center [938, 134] width 197 height 34
type input "350.00"
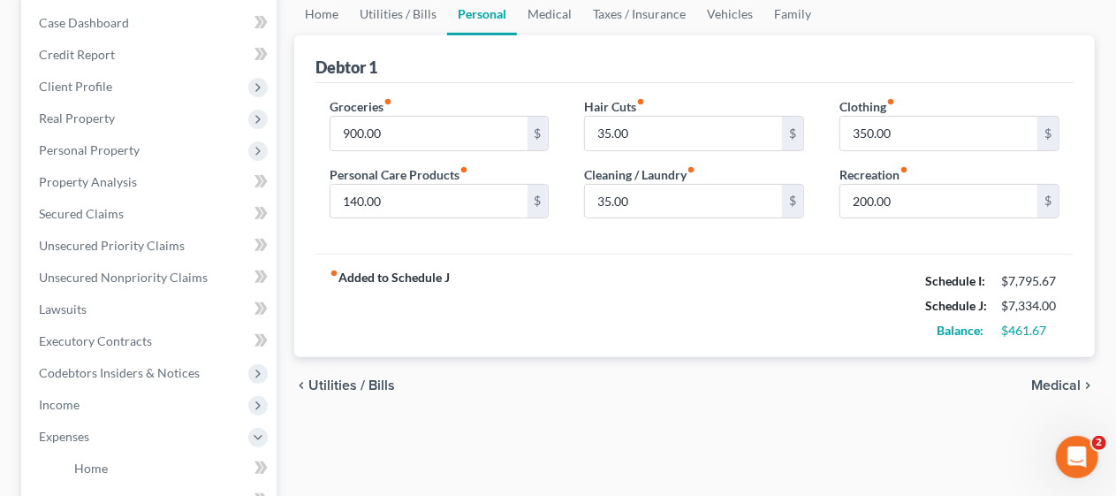
click at [760, 296] on div "fiber_manual_record Added to Schedule J Schedule I: $7,795.67 Schedule J: $7,33…" at bounding box center [694, 305] width 758 height 103
click at [861, 196] on input "200.00" at bounding box center [938, 202] width 197 height 34
type input "250.00"
click at [783, 306] on div "fiber_manual_record Added to Schedule J Schedule I: $7,795.67 Schedule J: $7,38…" at bounding box center [694, 305] width 758 height 103
click at [1049, 382] on span "Medical" at bounding box center [1055, 385] width 49 height 14
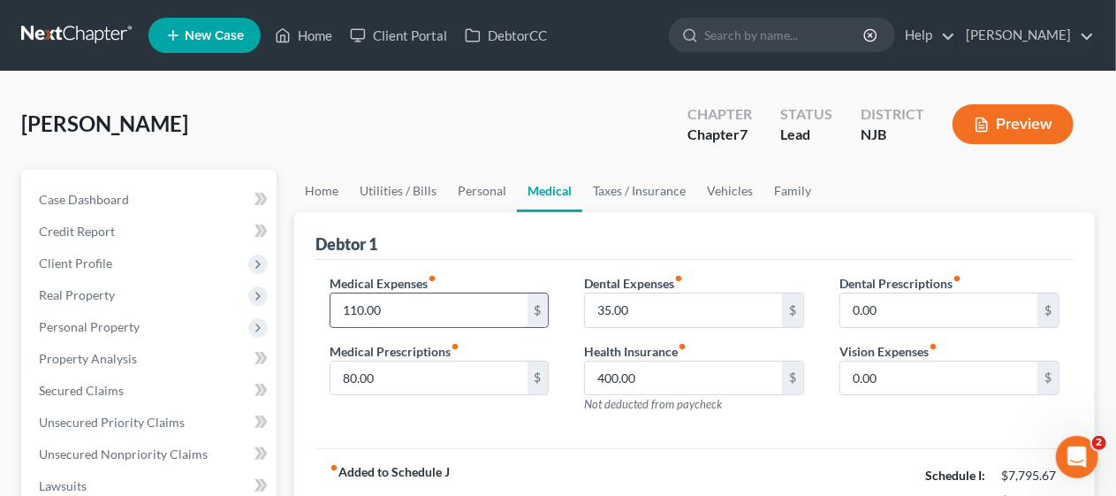
click at [378, 300] on input "110.00" at bounding box center [428, 310] width 197 height 34
type input "210.00"
click at [866, 369] on input "0.00" at bounding box center [938, 378] width 197 height 34
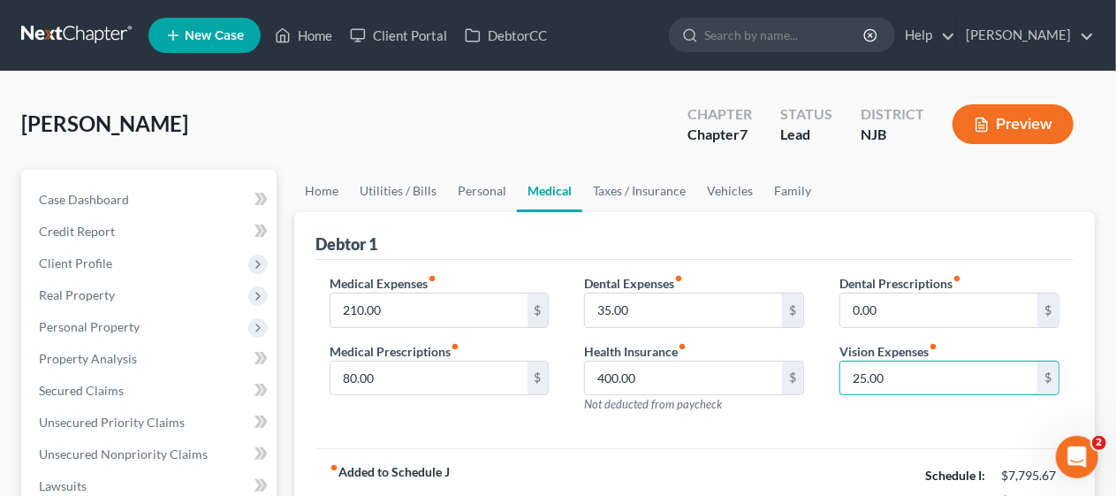
type input "25.00"
click at [747, 431] on div "Medical Expenses fiber_manual_record 210.00 $ Medical Prescriptions fiber_manua…" at bounding box center [694, 354] width 758 height 189
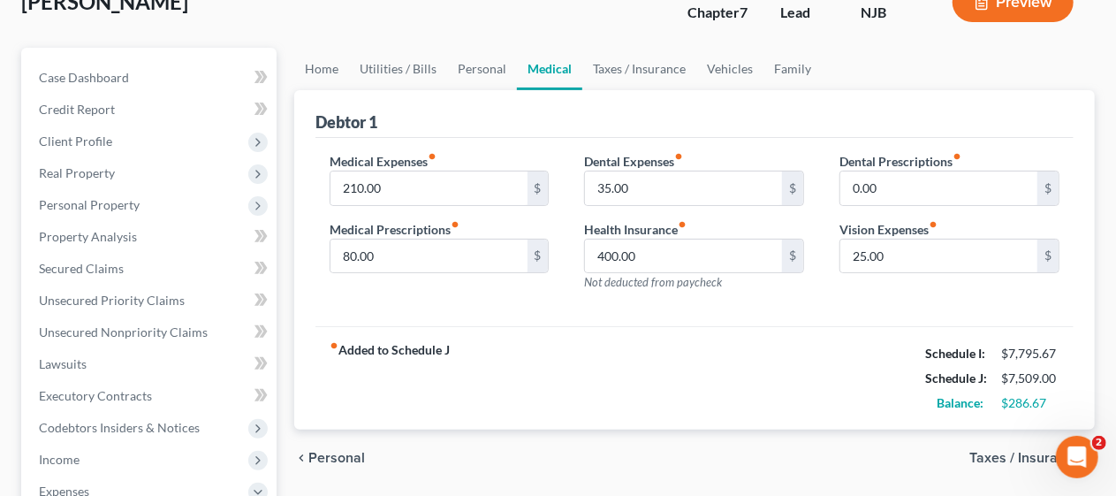
scroll to position [177, 0]
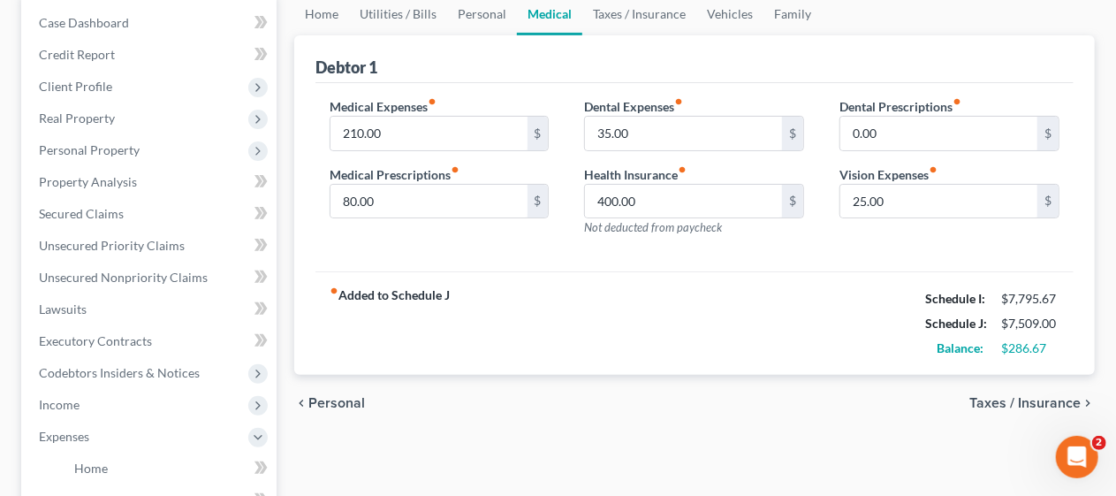
click at [998, 400] on span "Taxes / Insurance" at bounding box center [1024, 403] width 111 height 14
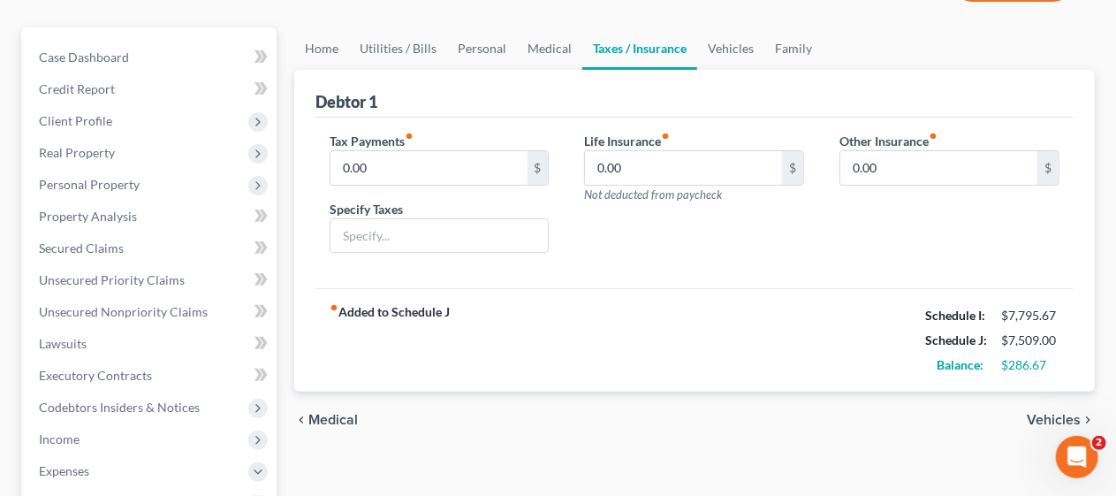
scroll to position [177, 0]
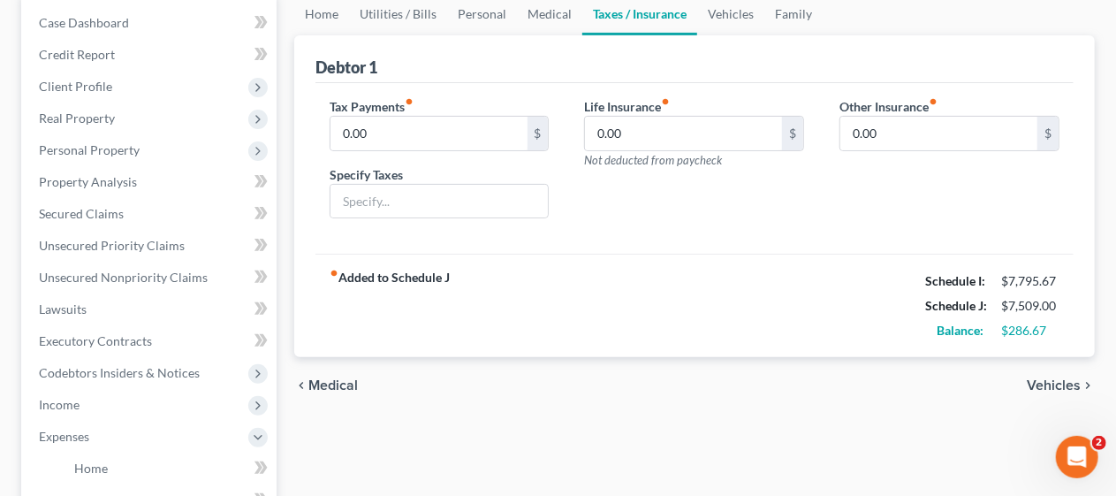
click at [1042, 380] on span "Vehicles" at bounding box center [1053, 385] width 54 height 14
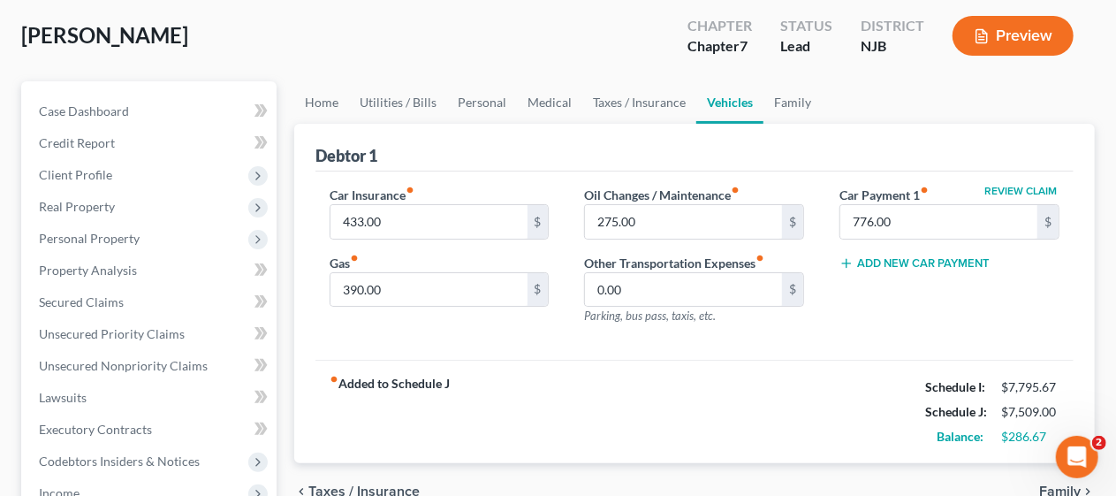
scroll to position [177, 0]
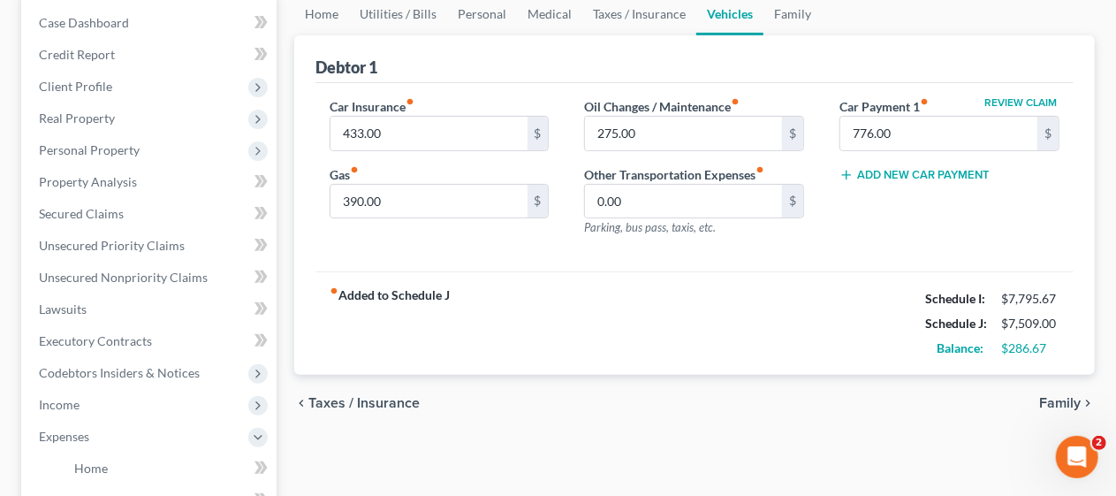
click at [1051, 397] on span "Family" at bounding box center [1060, 403] width 42 height 14
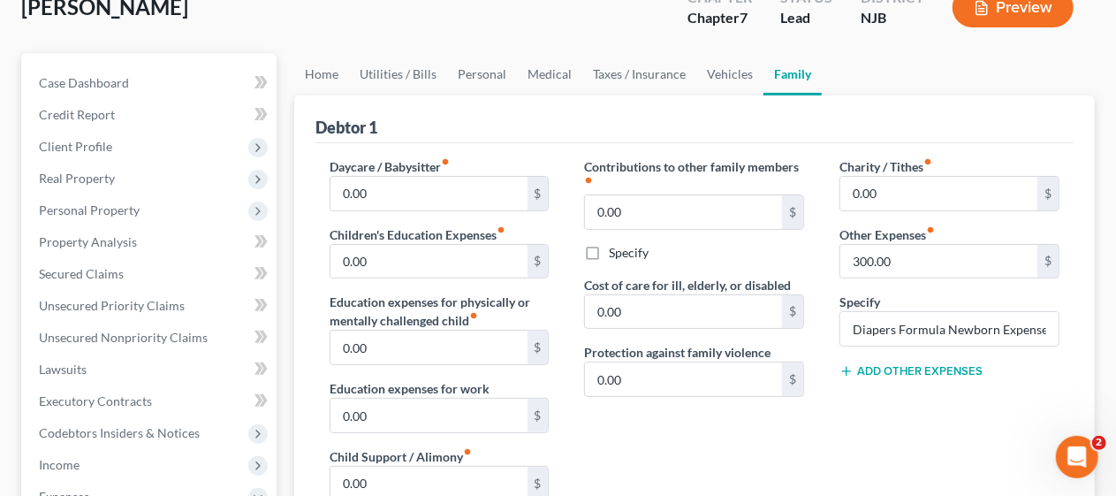
scroll to position [177, 0]
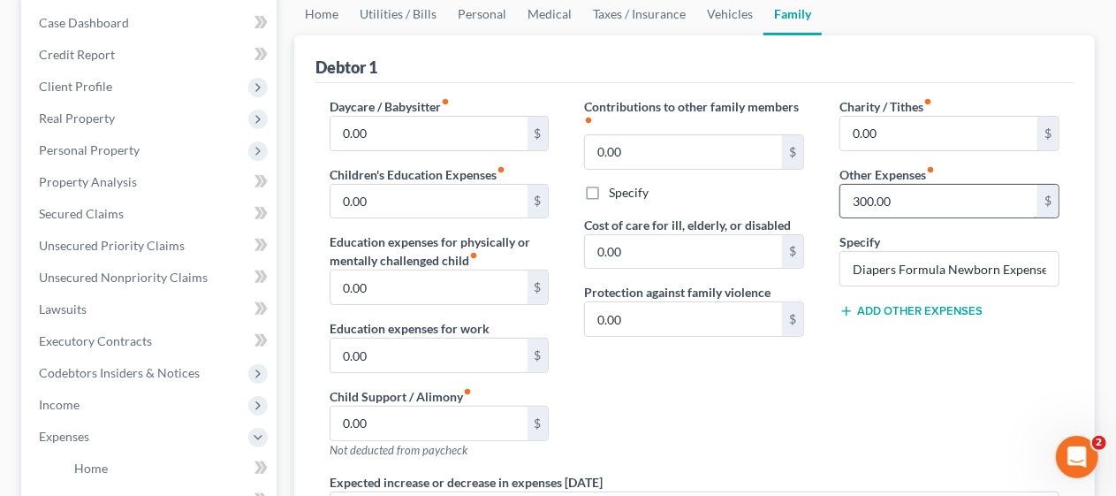
click at [874, 196] on input "300.00" at bounding box center [938, 202] width 197 height 34
type input "600.00"
click at [795, 382] on div "Contributions to other family members fiber_manual_record 0.00 $ Specify Cost o…" at bounding box center [693, 284] width 255 height 375
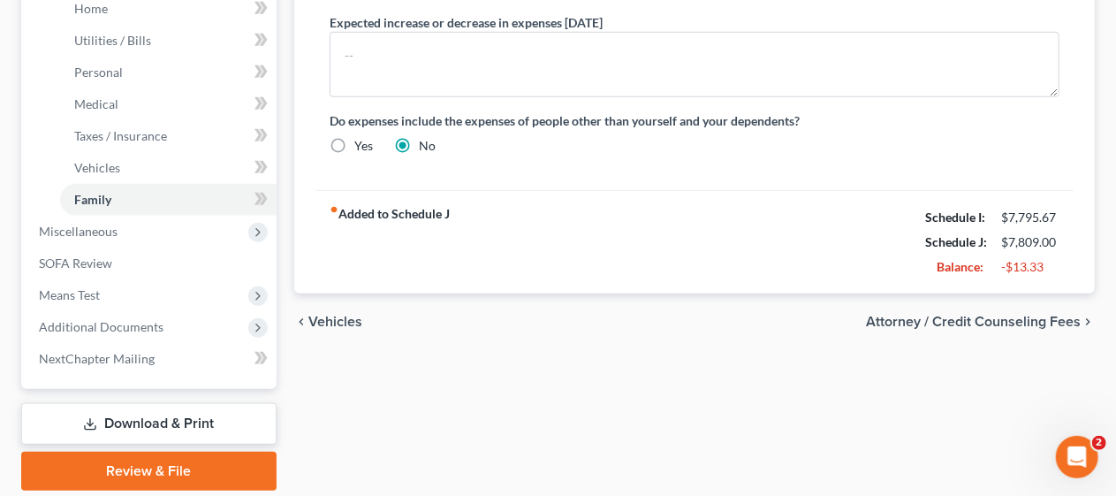
scroll to position [695, 0]
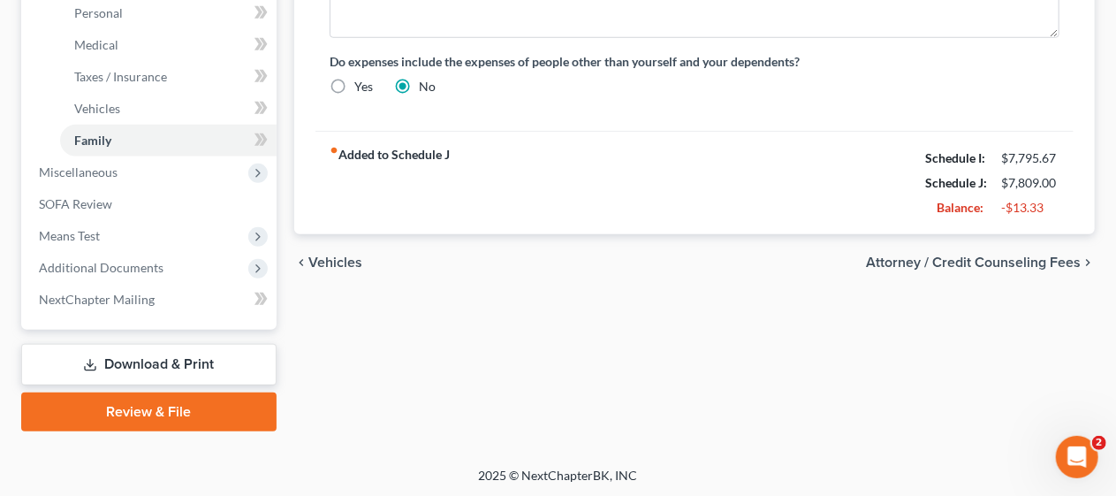
click at [897, 256] on span "Attorney / Credit Counseling Fees" at bounding box center [973, 262] width 215 height 14
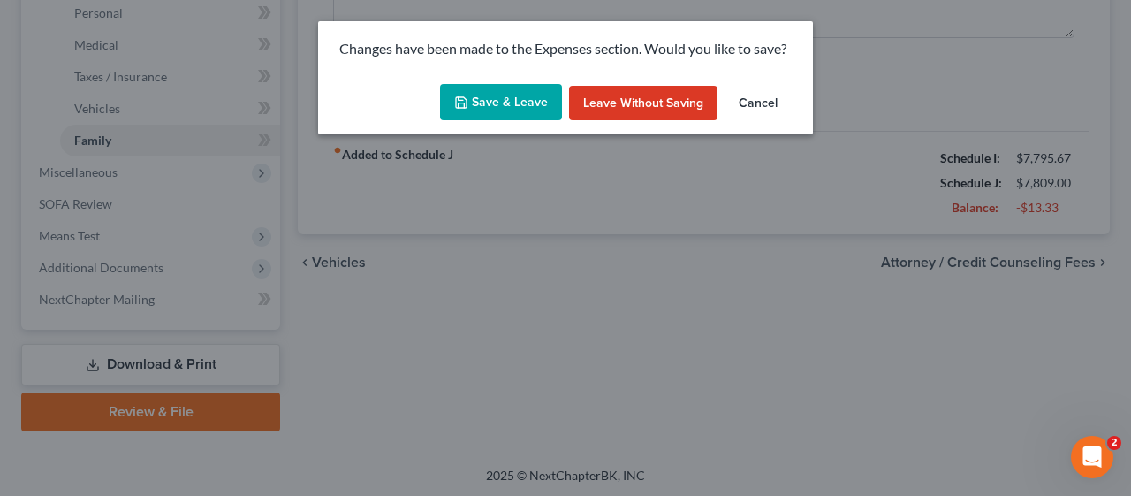
click at [523, 102] on button "Save & Leave" at bounding box center [501, 102] width 122 height 37
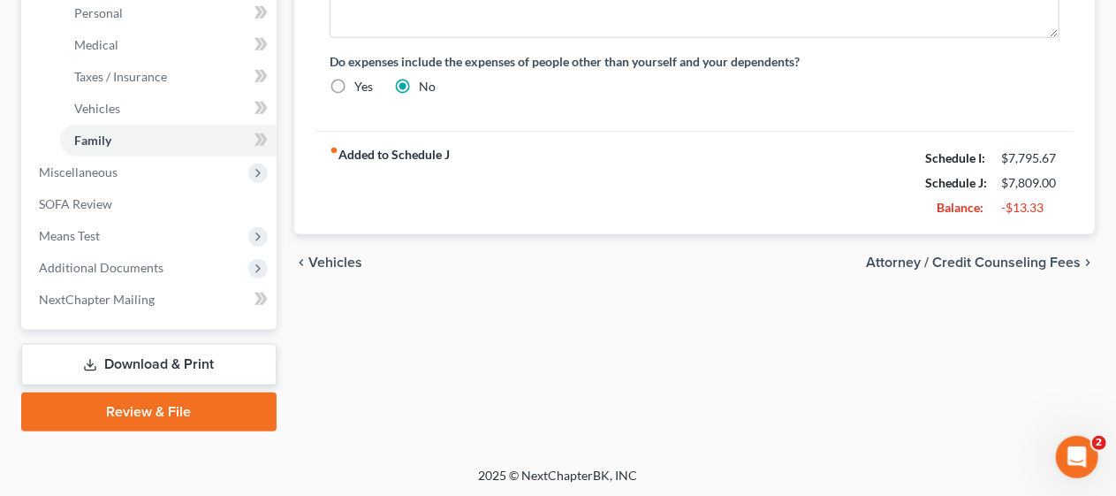
select select "0"
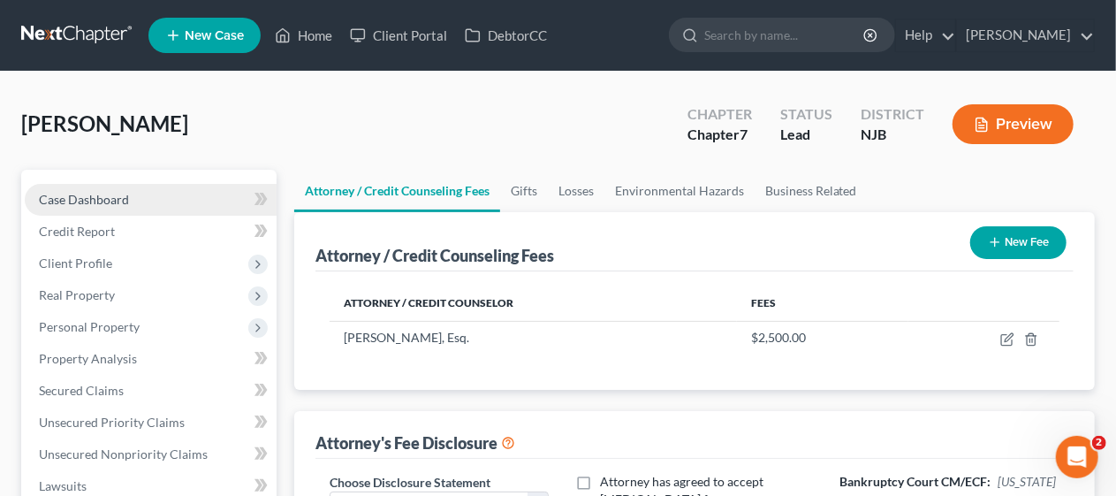
click at [166, 201] on link "Case Dashboard" at bounding box center [151, 200] width 252 height 32
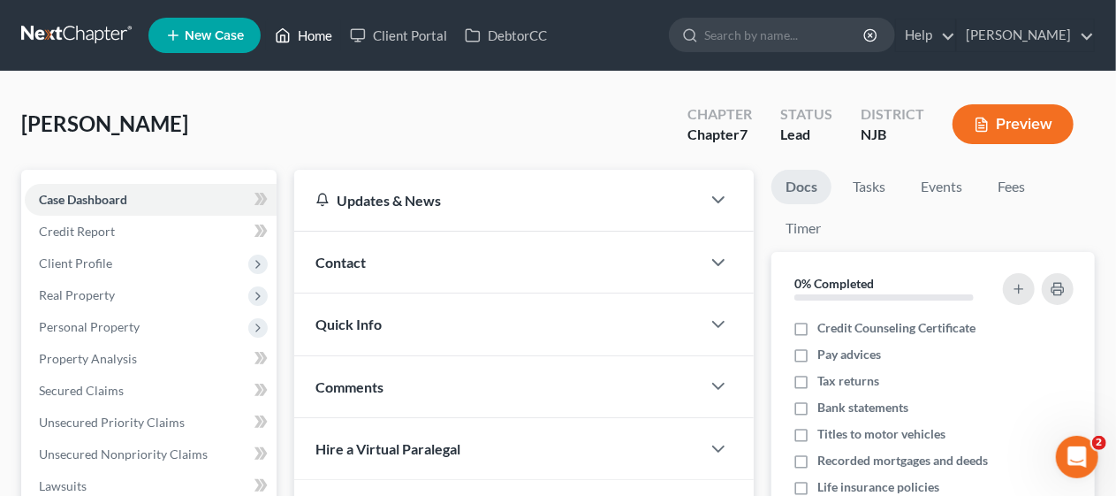
click at [323, 34] on link "Home" at bounding box center [303, 35] width 75 height 32
